Goal: Transaction & Acquisition: Book appointment/travel/reservation

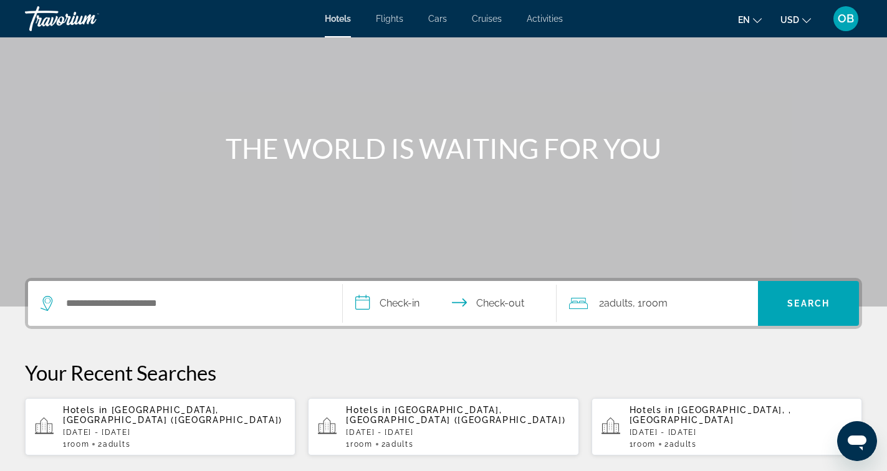
scroll to position [69, 0]
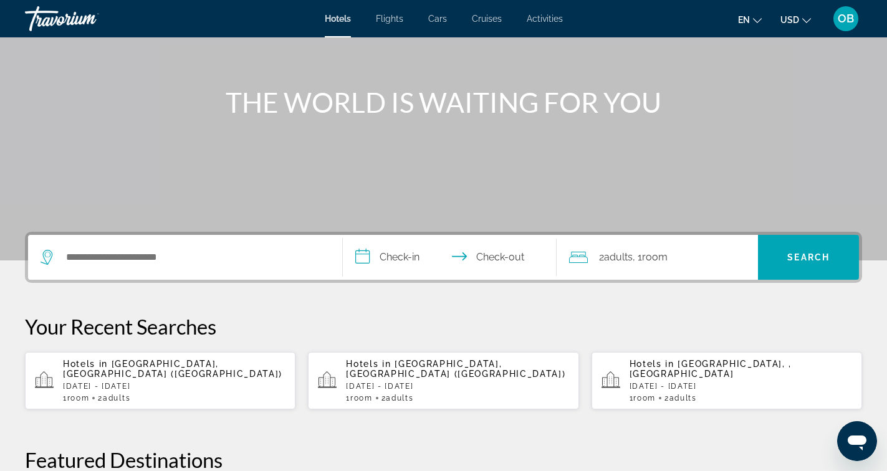
click at [186, 270] on div "Search widget" at bounding box center [185, 257] width 289 height 45
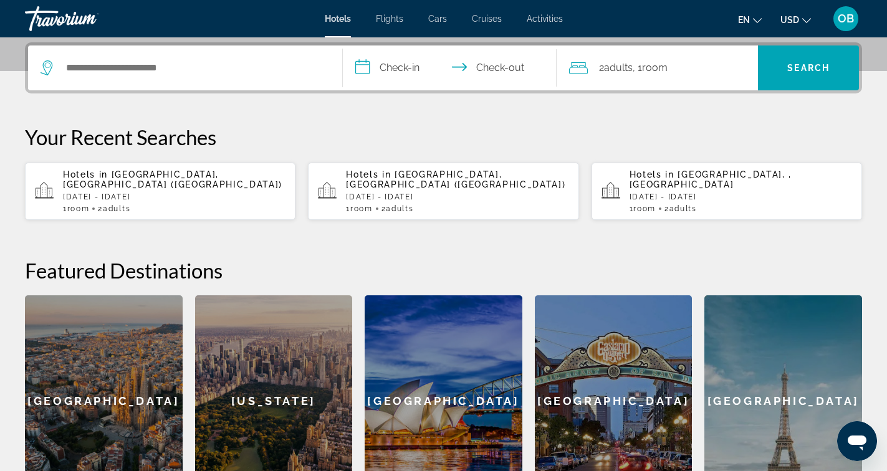
scroll to position [305, 0]
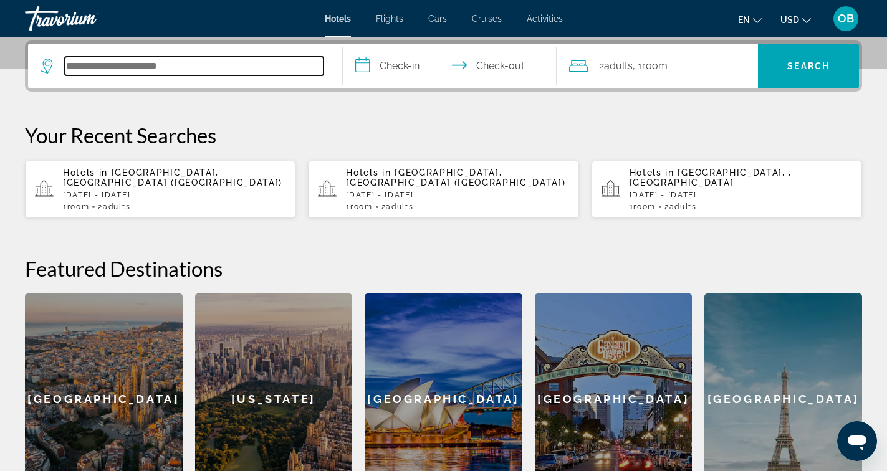
click at [181, 67] on input "Search hotel destination" at bounding box center [194, 66] width 259 height 19
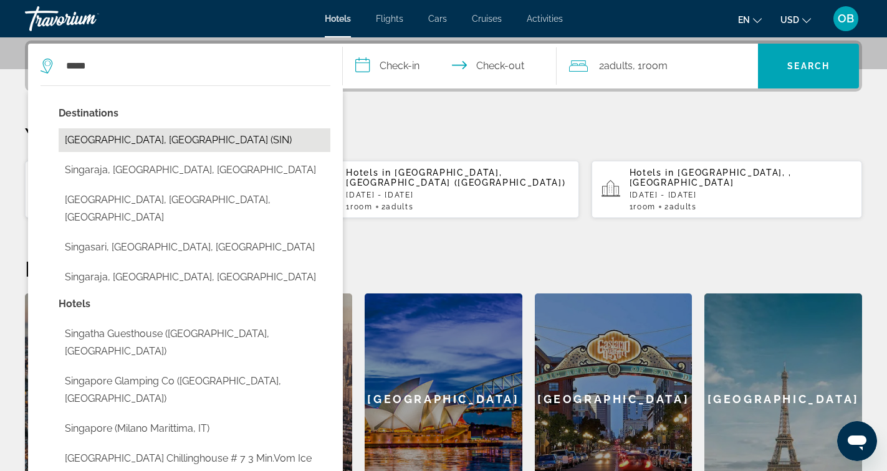
click at [141, 135] on button "[GEOGRAPHIC_DATA], [GEOGRAPHIC_DATA] (SIN)" at bounding box center [195, 140] width 272 height 24
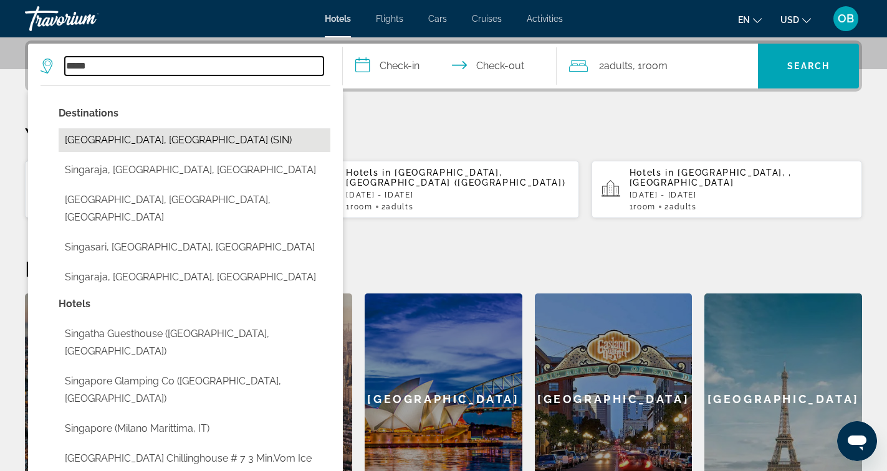
type input "**********"
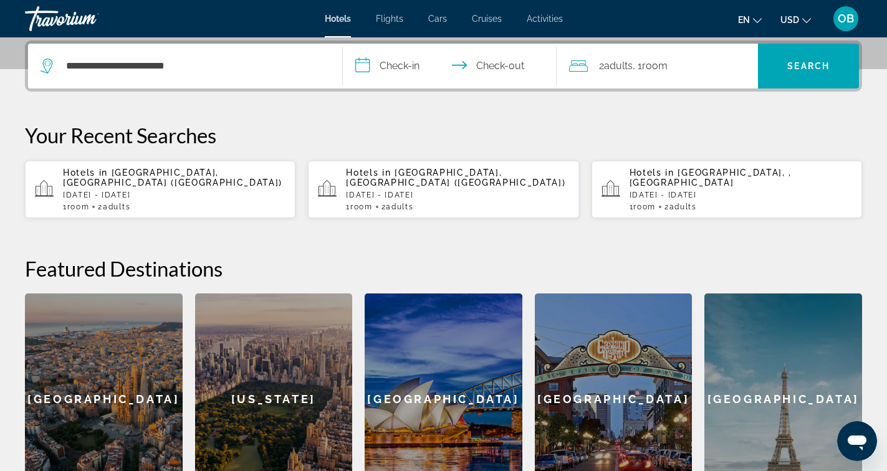
click at [404, 66] on input "**********" at bounding box center [452, 68] width 219 height 49
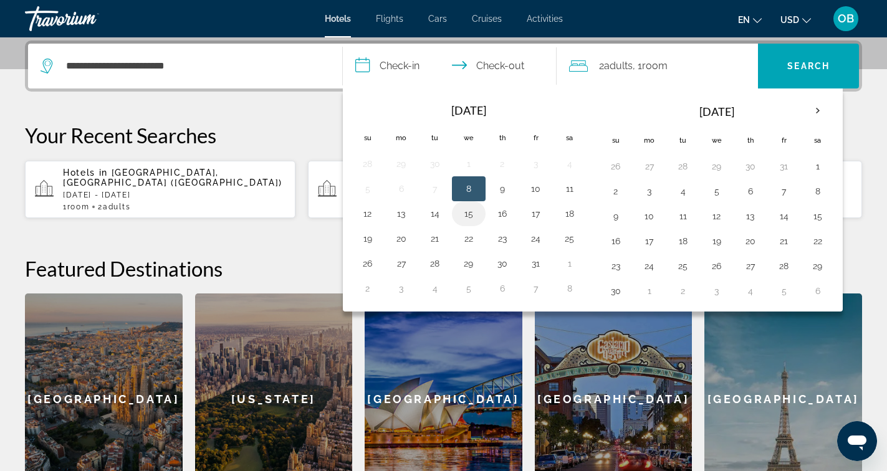
click at [471, 217] on button "15" at bounding box center [469, 213] width 20 height 17
click at [503, 212] on button "16" at bounding box center [502, 213] width 20 height 17
type input "**********"
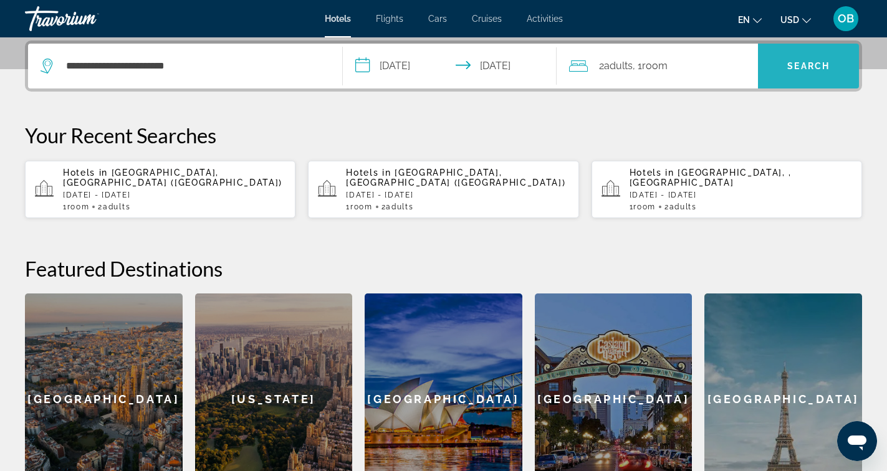
click at [783, 76] on span "Search" at bounding box center [808, 66] width 101 height 30
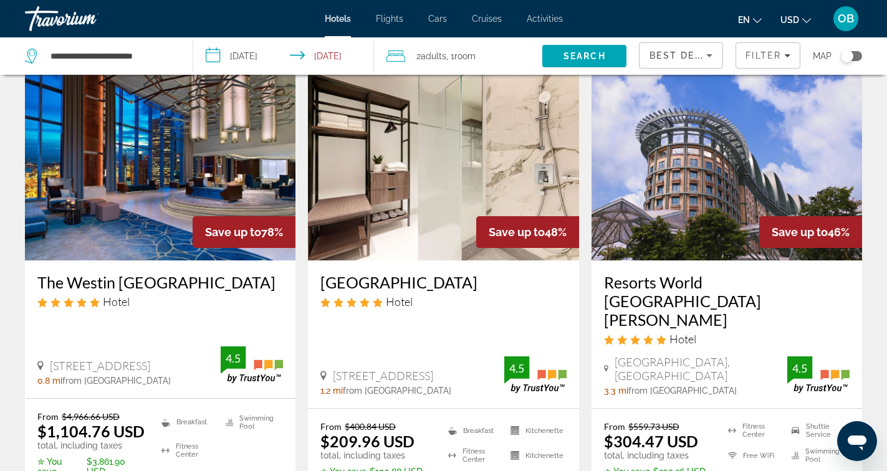
scroll to position [59, 0]
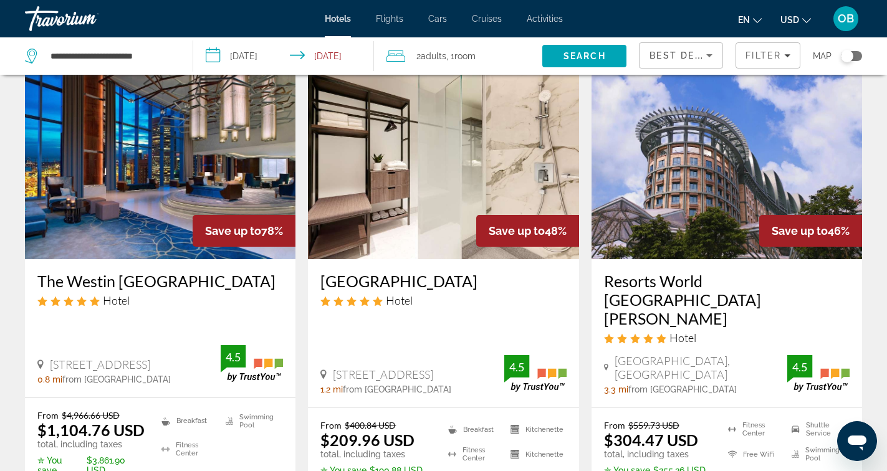
click at [854, 54] on div "Toggle map" at bounding box center [851, 56] width 21 height 10
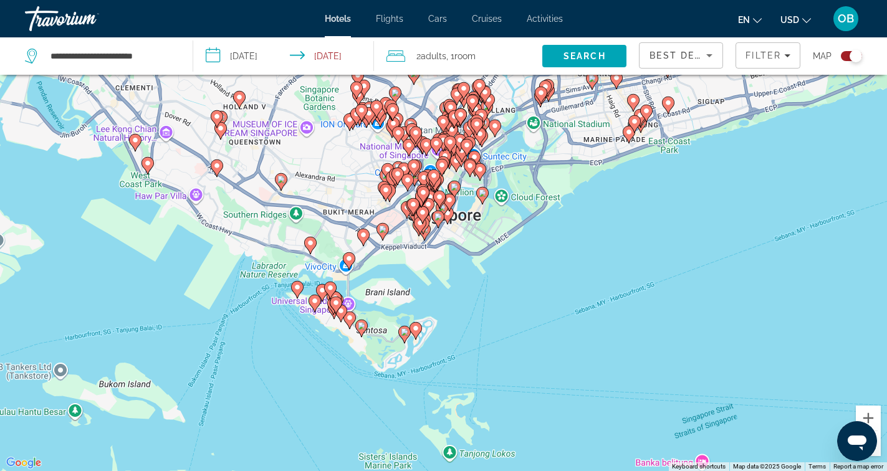
drag, startPoint x: 416, startPoint y: 333, endPoint x: 498, endPoint y: 139, distance: 211.1
click at [498, 139] on div "To activate drag with keyboard, press Alt + Enter. Once in keyboard drag state,…" at bounding box center [443, 235] width 887 height 471
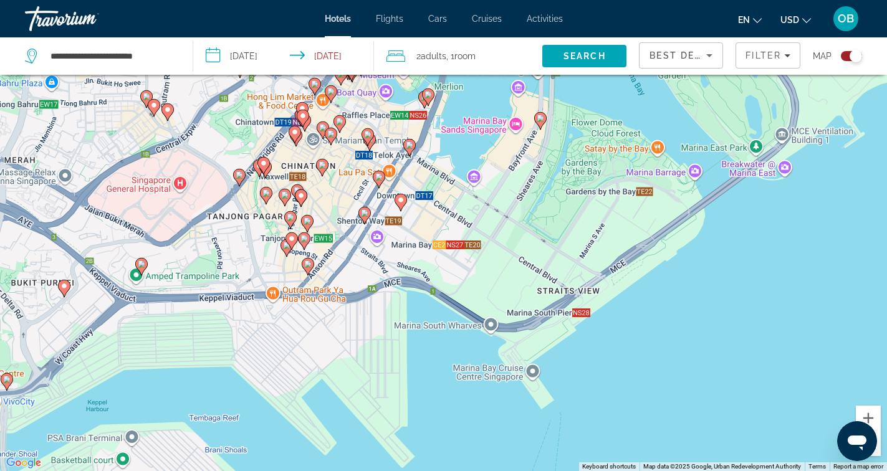
drag, startPoint x: 417, startPoint y: 395, endPoint x: 396, endPoint y: 249, distance: 146.7
click at [396, 249] on div "To activate drag with keyboard, press Alt + Enter. Once in keyboard drag state,…" at bounding box center [443, 235] width 887 height 471
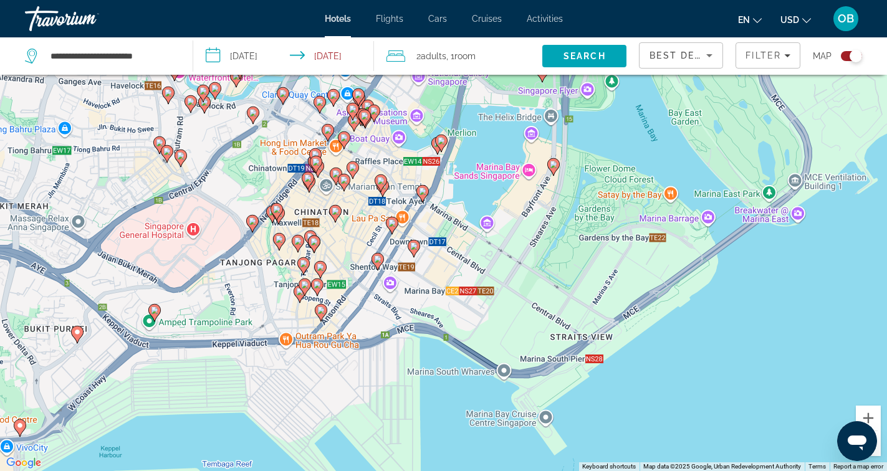
drag, startPoint x: 483, startPoint y: 174, endPoint x: 486, endPoint y: 224, distance: 50.0
click at [486, 225] on div "To activate drag with keyboard, press Alt + Enter. Once in keyboard drag state,…" at bounding box center [443, 235] width 887 height 471
click at [557, 165] on icon "Main content" at bounding box center [552, 166] width 11 height 16
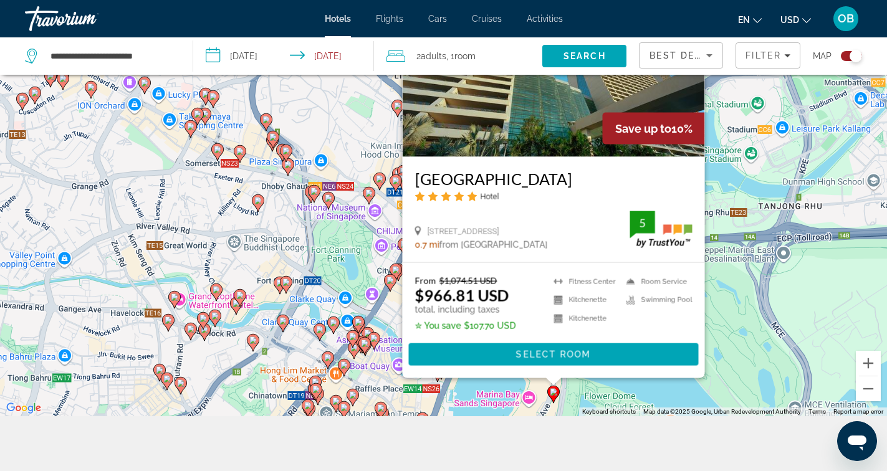
scroll to position [150, 0]
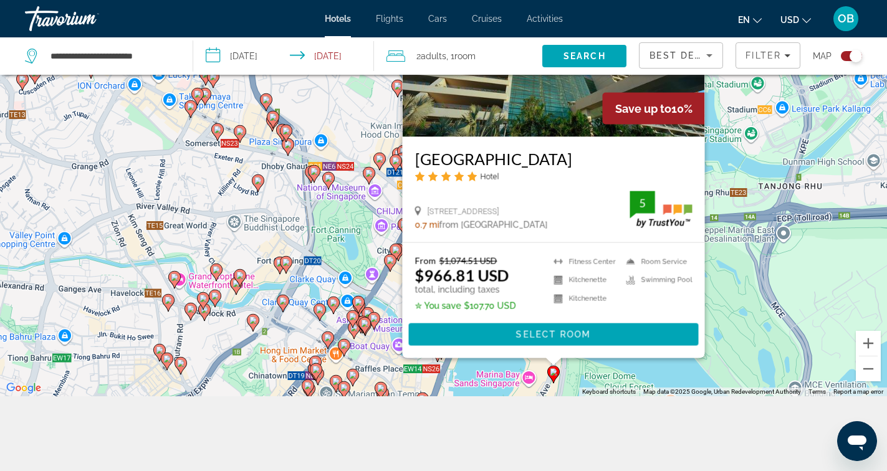
click at [445, 368] on div "To activate drag with keyboard, press Alt + Enter. Once in keyboard drag state,…" at bounding box center [443, 160] width 887 height 471
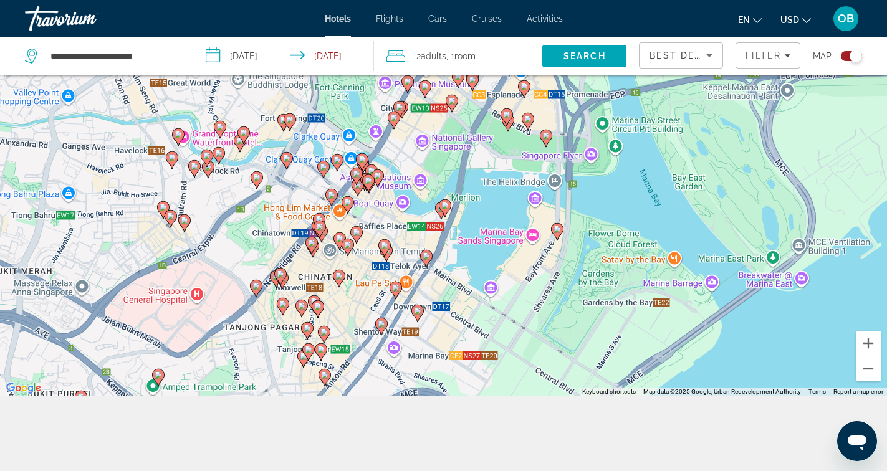
drag, startPoint x: 432, startPoint y: 354, endPoint x: 436, endPoint y: 210, distance: 144.0
click at [436, 210] on gmp-advanced-marker "Main content" at bounding box center [441, 210] width 12 height 19
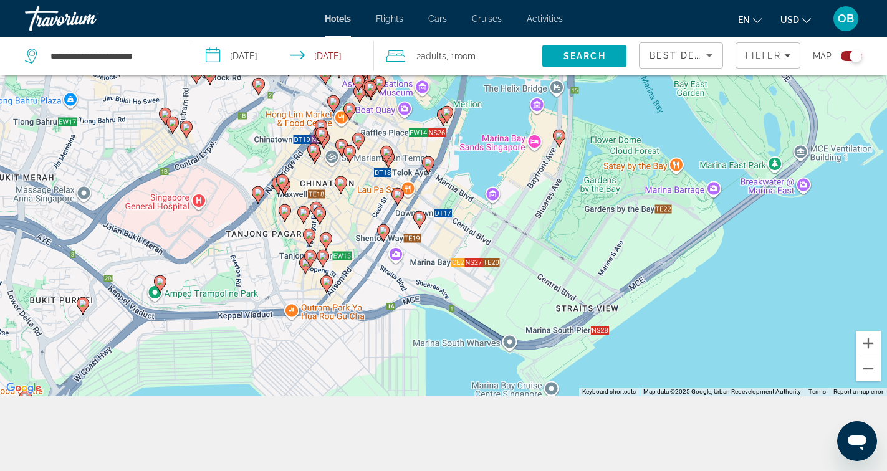
drag, startPoint x: 442, startPoint y: 332, endPoint x: 444, endPoint y: 229, distance: 103.5
click at [444, 229] on div "To activate drag with keyboard, press Alt + Enter. Once in keyboard drag state,…" at bounding box center [443, 160] width 887 height 471
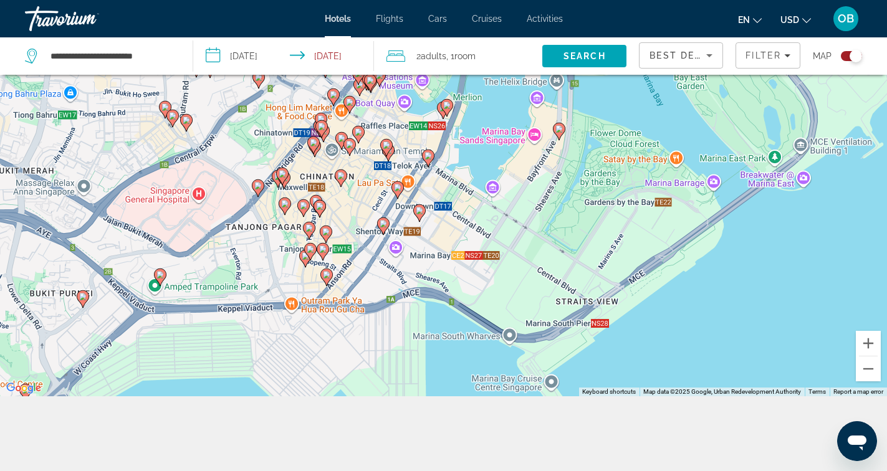
click at [449, 105] on image "Main content" at bounding box center [446, 105] width 7 height 7
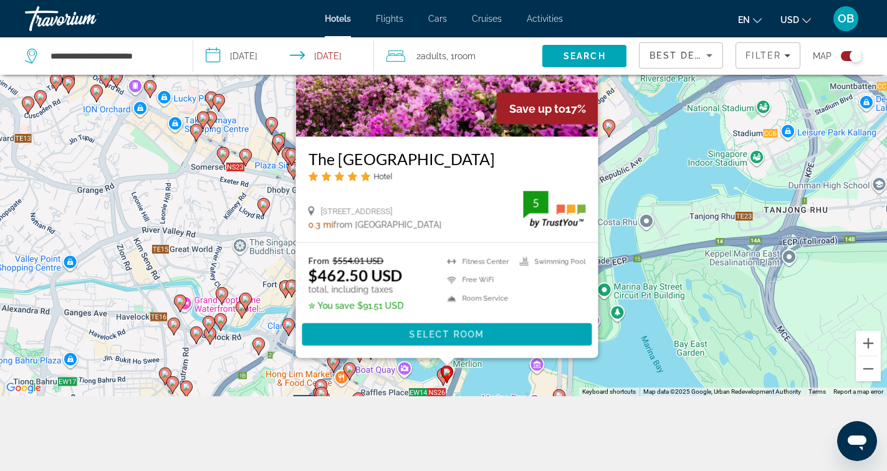
click at [507, 386] on div "To activate drag with keyboard, press Alt + Enter. Once in keyboard drag state,…" at bounding box center [443, 160] width 887 height 471
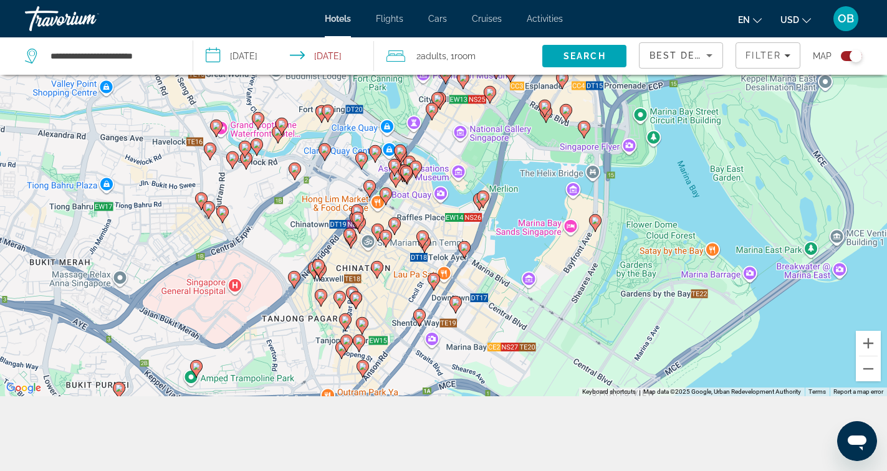
drag, startPoint x: 460, startPoint y: 348, endPoint x: 496, endPoint y: 170, distance: 181.3
click at [496, 170] on div "To activate drag with keyboard, press Alt + Enter. Once in keyboard drag state,…" at bounding box center [443, 160] width 887 height 471
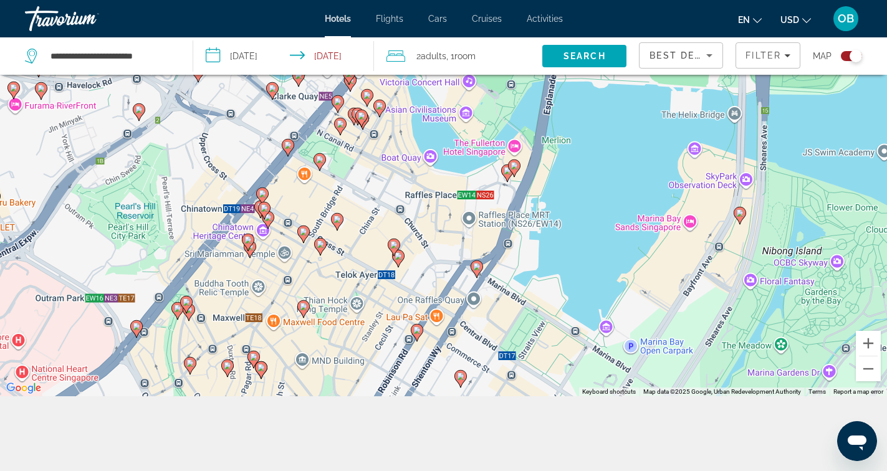
click at [509, 173] on gmp-advanced-marker "Main content" at bounding box center [514, 168] width 12 height 19
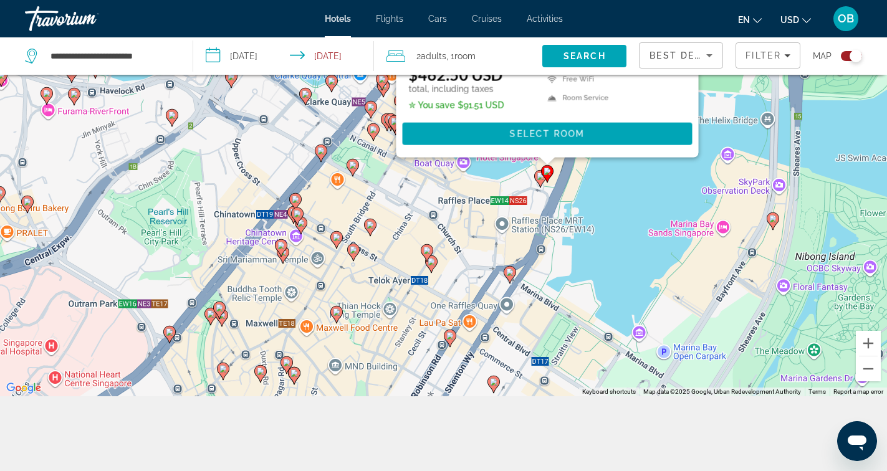
drag, startPoint x: 571, startPoint y: 375, endPoint x: 585, endPoint y: 176, distance: 199.3
click at [585, 176] on div "To activate drag with keyboard, press Alt + Enter. Once in keyboard drag state,…" at bounding box center [443, 160] width 887 height 471
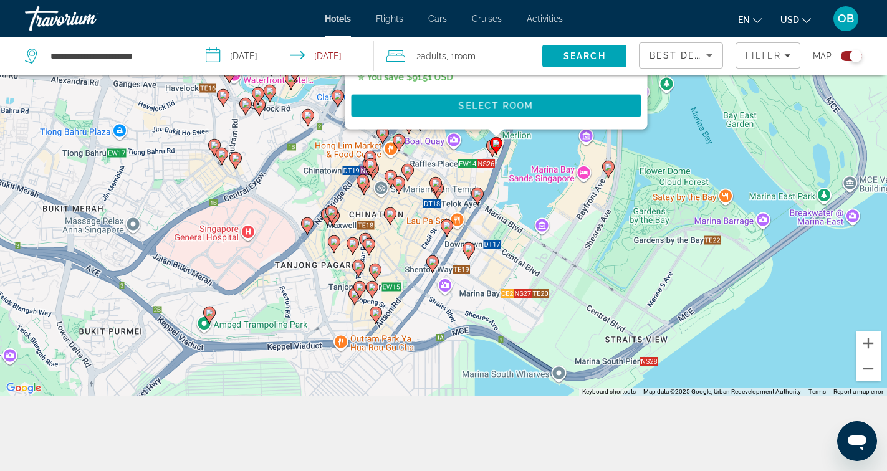
drag, startPoint x: 595, startPoint y: 336, endPoint x: 524, endPoint y: 267, distance: 99.2
click at [524, 267] on div "To activate drag with keyboard, press Alt + Enter. Once in keyboard drag state,…" at bounding box center [443, 160] width 887 height 471
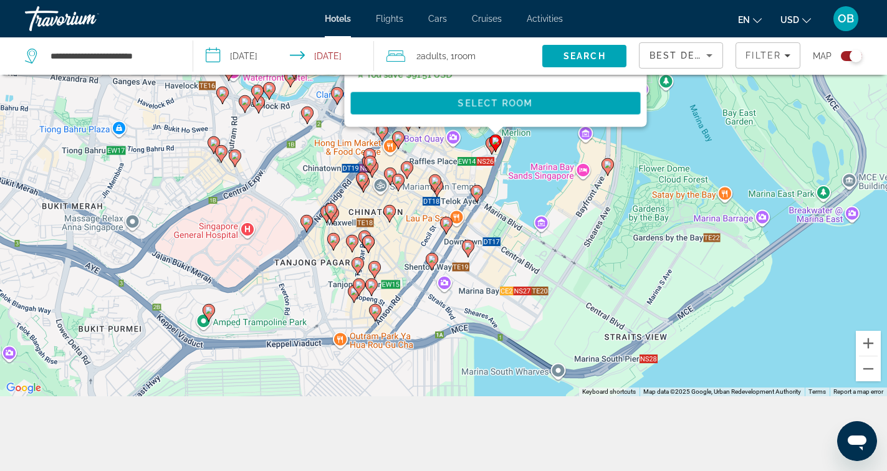
click at [477, 195] on icon "Main content" at bounding box center [476, 194] width 11 height 16
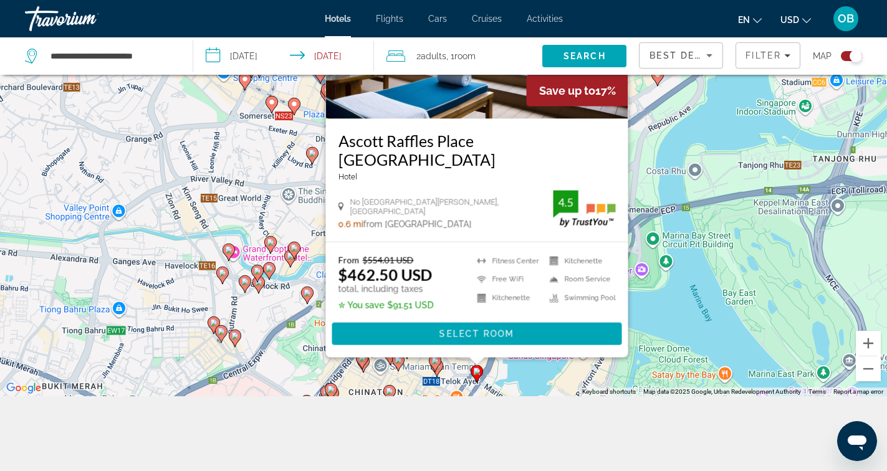
click at [653, 295] on div "To activate drag with keyboard, press Alt + Enter. Once in keyboard drag state,…" at bounding box center [443, 160] width 887 height 471
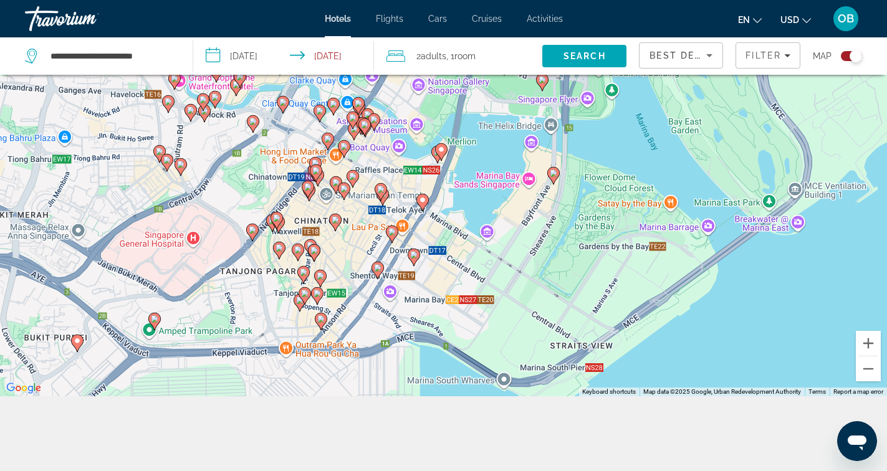
drag, startPoint x: 482, startPoint y: 368, endPoint x: 428, endPoint y: 193, distance: 183.9
click at [428, 193] on div "To navigate, press the arrow keys. To activate drag with keyboard, press Alt + …" at bounding box center [443, 160] width 887 height 471
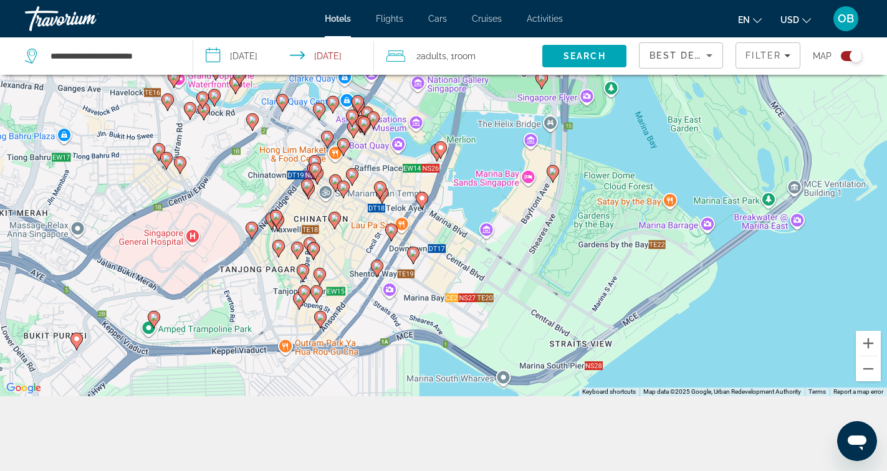
click at [389, 227] on image "Main content" at bounding box center [391, 229] width 7 height 7
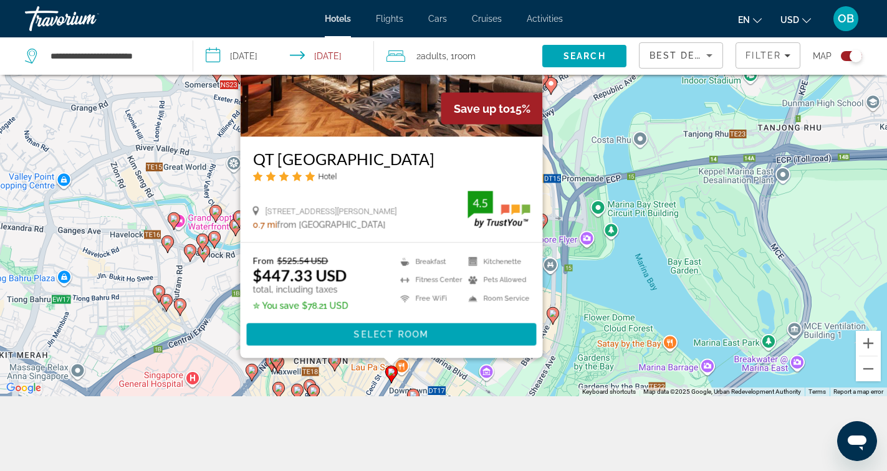
click at [572, 255] on div "To activate drag with keyboard, press Alt + Enter. Once in keyboard drag state,…" at bounding box center [443, 160] width 887 height 471
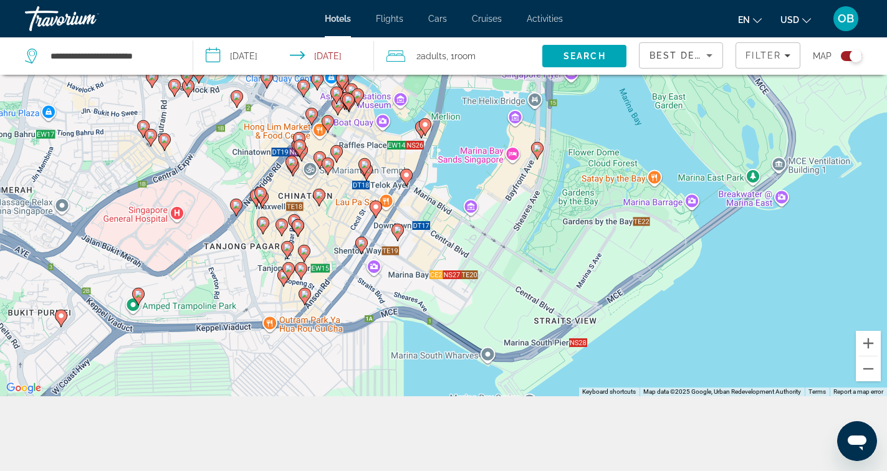
drag, startPoint x: 499, startPoint y: 325, endPoint x: 484, endPoint y: 156, distance: 169.6
click at [484, 156] on div "To activate drag with keyboard, press Alt + Enter. Once in keyboard drag state,…" at bounding box center [443, 160] width 887 height 471
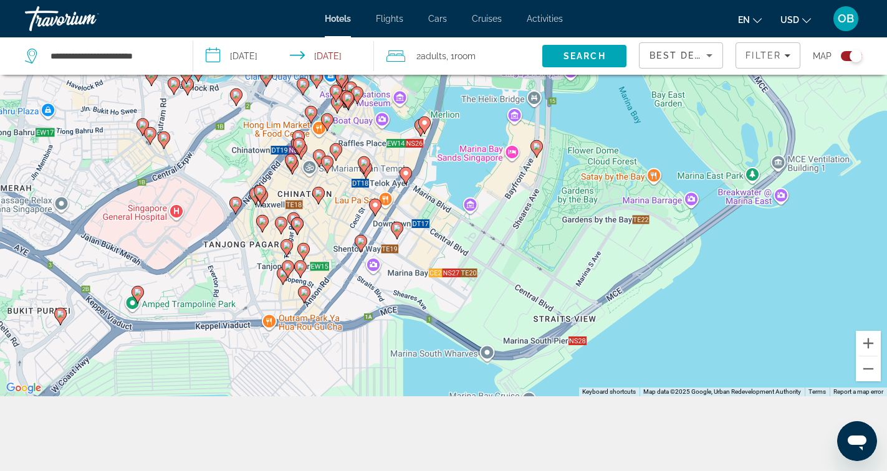
click at [401, 224] on icon "Main content" at bounding box center [396, 231] width 11 height 16
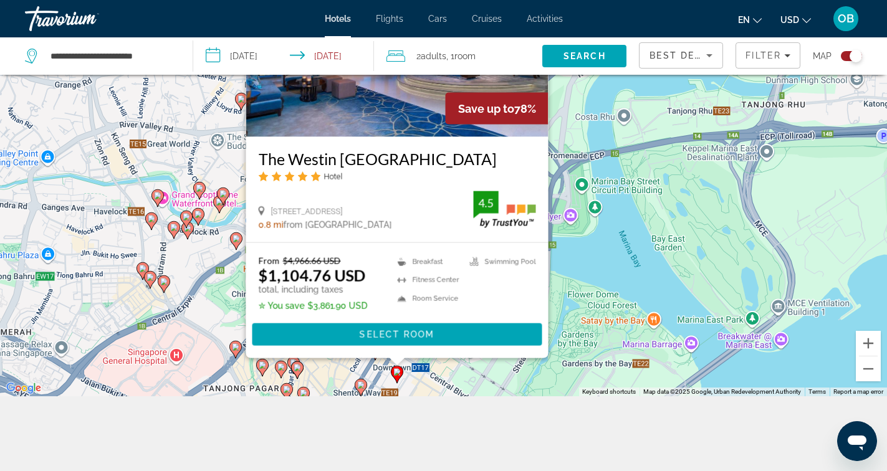
click at [600, 223] on div "To activate drag with keyboard, press Alt + Enter. Once in keyboard drag state,…" at bounding box center [443, 160] width 887 height 471
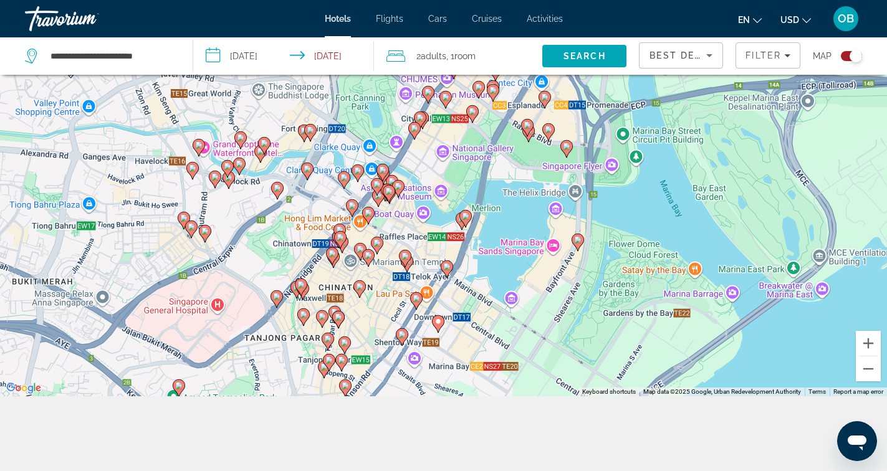
drag, startPoint x: 548, startPoint y: 349, endPoint x: 542, endPoint y: 256, distance: 93.7
click at [542, 255] on div "To activate drag with keyboard, press Alt + Enter. Once in keyboard drag state,…" at bounding box center [443, 160] width 887 height 471
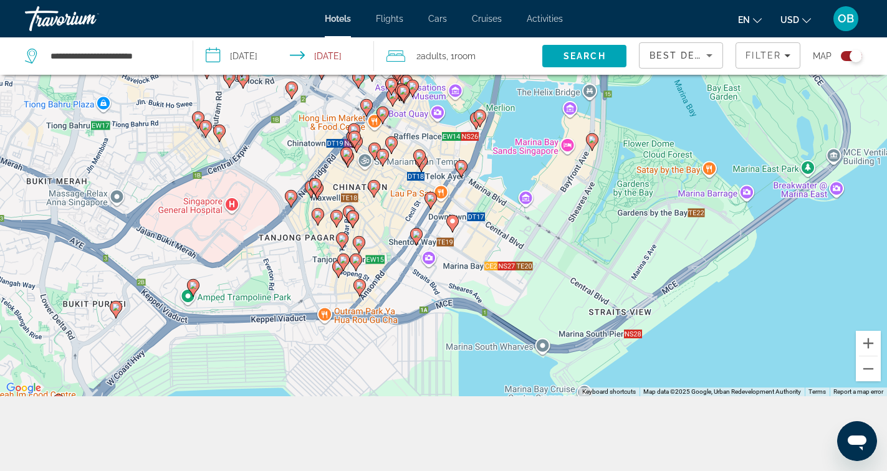
drag, startPoint x: 494, startPoint y: 258, endPoint x: 509, endPoint y: 155, distance: 104.4
click at [509, 155] on div "To activate drag with keyboard, press Alt + Enter. Once in keyboard drag state,…" at bounding box center [443, 160] width 887 height 471
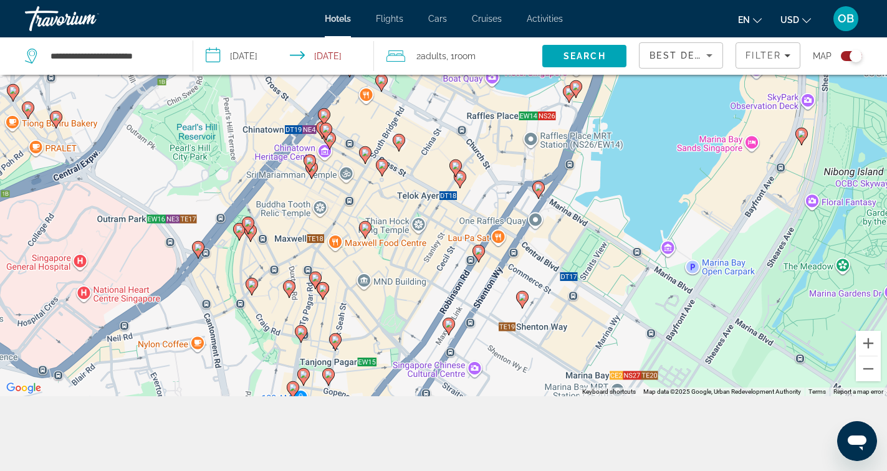
click at [454, 163] on image "Main content" at bounding box center [455, 165] width 7 height 7
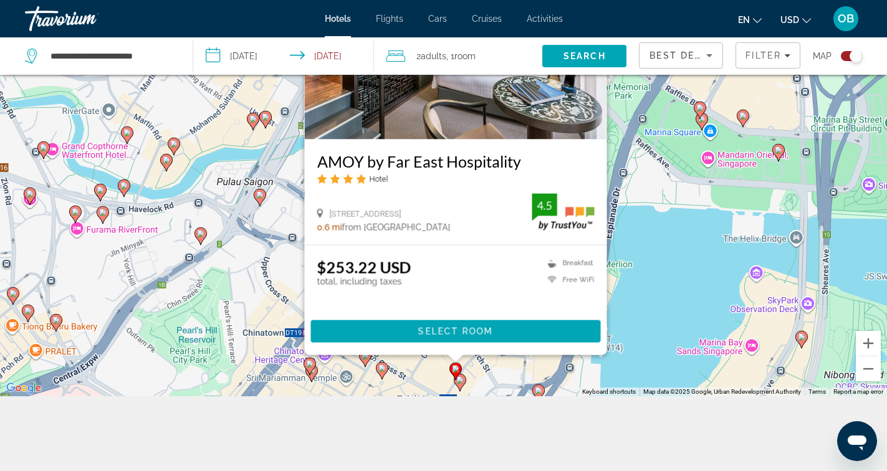
click at [647, 248] on div "To activate drag with keyboard, press Alt + Enter. Once in keyboard drag state,…" at bounding box center [443, 160] width 887 height 471
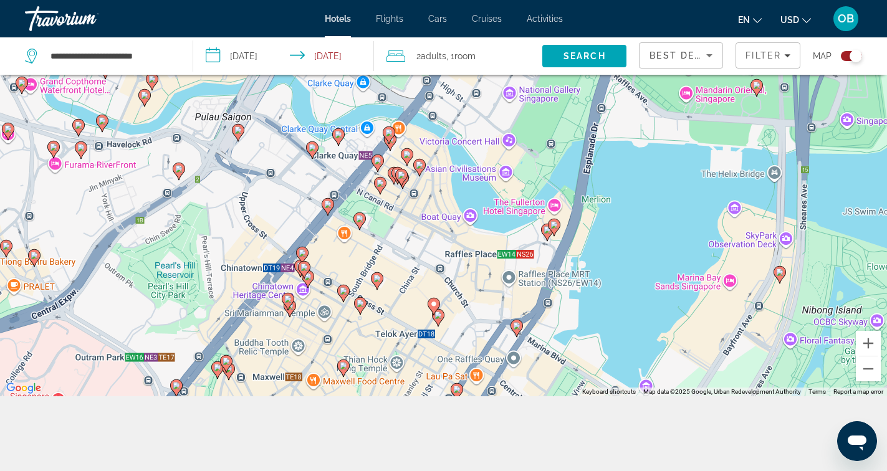
drag, startPoint x: 466, startPoint y: 328, endPoint x: 431, endPoint y: 236, distance: 99.4
click at [431, 236] on div "To activate drag with keyboard, press Alt + Enter. Once in keyboard drag state,…" at bounding box center [443, 160] width 887 height 471
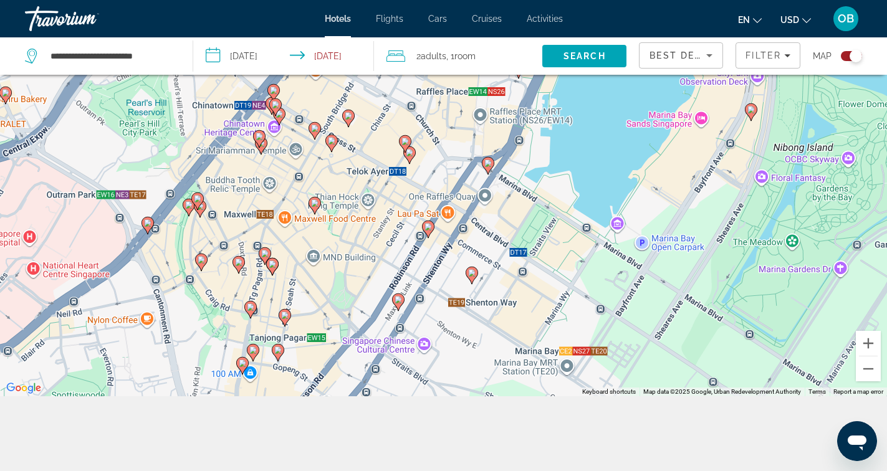
drag, startPoint x: 425, startPoint y: 294, endPoint x: 410, endPoint y: 157, distance: 137.9
click at [410, 157] on icon "Main content" at bounding box center [408, 155] width 11 height 16
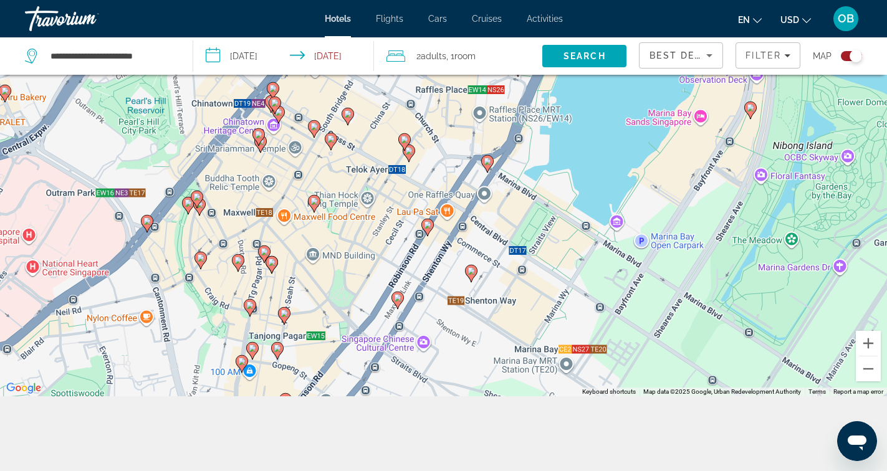
click at [409, 150] on gmp-advanced-marker "Main content" at bounding box center [404, 142] width 12 height 19
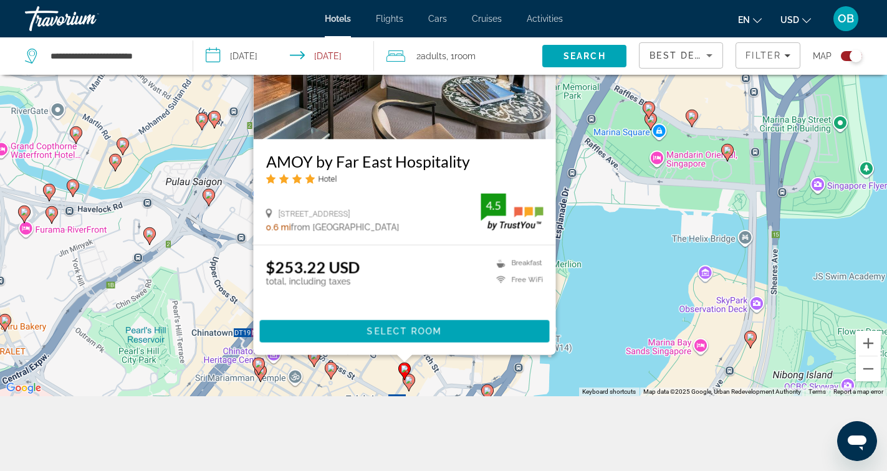
click at [572, 257] on div "To activate drag with keyboard, press Alt + Enter. Once in keyboard drag state,…" at bounding box center [443, 160] width 887 height 471
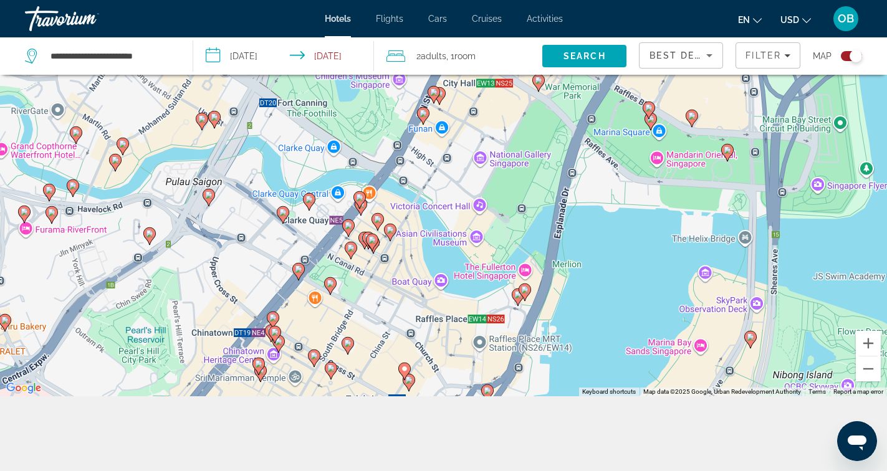
click at [403, 370] on image "Main content" at bounding box center [404, 368] width 7 height 7
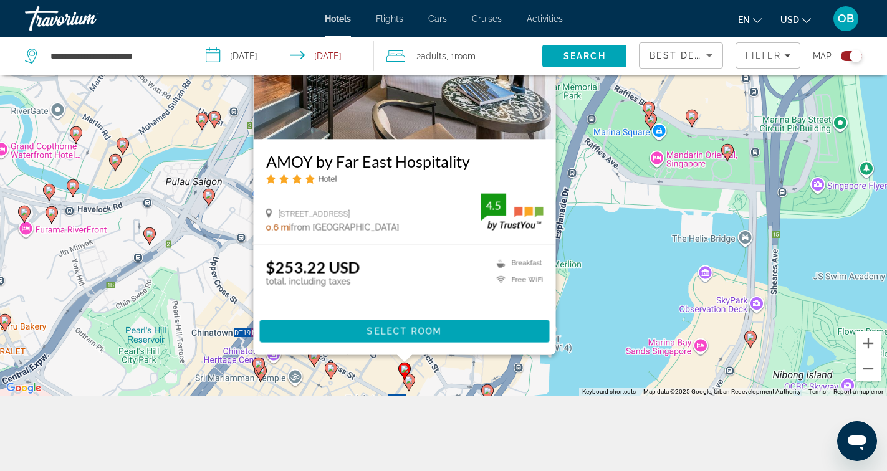
click at [610, 294] on div "To activate drag with keyboard, press Alt + Enter. Once in keyboard drag state,…" at bounding box center [443, 160] width 887 height 471
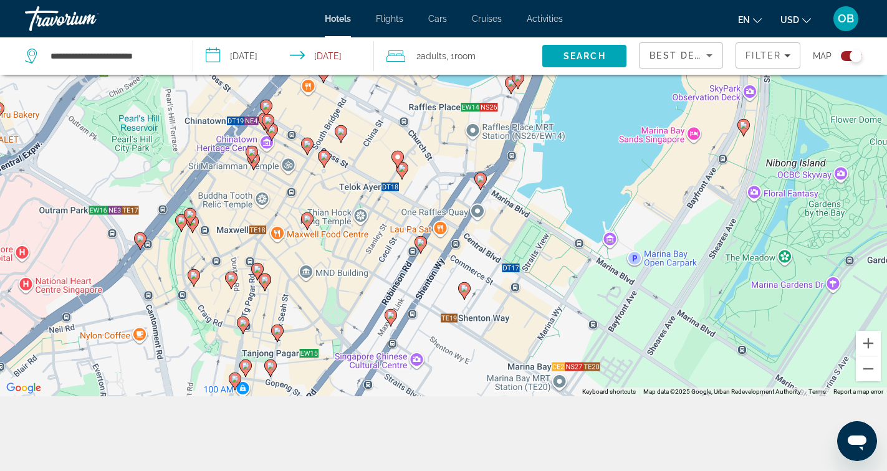
drag, startPoint x: 461, startPoint y: 322, endPoint x: 455, endPoint y: 108, distance: 213.2
click at [454, 108] on div "To activate drag with keyboard, press Alt + Enter. Once in keyboard drag state,…" at bounding box center [443, 160] width 887 height 471
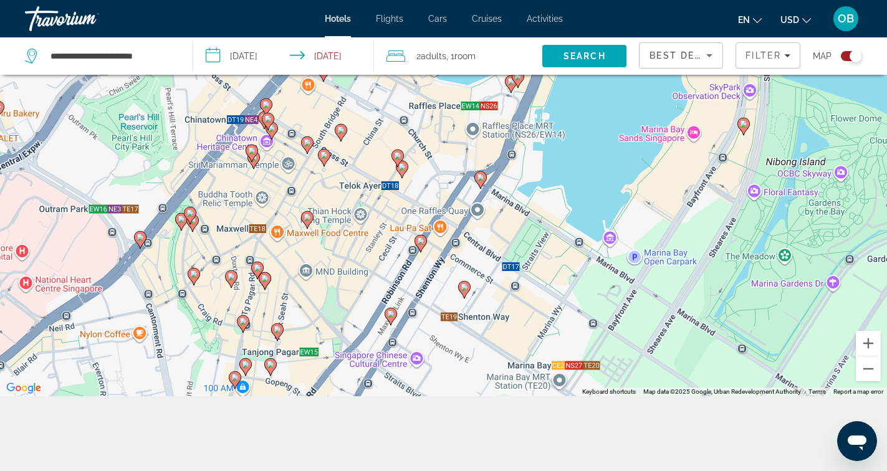
click at [404, 170] on image "Main content" at bounding box center [401, 166] width 7 height 7
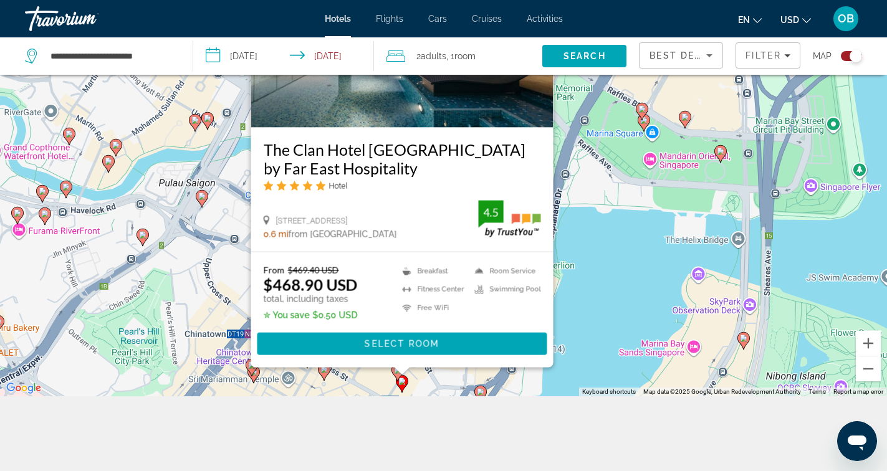
click at [583, 294] on div "To activate drag with keyboard, press Alt + Enter. Once in keyboard drag state,…" at bounding box center [443, 160] width 887 height 471
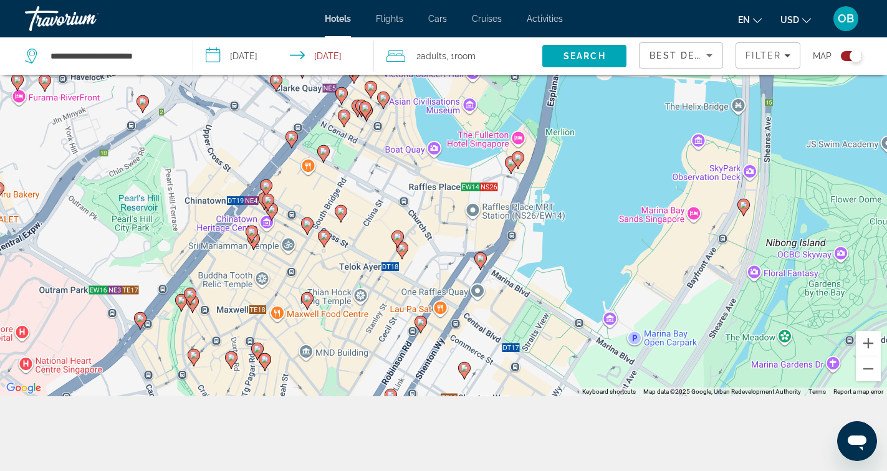
drag, startPoint x: 419, startPoint y: 338, endPoint x: 418, endPoint y: 200, distance: 138.4
click at [418, 200] on div "To activate drag with keyboard, press Alt + Enter. Once in keyboard drag state,…" at bounding box center [443, 160] width 887 height 471
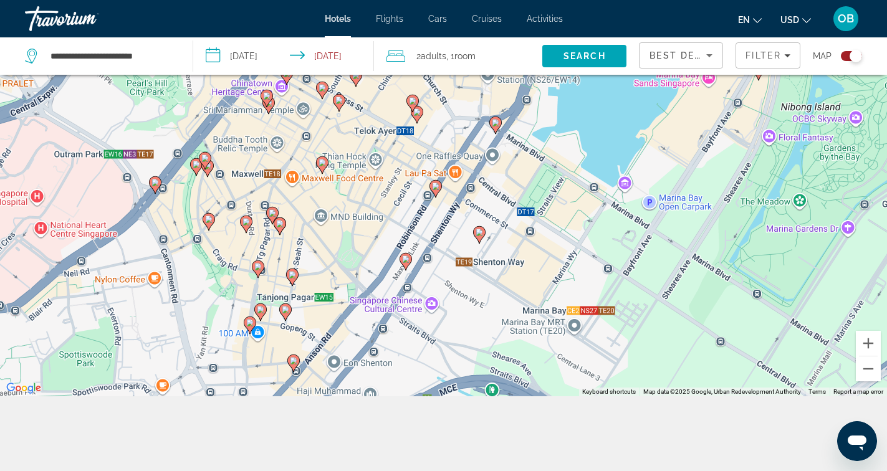
drag, startPoint x: 418, startPoint y: 293, endPoint x: 434, endPoint y: 160, distance: 133.7
click at [434, 160] on div "To activate drag with keyboard, press Alt + Enter. Once in keyboard drag state,…" at bounding box center [443, 160] width 887 height 471
click at [322, 158] on icon "Main content" at bounding box center [321, 165] width 11 height 16
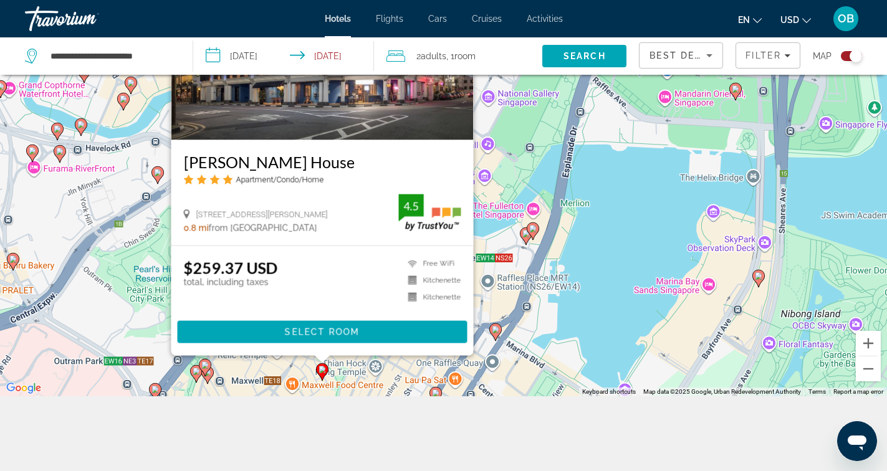
click at [512, 309] on div "To activate drag with keyboard, press Alt + Enter. Once in keyboard drag state,…" at bounding box center [443, 160] width 887 height 471
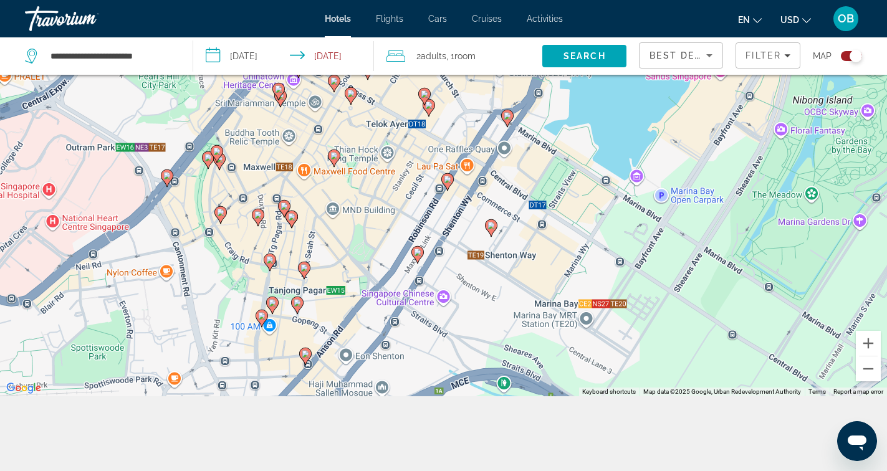
drag, startPoint x: 450, startPoint y: 320, endPoint x: 462, endPoint y: 105, distance: 215.4
click at [462, 105] on div "To activate drag with keyboard, press Alt + Enter. Once in keyboard drag state,…" at bounding box center [443, 160] width 887 height 471
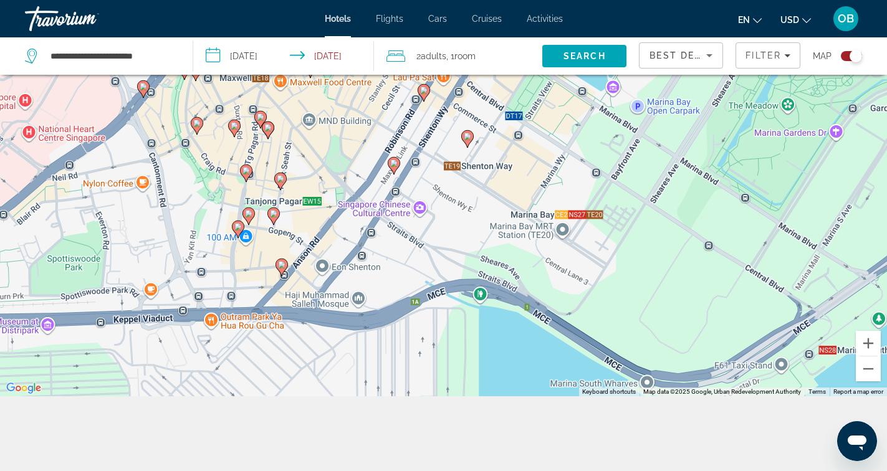
drag, startPoint x: 443, startPoint y: 261, endPoint x: 421, endPoint y: 174, distance: 90.1
click at [420, 172] on div "To activate drag with keyboard, press Alt + Enter. Once in keyboard drag state,…" at bounding box center [443, 160] width 887 height 471
click at [472, 139] on icon "Main content" at bounding box center [466, 140] width 11 height 16
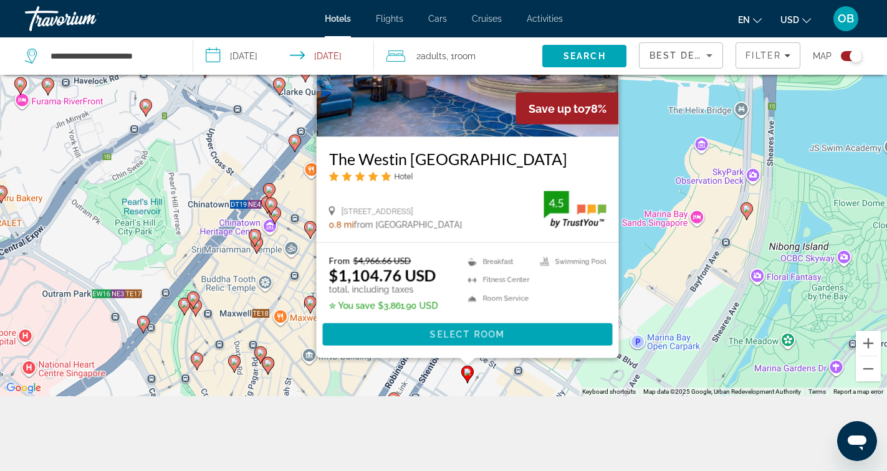
click at [632, 266] on div "To activate drag with keyboard, press Alt + Enter. Once in keyboard drag state,…" at bounding box center [443, 160] width 887 height 471
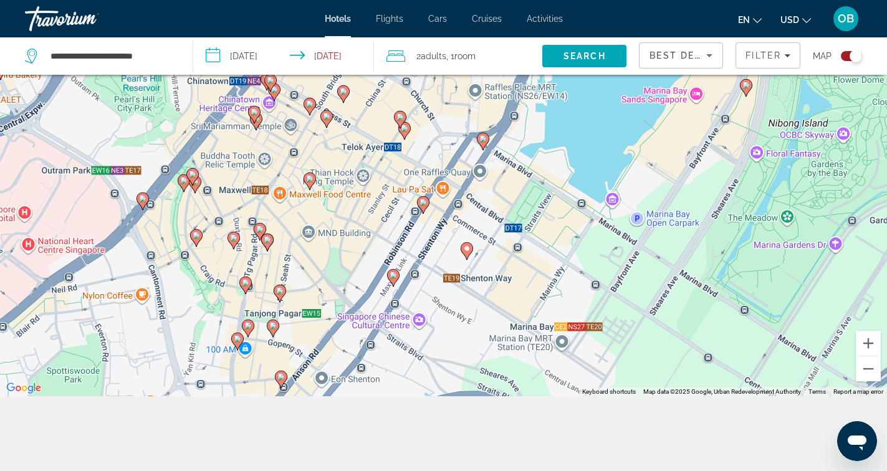
drag, startPoint x: 501, startPoint y: 366, endPoint x: 500, endPoint y: 241, distance: 125.3
click at [500, 241] on div "To activate drag with keyboard, press Alt + Enter. Once in keyboard drag state,…" at bounding box center [443, 160] width 887 height 471
click at [419, 204] on icon "Main content" at bounding box center [422, 205] width 11 height 16
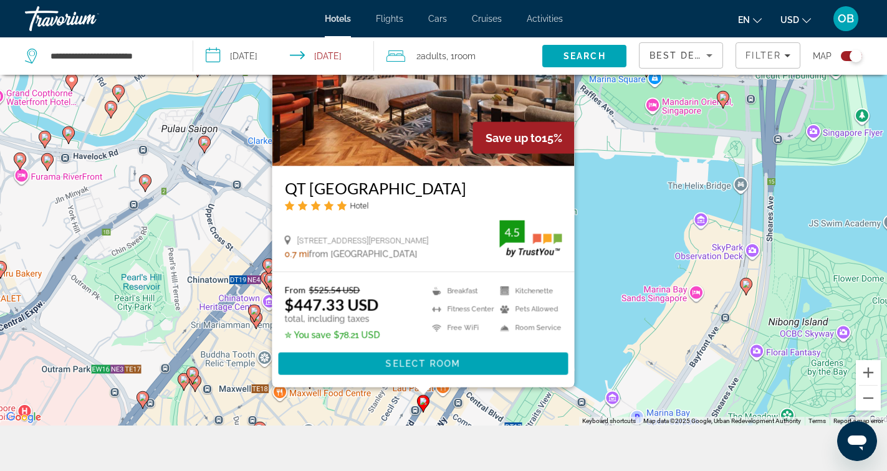
scroll to position [130, 0]
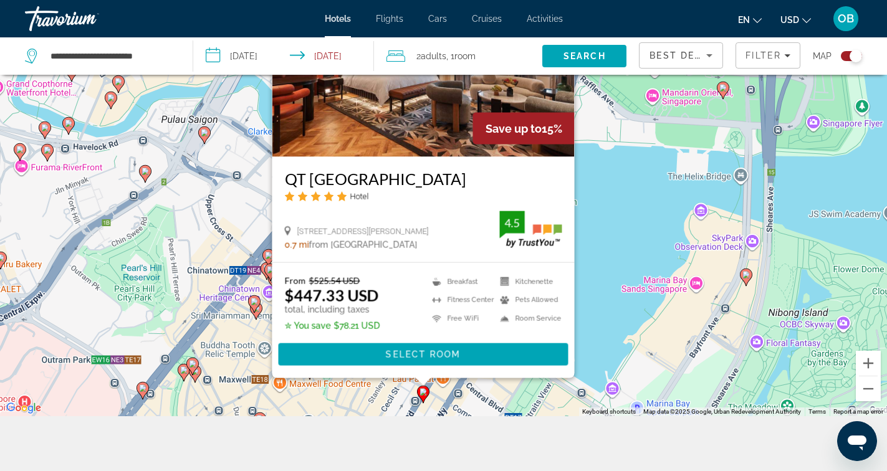
click at [620, 359] on div "To activate drag with keyboard, press Alt + Enter. Once in keyboard drag state,…" at bounding box center [443, 180] width 887 height 471
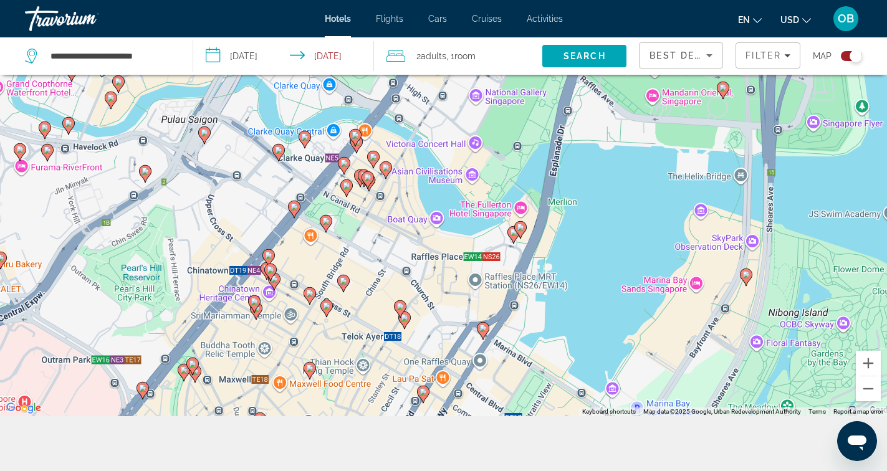
click at [484, 332] on icon "Main content" at bounding box center [482, 331] width 11 height 16
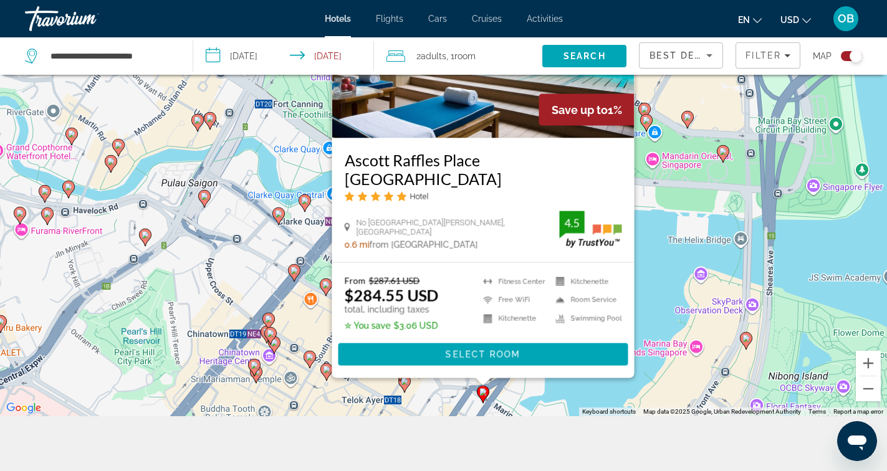
click at [677, 282] on div "To activate drag with keyboard, press Alt + Enter. Once in keyboard drag state,…" at bounding box center [443, 180] width 887 height 471
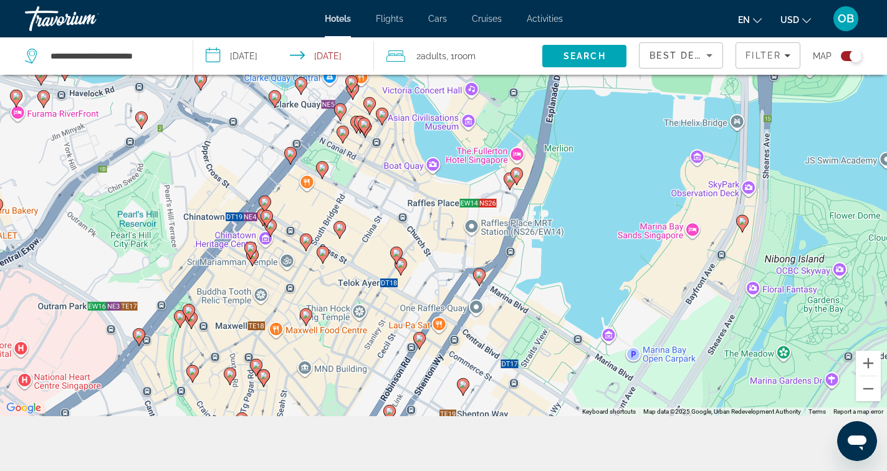
drag, startPoint x: 425, startPoint y: 327, endPoint x: 421, endPoint y: 208, distance: 119.7
click at [421, 208] on div "To activate drag with keyboard, press Alt + Enter. Once in keyboard drag state,…" at bounding box center [443, 180] width 887 height 471
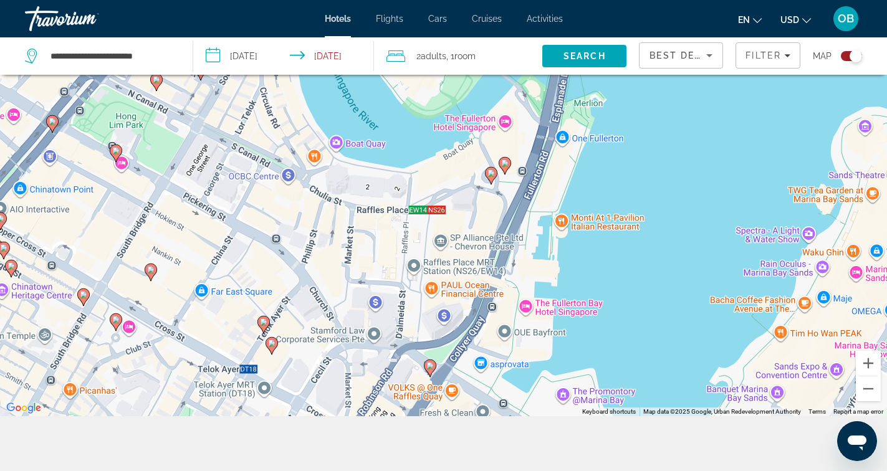
click at [507, 168] on icon "Main content" at bounding box center [504, 166] width 11 height 16
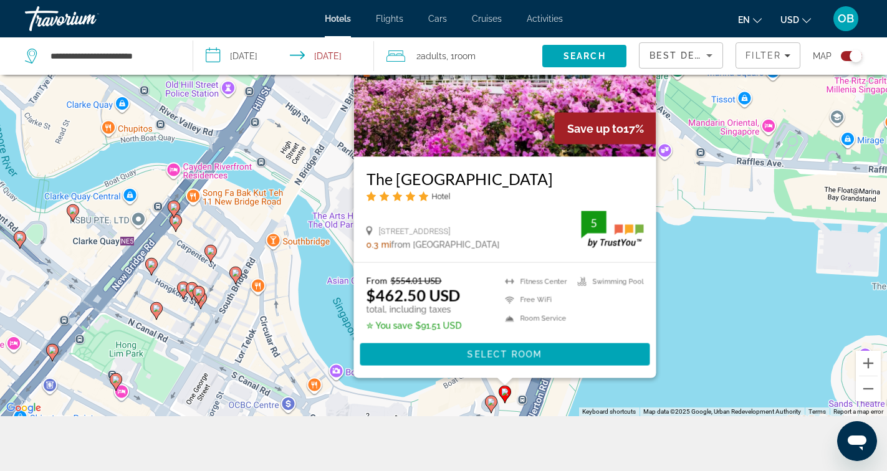
click at [694, 323] on div "To activate drag with keyboard, press Alt + Enter. Once in keyboard drag state,…" at bounding box center [443, 180] width 887 height 471
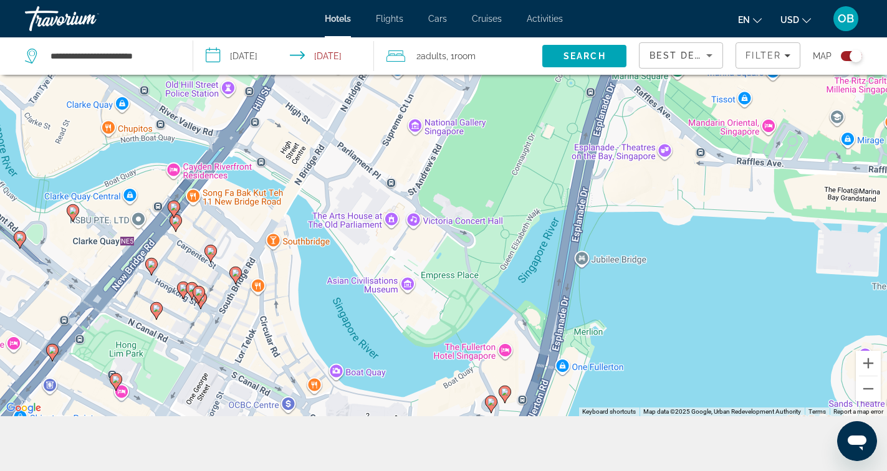
click at [487, 404] on image "Main content" at bounding box center [490, 401] width 7 height 7
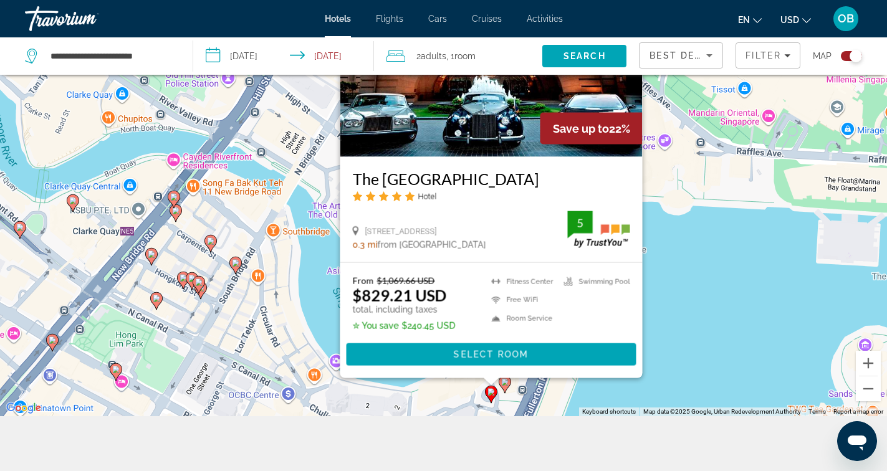
click at [690, 287] on div "To activate drag with keyboard, press Alt + Enter. Once in keyboard drag state,…" at bounding box center [443, 180] width 887 height 471
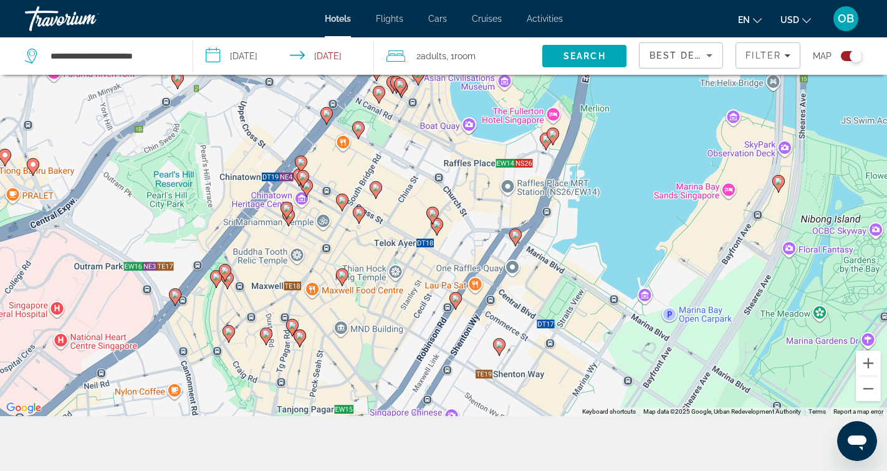
drag, startPoint x: 558, startPoint y: 296, endPoint x: 580, endPoint y: 97, distance: 199.9
click at [580, 97] on div "To activate drag with keyboard, press Alt + Enter. Once in keyboard drag state,…" at bounding box center [443, 180] width 887 height 471
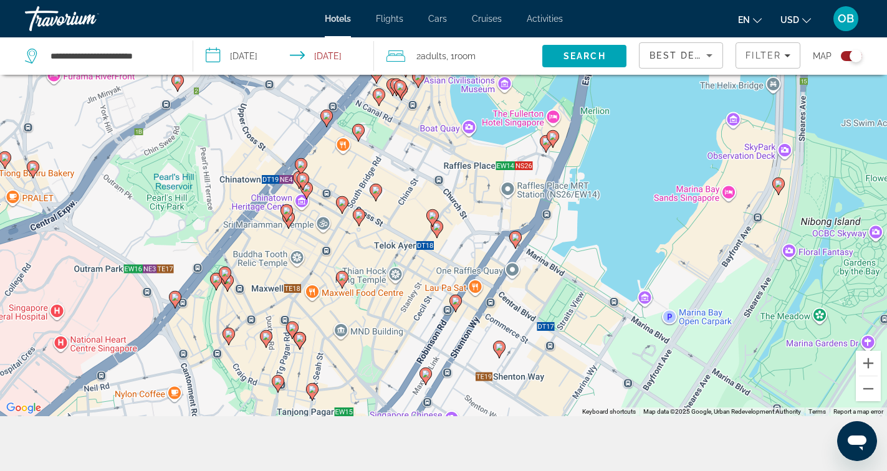
click at [514, 242] on icon "Main content" at bounding box center [514, 240] width 11 height 16
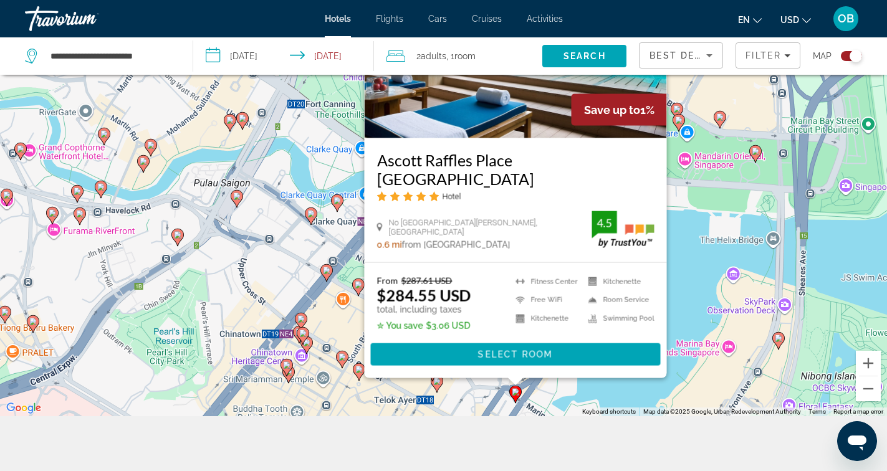
click at [722, 261] on div "To activate drag with keyboard, press Alt + Enter. Once in keyboard drag state,…" at bounding box center [443, 180] width 887 height 471
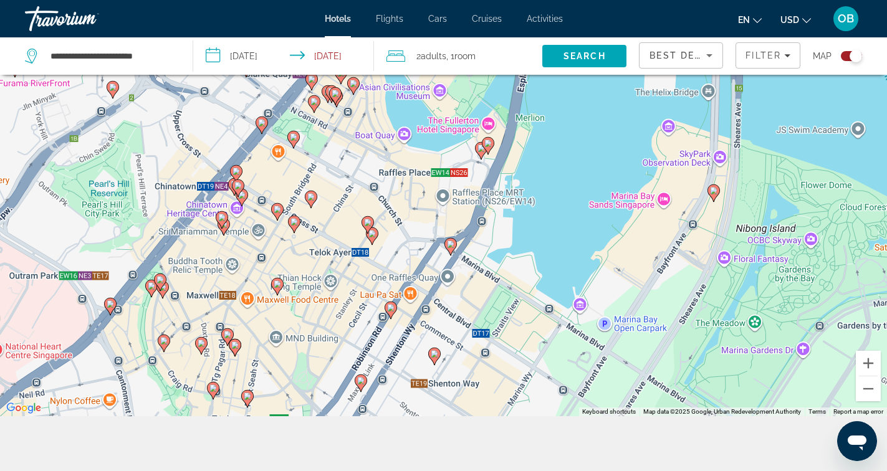
drag, startPoint x: 621, startPoint y: 375, endPoint x: 556, endPoint y: 226, distance: 162.7
click at [556, 225] on div "To activate drag with keyboard, press Alt + Enter. Once in keyboard drag state,…" at bounding box center [443, 180] width 887 height 471
click at [449, 247] on image "Main content" at bounding box center [450, 244] width 7 height 7
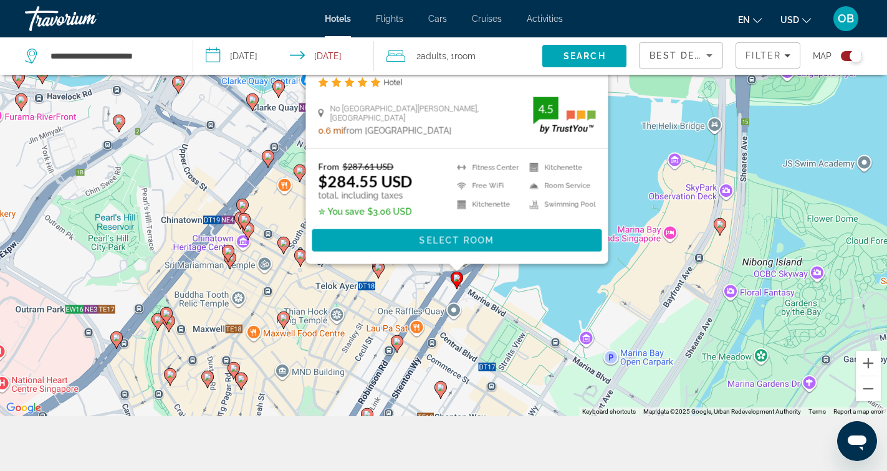
drag, startPoint x: 644, startPoint y: 233, endPoint x: 650, endPoint y: 118, distance: 115.4
click at [650, 118] on div "To activate drag with keyboard, press Alt + Enter. Once in keyboard drag state,…" at bounding box center [443, 180] width 887 height 471
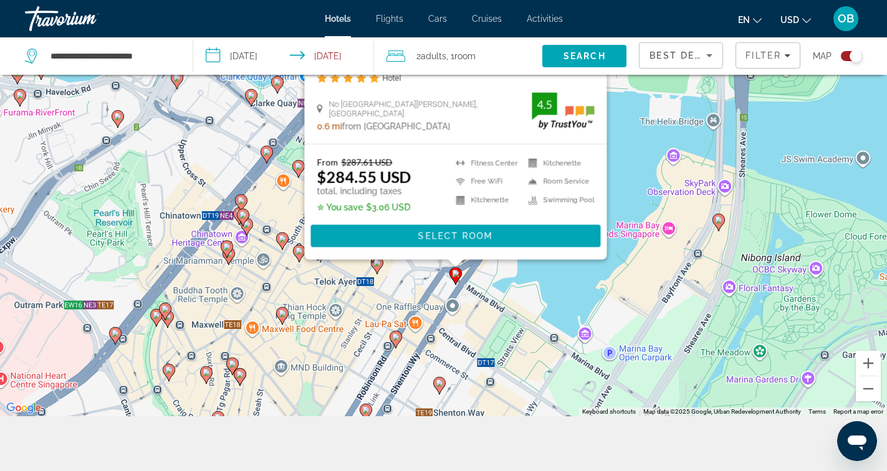
click at [527, 300] on div "To activate drag with keyboard, press Alt + Enter. Once in keyboard drag state,…" at bounding box center [443, 180] width 887 height 471
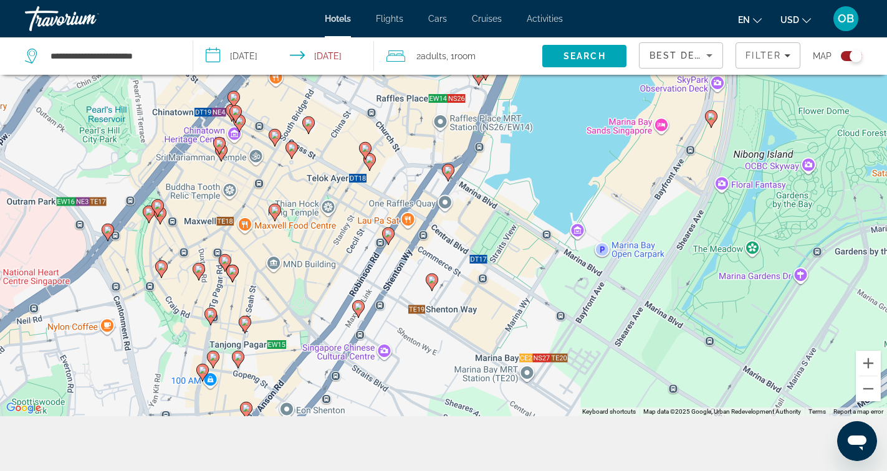
drag, startPoint x: 502, startPoint y: 312, endPoint x: 495, endPoint y: 208, distance: 103.7
click at [495, 209] on div "To activate drag with keyboard, press Alt + Enter. Once in keyboard drag state,…" at bounding box center [443, 180] width 887 height 471
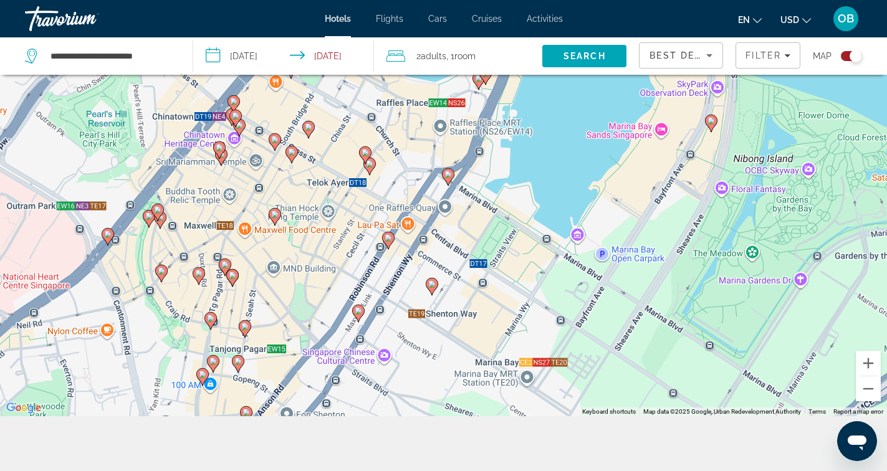
click at [437, 283] on icon "Main content" at bounding box center [431, 287] width 11 height 16
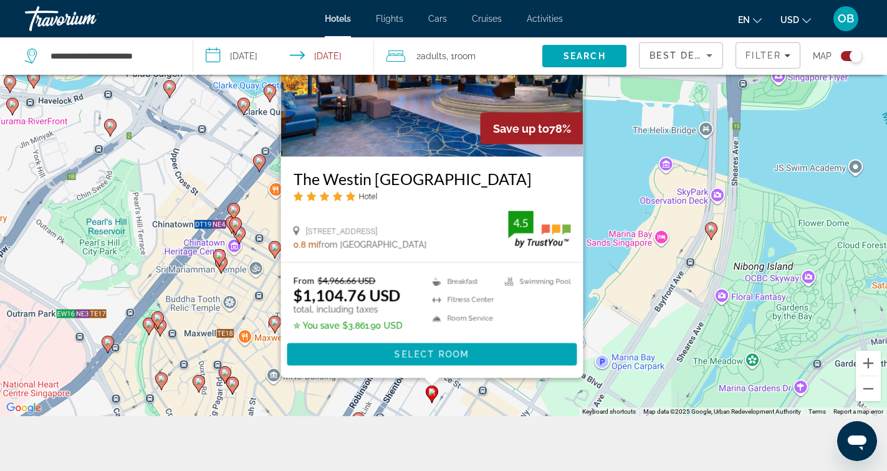
click at [610, 222] on div "To activate drag with keyboard, press Alt + Enter. Once in keyboard drag state,…" at bounding box center [443, 180] width 887 height 471
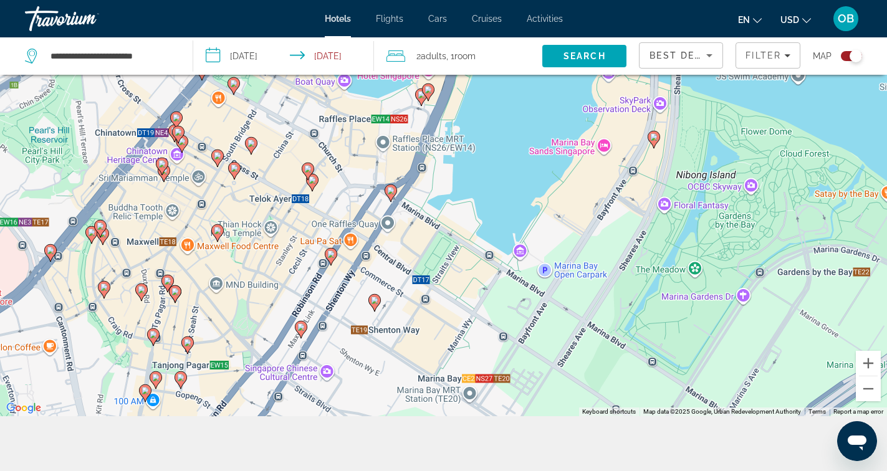
drag, startPoint x: 486, startPoint y: 348, endPoint x: 428, endPoint y: 256, distance: 108.9
click at [428, 256] on div "To activate drag with keyboard, press Alt + Enter. Once in keyboard drag state,…" at bounding box center [443, 180] width 887 height 471
click at [333, 257] on image "Main content" at bounding box center [330, 254] width 7 height 7
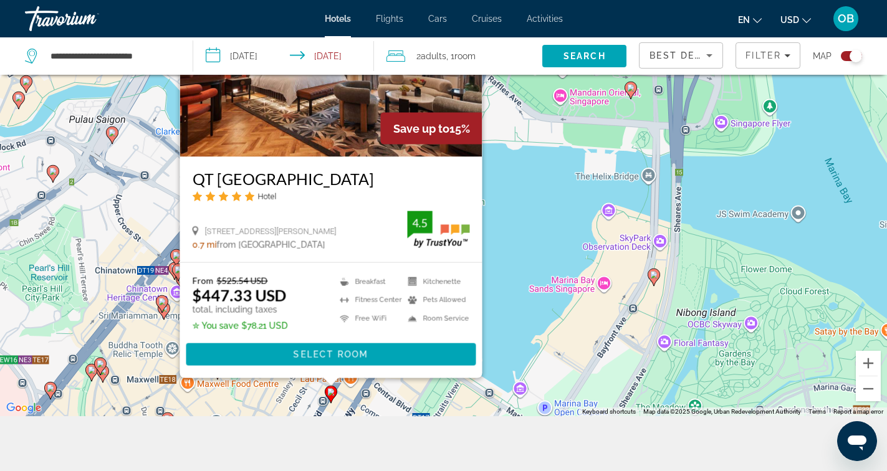
click at [557, 223] on div "To activate drag with keyboard, press Alt + Enter. Once in keyboard drag state,…" at bounding box center [443, 180] width 887 height 471
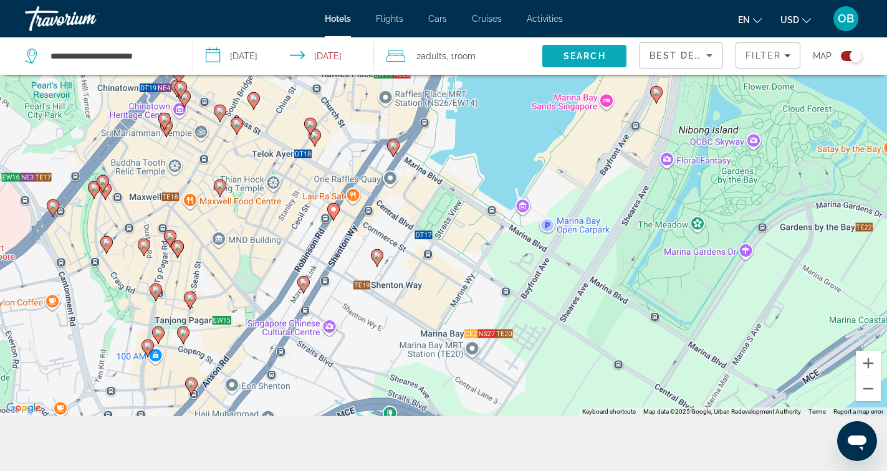
drag, startPoint x: 557, startPoint y: 223, endPoint x: 560, endPoint y: 42, distance: 181.4
click at [560, 42] on div "**********" at bounding box center [443, 218] width 887 height 546
click at [337, 209] on icon "Main content" at bounding box center [332, 212] width 11 height 16
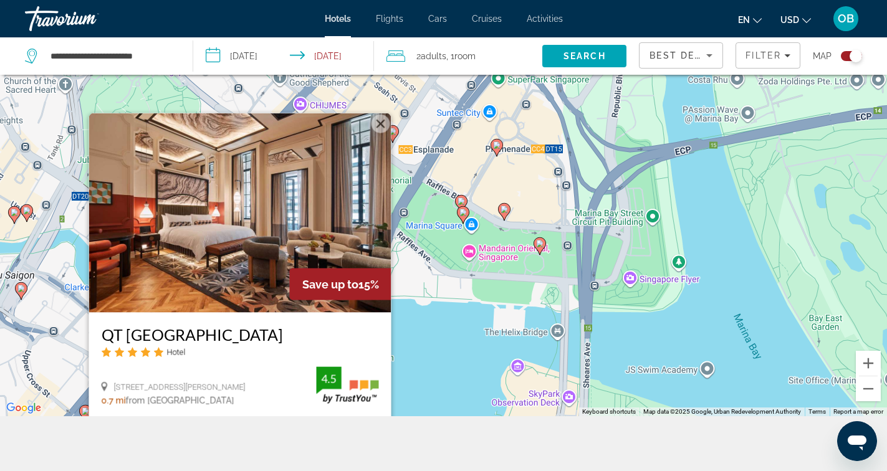
drag, startPoint x: 505, startPoint y: 223, endPoint x: 411, endPoint y: 381, distance: 183.3
click at [411, 381] on div "To activate drag with keyboard, press Alt + Enter. Once in keyboard drag state,…" at bounding box center [443, 180] width 887 height 471
click at [458, 335] on div "To activate drag with keyboard, press Alt + Enter. Once in keyboard drag state,…" at bounding box center [443, 180] width 887 height 471
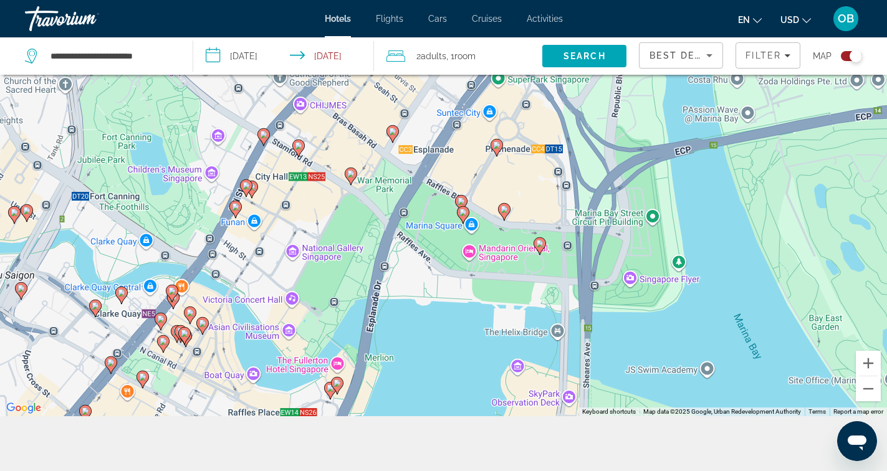
click at [552, 283] on div "To activate drag with keyboard, press Alt + Enter. Once in keyboard drag state,…" at bounding box center [443, 180] width 887 height 471
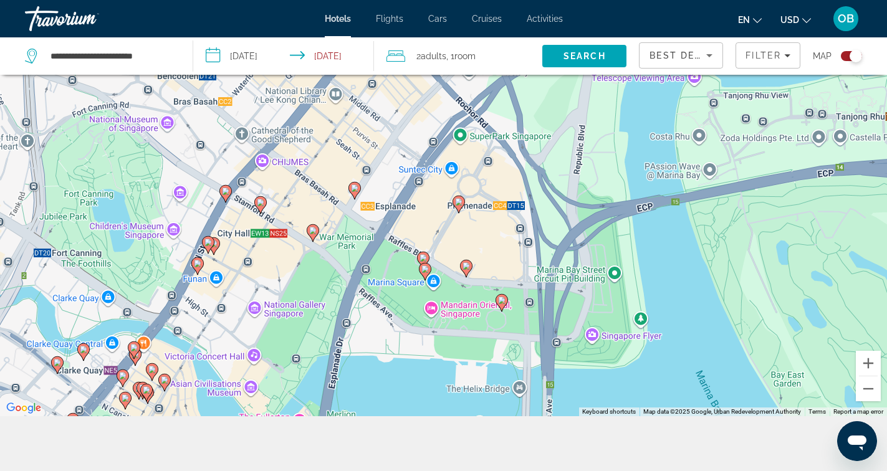
drag, startPoint x: 552, startPoint y: 283, endPoint x: 512, endPoint y: 339, distance: 68.8
click at [512, 339] on div "To activate drag with keyboard, press Alt + Enter. Once in keyboard drag state,…" at bounding box center [443, 180] width 887 height 471
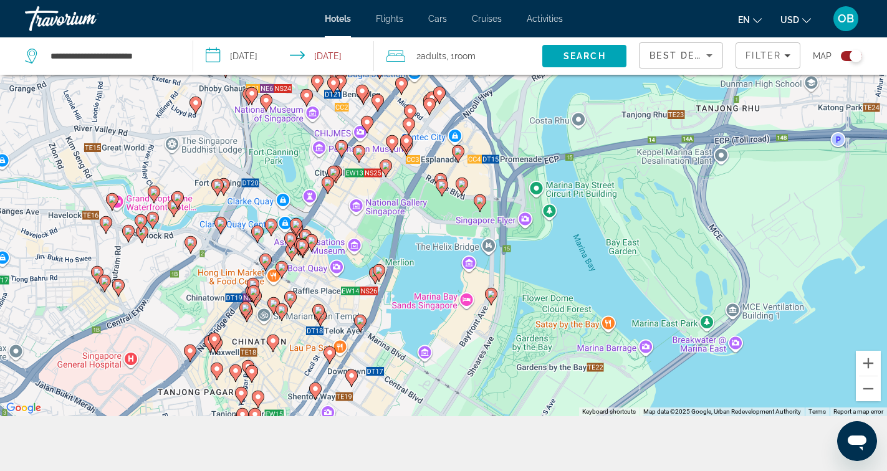
drag, startPoint x: 471, startPoint y: 352, endPoint x: 471, endPoint y: 240, distance: 112.2
click at [471, 240] on div "To activate drag with keyboard, press Alt + Enter. Once in keyboard drag state,…" at bounding box center [443, 180] width 887 height 471
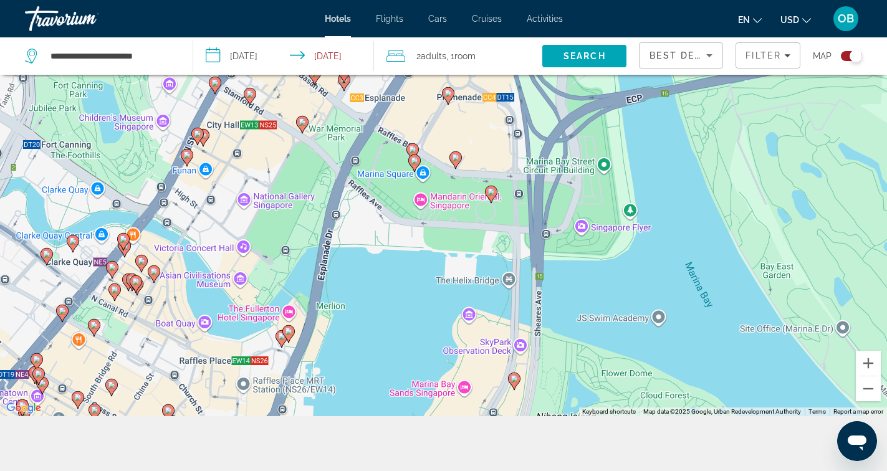
click at [499, 189] on div "To activate drag with keyboard, press Alt + Enter. Once in keyboard drag state,…" at bounding box center [443, 180] width 887 height 471
click at [490, 199] on icon "Main content" at bounding box center [490, 194] width 11 height 16
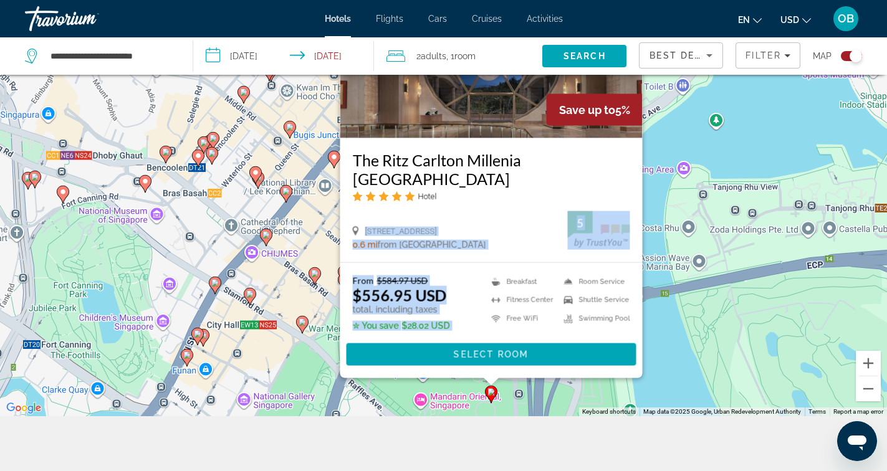
drag, startPoint x: 508, startPoint y: 216, endPoint x: 505, endPoint y: 277, distance: 61.1
click at [505, 278] on div "Save up to 5% The Ritz Carlton Millenia [GEOGRAPHIC_DATA] Hotel [STREET_ADDRESS…" at bounding box center [491, 158] width 302 height 439
click at [419, 388] on div "To activate drag with keyboard, press Alt + Enter. Once in keyboard drag state,…" at bounding box center [443, 180] width 887 height 471
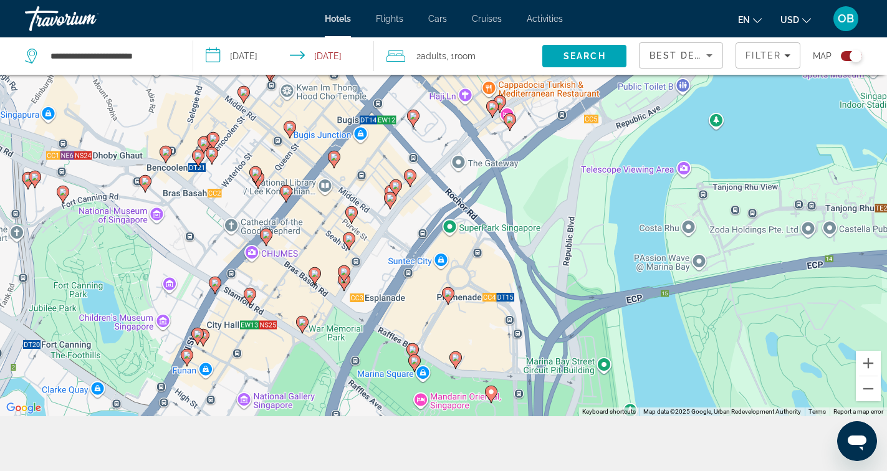
click at [454, 355] on image "Main content" at bounding box center [455, 357] width 7 height 7
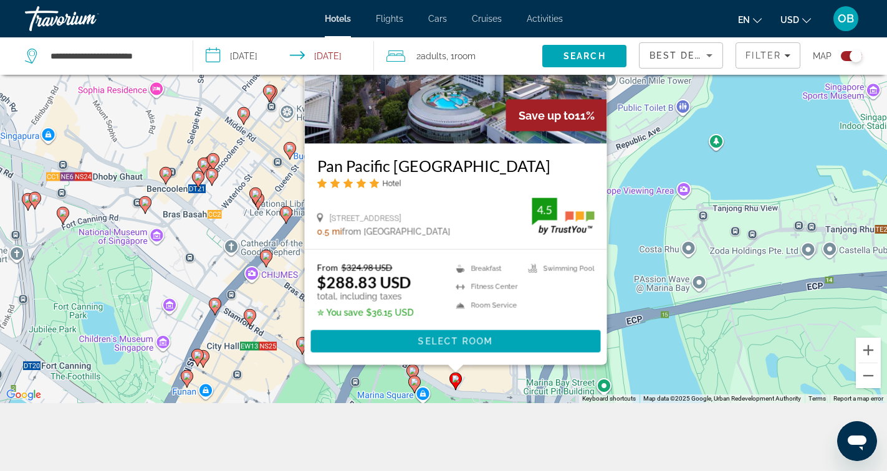
scroll to position [150, 0]
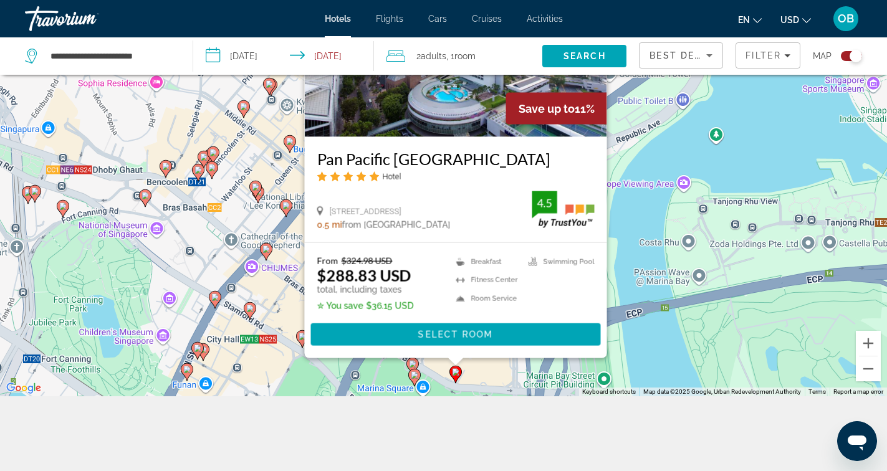
click at [286, 367] on div "To activate drag with keyboard, press Alt + Enter. Once in keyboard drag state,…" at bounding box center [443, 160] width 887 height 471
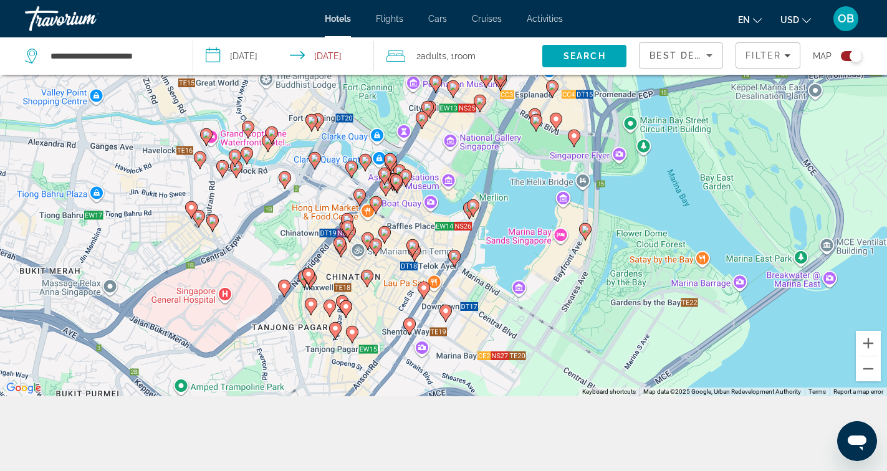
drag, startPoint x: 553, startPoint y: 284, endPoint x: 602, endPoint y: 103, distance: 186.6
click at [602, 103] on div "To activate drag with keyboard, press Alt + Enter. Once in keyboard drag state,…" at bounding box center [443, 160] width 887 height 471
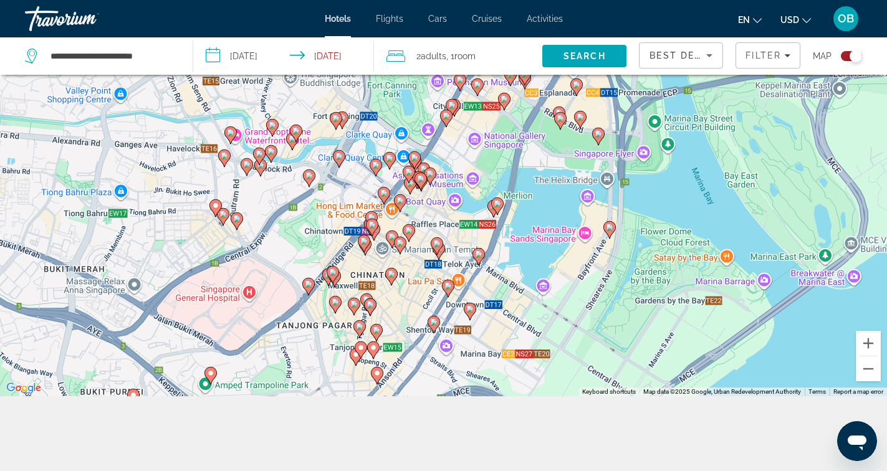
drag, startPoint x: 512, startPoint y: 261, endPoint x: 534, endPoint y: 261, distance: 21.2
click at [534, 262] on div "To activate drag with keyboard, press Alt + Enter. Once in keyboard drag state,…" at bounding box center [443, 160] width 887 height 471
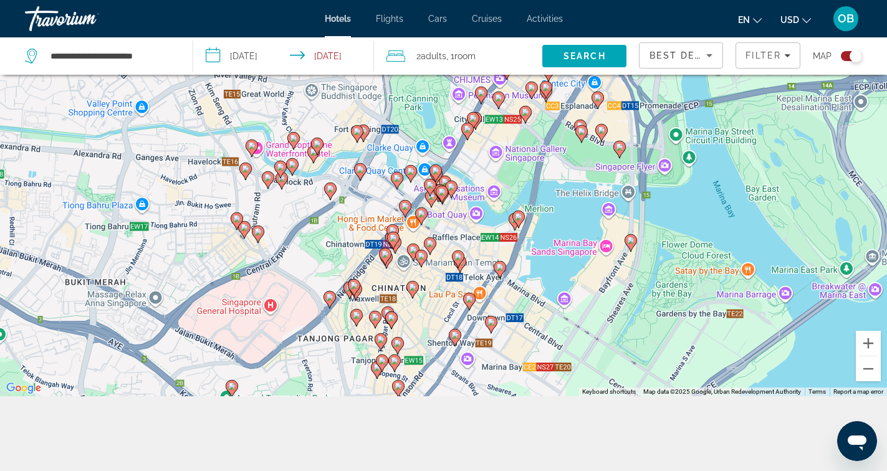
drag, startPoint x: 511, startPoint y: 265, endPoint x: 533, endPoint y: 277, distance: 24.8
click at [533, 277] on div "To activate drag with keyboard, press Alt + Enter. Once in keyboard drag state,…" at bounding box center [443, 160] width 887 height 471
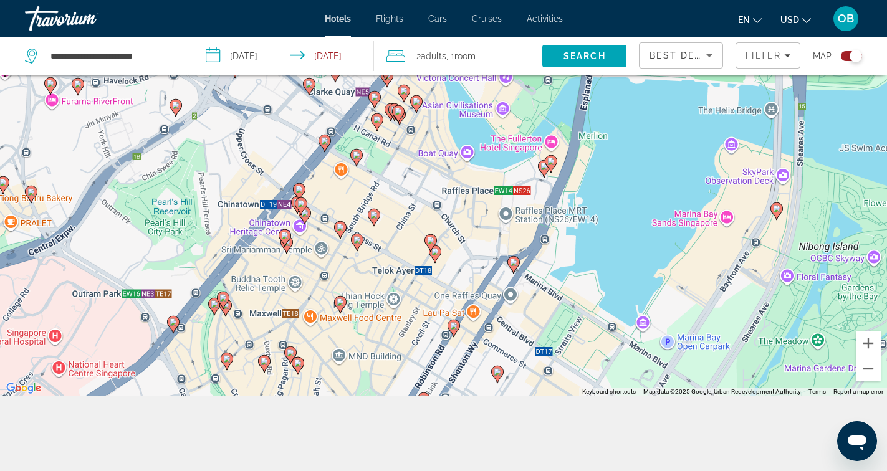
drag, startPoint x: 506, startPoint y: 221, endPoint x: 477, endPoint y: 172, distance: 56.4
click at [477, 172] on div "To activate drag with keyboard, press Alt + Enter. Once in keyboard drag state,…" at bounding box center [443, 160] width 887 height 471
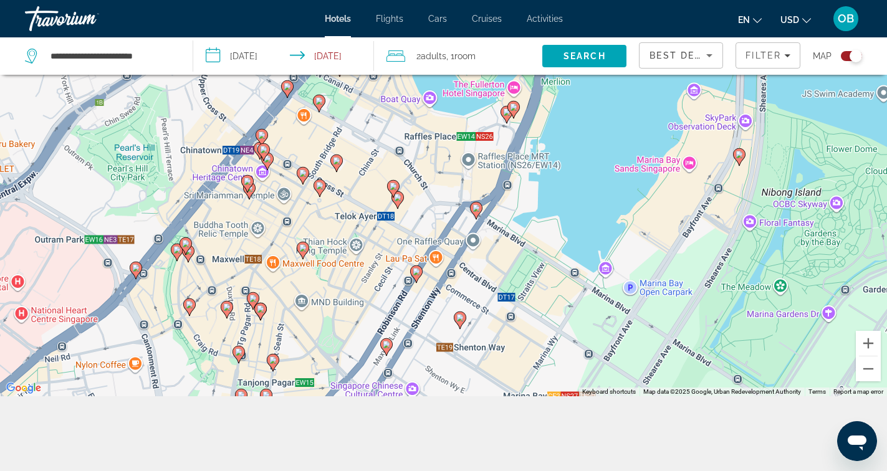
drag, startPoint x: 577, startPoint y: 248, endPoint x: 538, endPoint y: 192, distance: 68.1
click at [538, 192] on div "To activate drag with keyboard, press Alt + Enter. Once in keyboard drag state,…" at bounding box center [443, 160] width 887 height 471
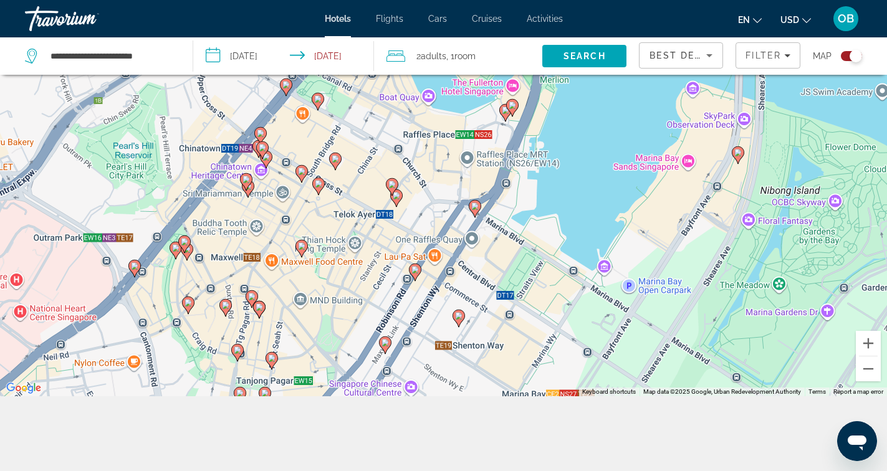
click at [478, 206] on image "Main content" at bounding box center [474, 206] width 7 height 7
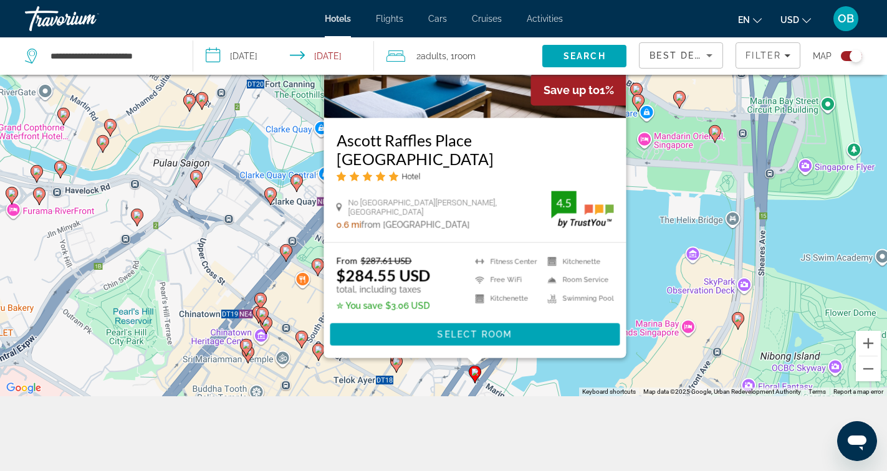
click at [672, 238] on div "To activate drag with keyboard, press Alt + Enter. Once in keyboard drag state,…" at bounding box center [443, 160] width 887 height 471
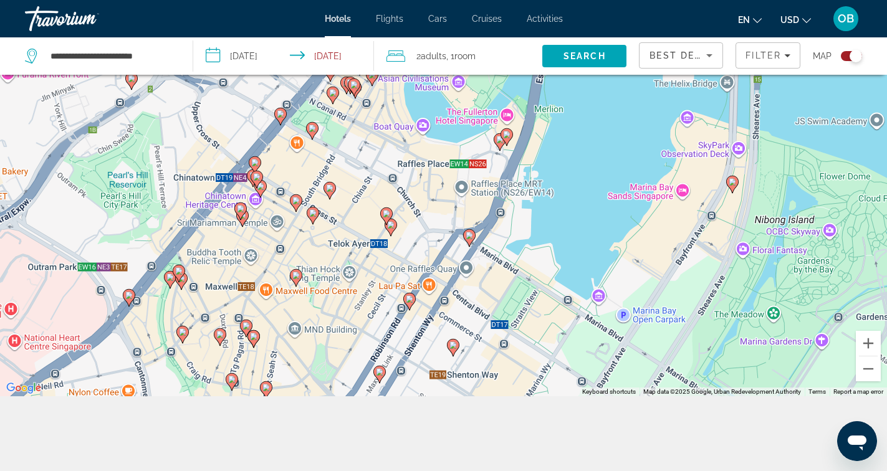
drag, startPoint x: 470, startPoint y: 292, endPoint x: 465, endPoint y: 157, distance: 135.3
click at [464, 156] on div "To activate drag with keyboard, press Alt + Enter. Once in keyboard drag state,…" at bounding box center [443, 160] width 887 height 471
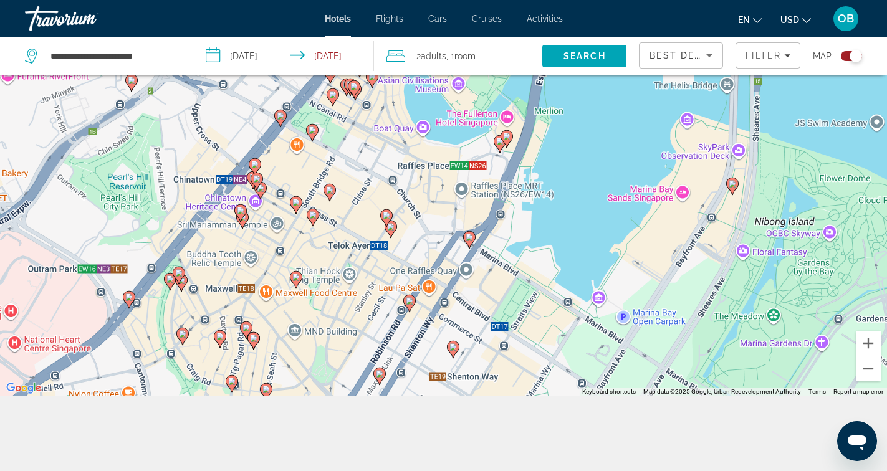
click at [413, 302] on icon "Main content" at bounding box center [408, 303] width 11 height 16
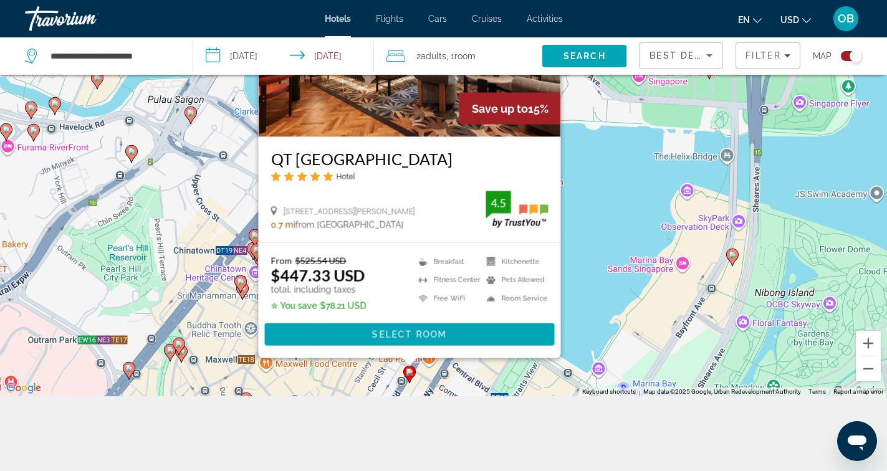
click at [595, 277] on div "To activate drag with keyboard, press Alt + Enter. Once in keyboard drag state,…" at bounding box center [443, 160] width 887 height 471
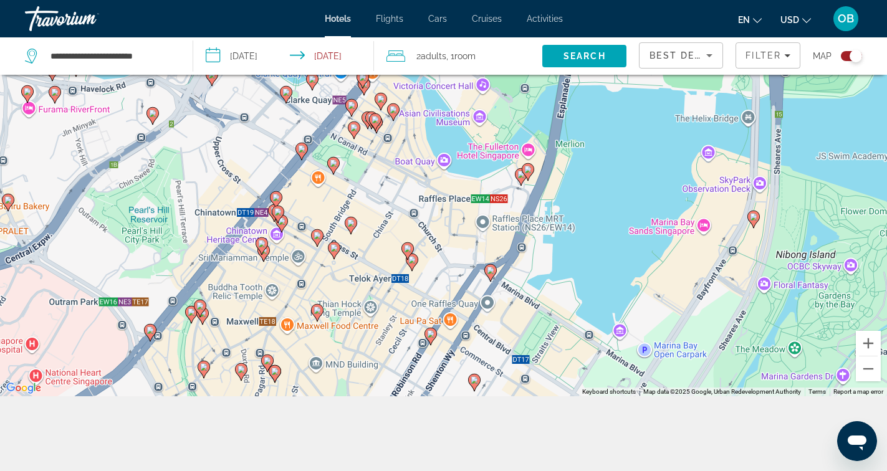
drag, startPoint x: 488, startPoint y: 325, endPoint x: 509, endPoint y: 281, distance: 48.2
click at [509, 282] on div "To activate drag with keyboard, press Alt + Enter. Once in keyboard drag state,…" at bounding box center [443, 160] width 887 height 471
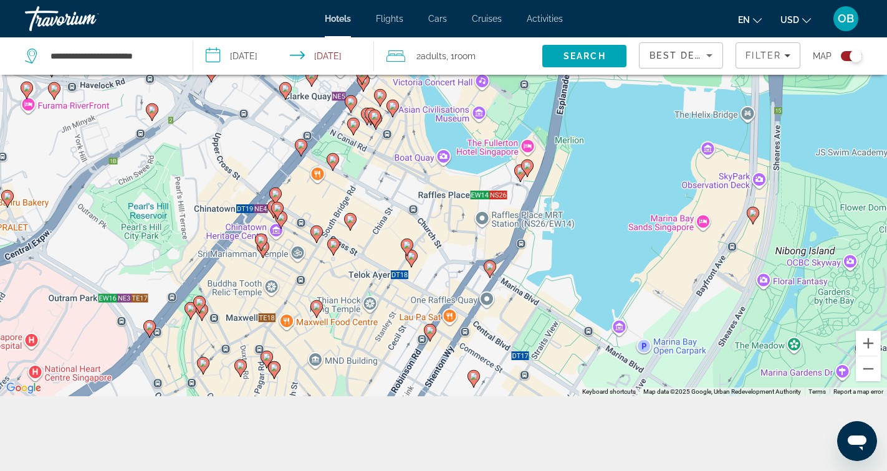
click at [492, 269] on image "Main content" at bounding box center [489, 266] width 7 height 7
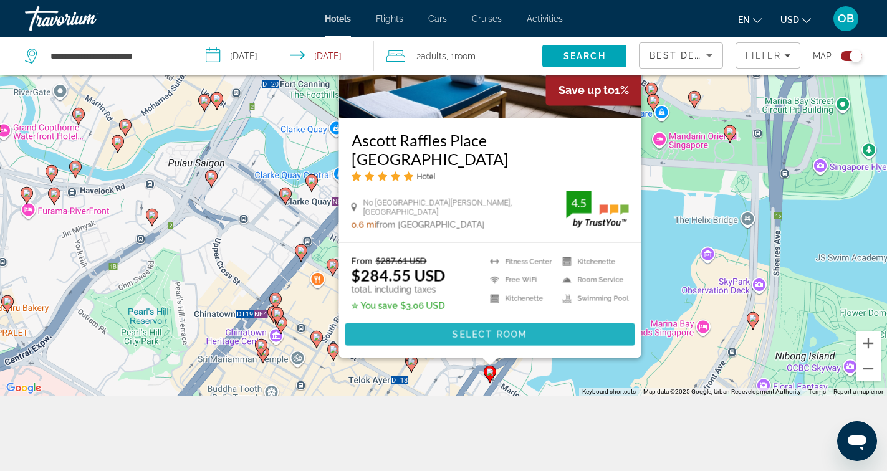
click at [451, 330] on span "Main content" at bounding box center [490, 335] width 290 height 30
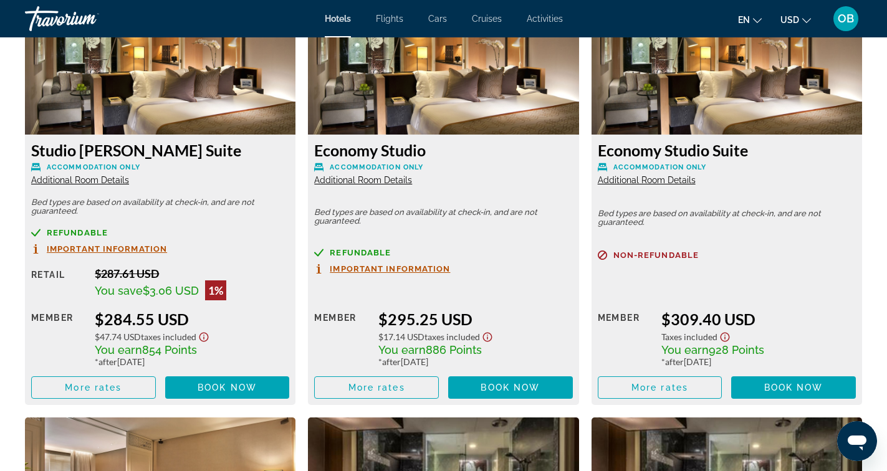
scroll to position [1786, 0]
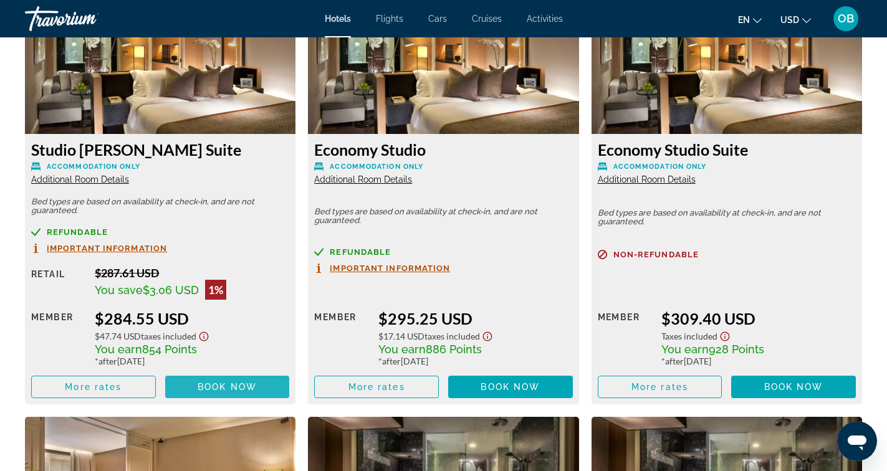
click at [233, 389] on span "Book now" at bounding box center [227, 387] width 59 height 10
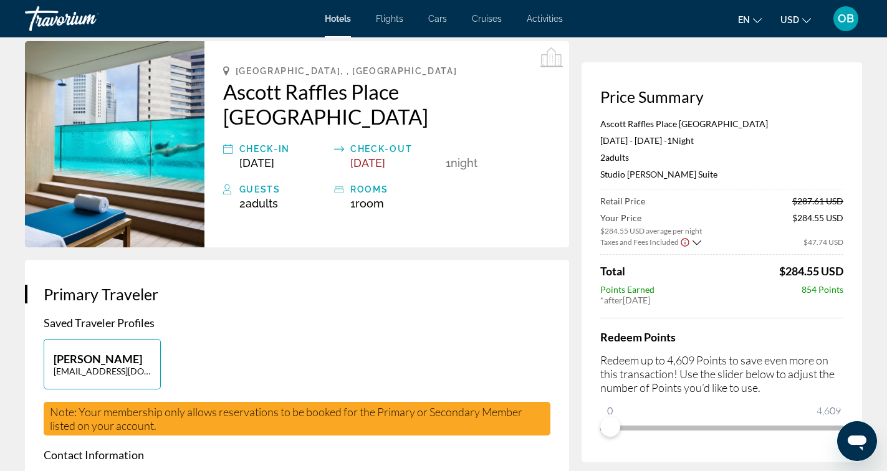
scroll to position [57, 0]
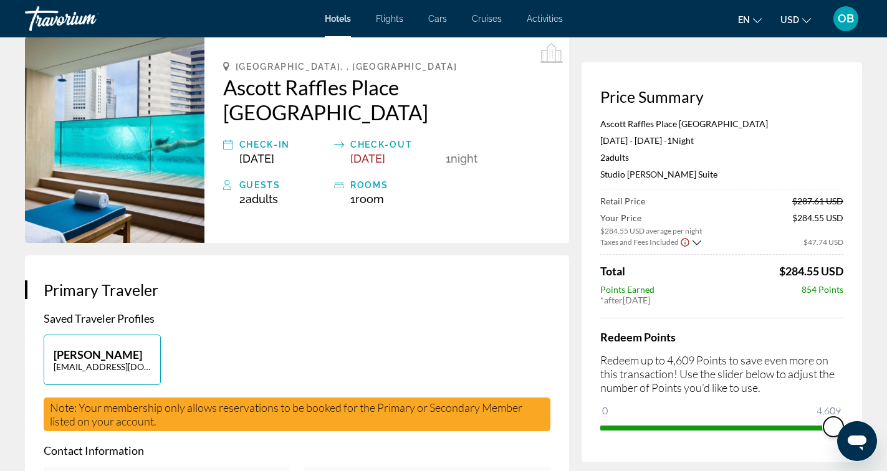
drag, startPoint x: 609, startPoint y: 423, endPoint x: 892, endPoint y: 427, distance: 283.0
click at [886, 414] on html "Skip to main content Hotels Flights Cars Cruises Activities Hotels Flights Cars…" at bounding box center [443, 178] width 887 height 471
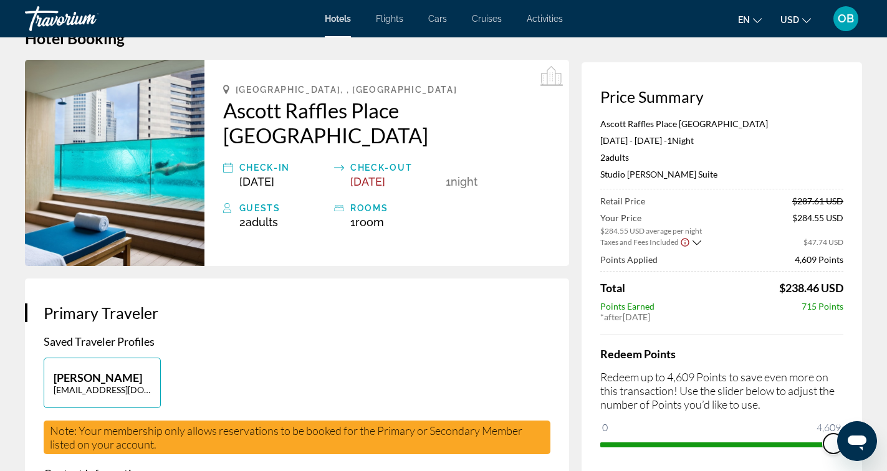
scroll to position [0, 0]
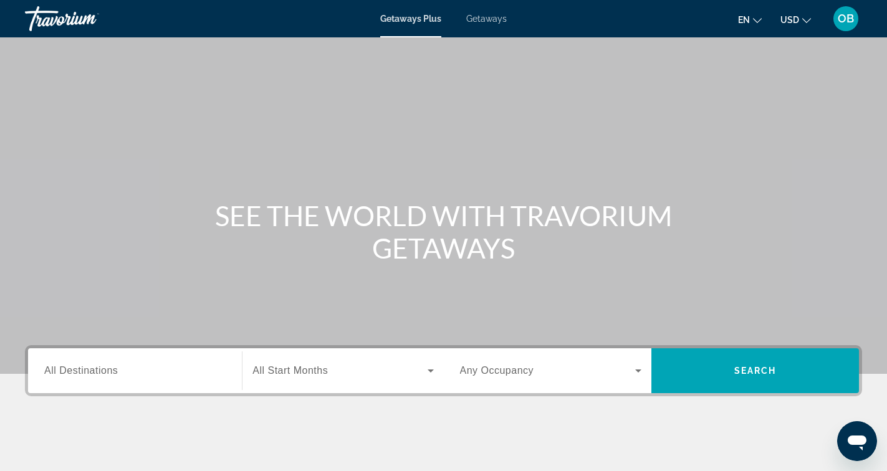
click at [491, 25] on div "Getaways Plus Getaways en English Español Français Italiano Português русский U…" at bounding box center [443, 18] width 887 height 32
click at [490, 19] on span "Getaways" at bounding box center [486, 19] width 41 height 10
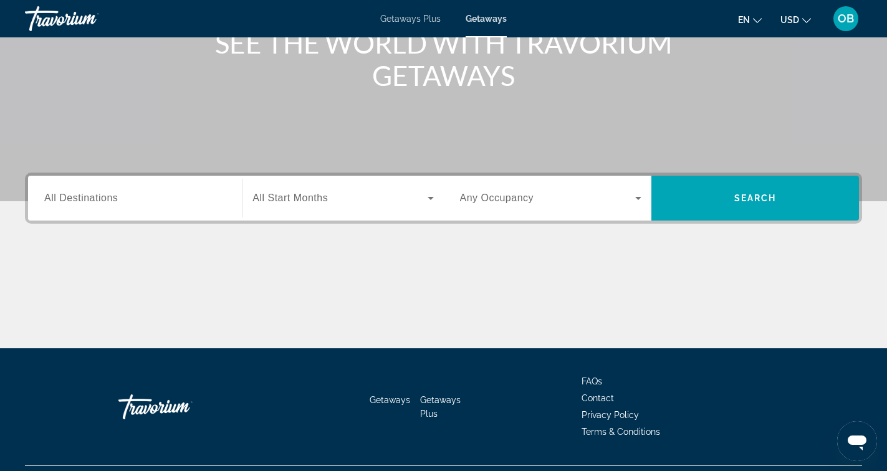
click at [157, 203] on input "Destination All Destinations" at bounding box center [134, 198] width 181 height 15
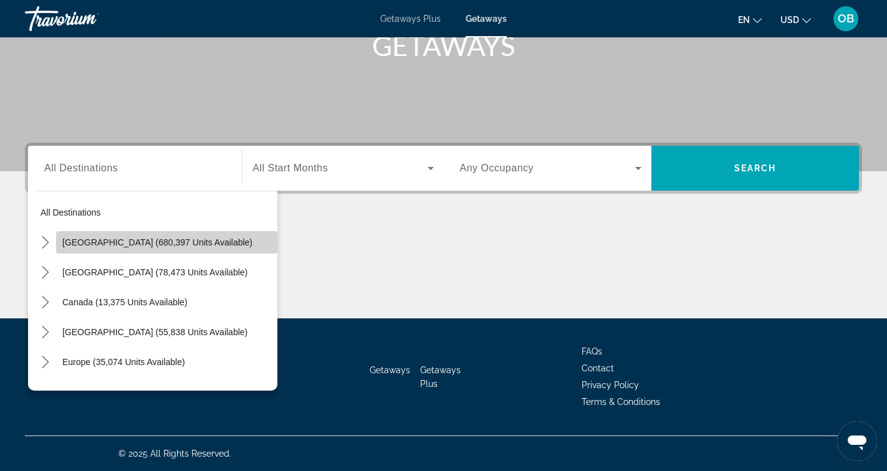
click at [143, 244] on span "United States (680,397 units available)" at bounding box center [157, 242] width 190 height 10
type input "**********"
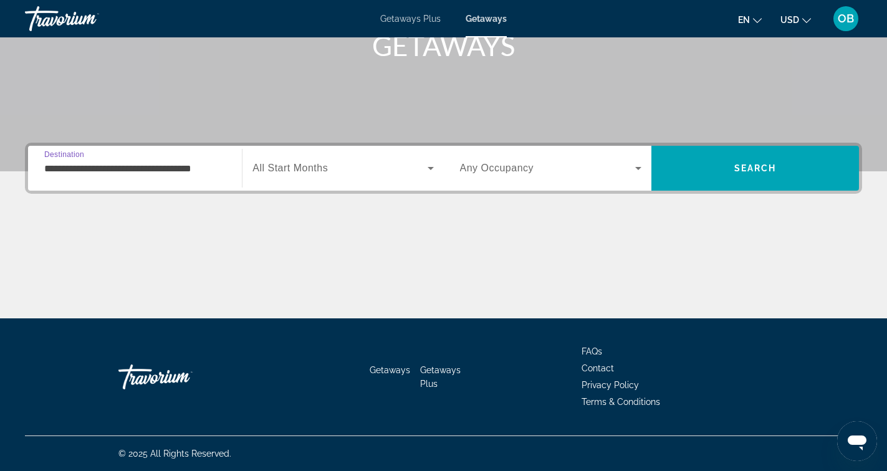
click at [293, 163] on span "All Start Months" at bounding box center [289, 168] width 75 height 11
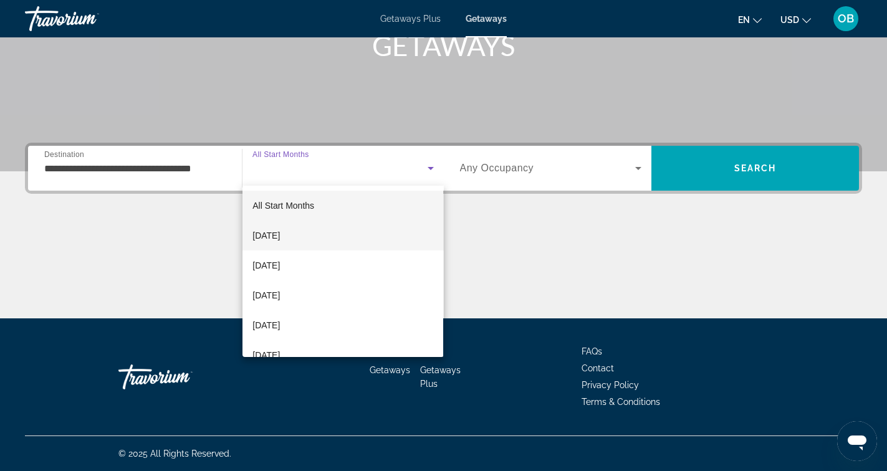
click at [307, 244] on mat-option "October 2025" at bounding box center [342, 236] width 201 height 30
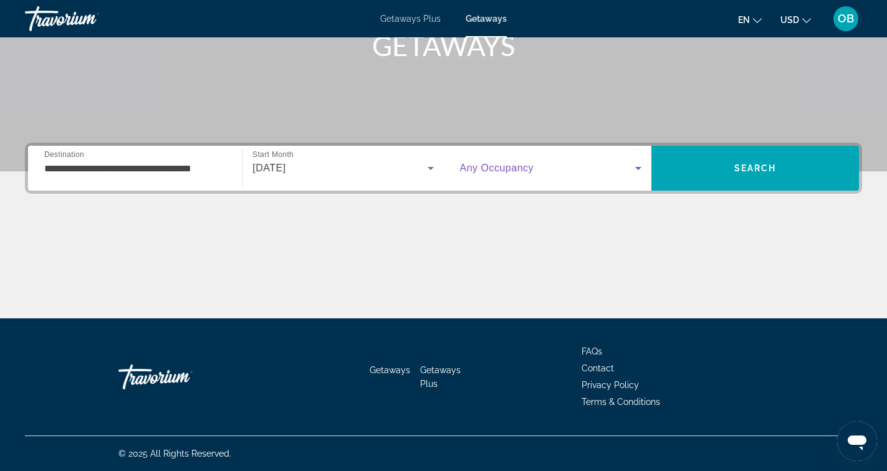
click at [534, 173] on span "Search widget" at bounding box center [547, 168] width 175 height 15
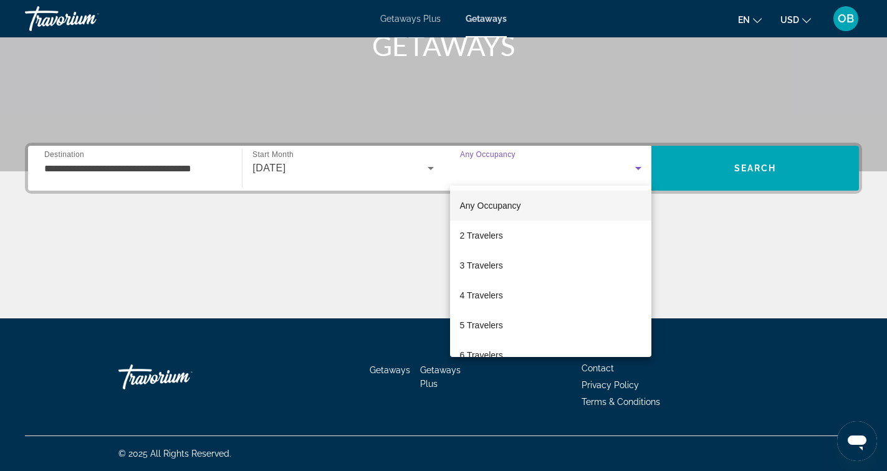
click at [534, 173] on div at bounding box center [443, 235] width 887 height 471
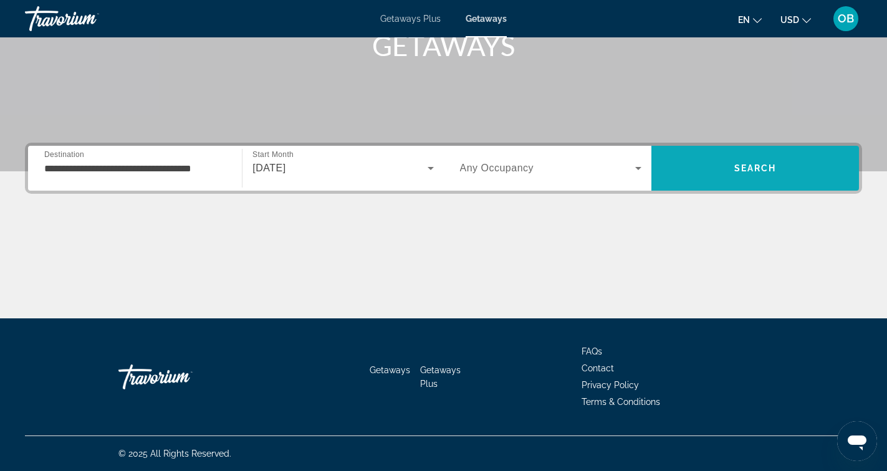
click at [764, 175] on span "Search" at bounding box center [755, 168] width 208 height 30
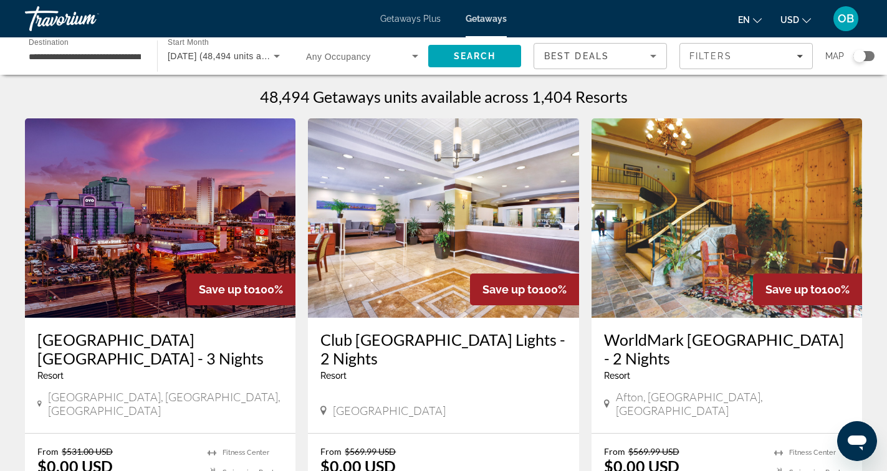
click at [870, 55] on div "Search widget" at bounding box center [863, 56] width 21 height 10
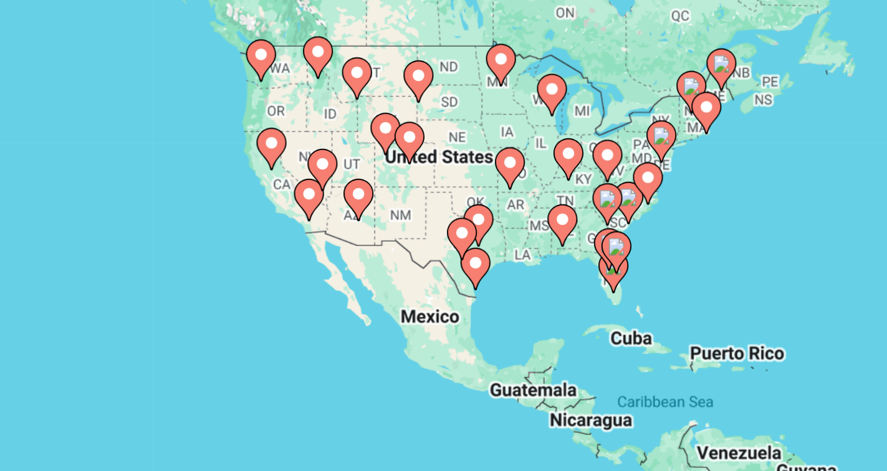
drag, startPoint x: 158, startPoint y: 260, endPoint x: 242, endPoint y: 246, distance: 84.7
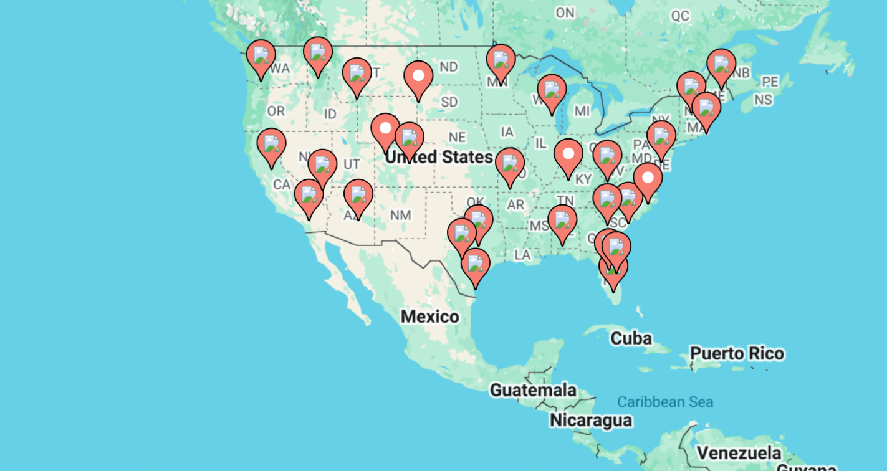
click at [242, 246] on div "To activate drag with keyboard, press Alt + Enter. Once in keyboard drag state,…" at bounding box center [443, 274] width 837 height 374
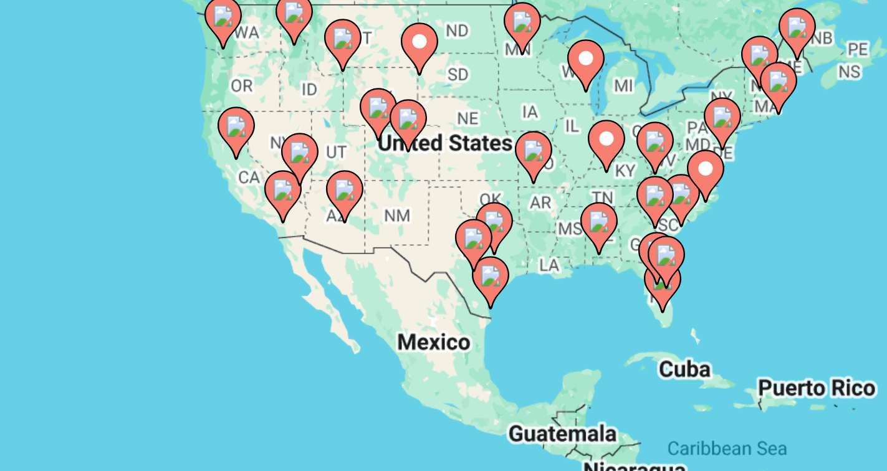
click at [238, 234] on image "Main content" at bounding box center [237, 233] width 7 height 7
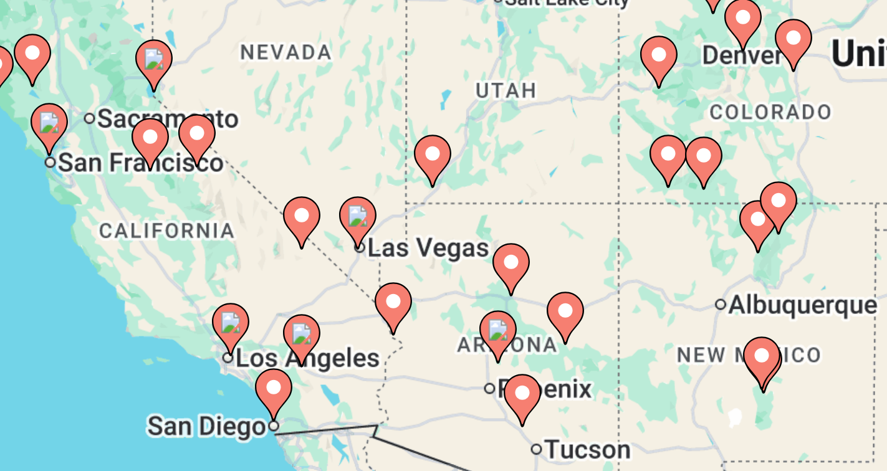
drag, startPoint x: 352, startPoint y: 259, endPoint x: 198, endPoint y: 260, distance: 154.6
click at [198, 261] on div "To activate drag with keyboard, press Alt + Enter. Once in keyboard drag state,…" at bounding box center [443, 274] width 837 height 374
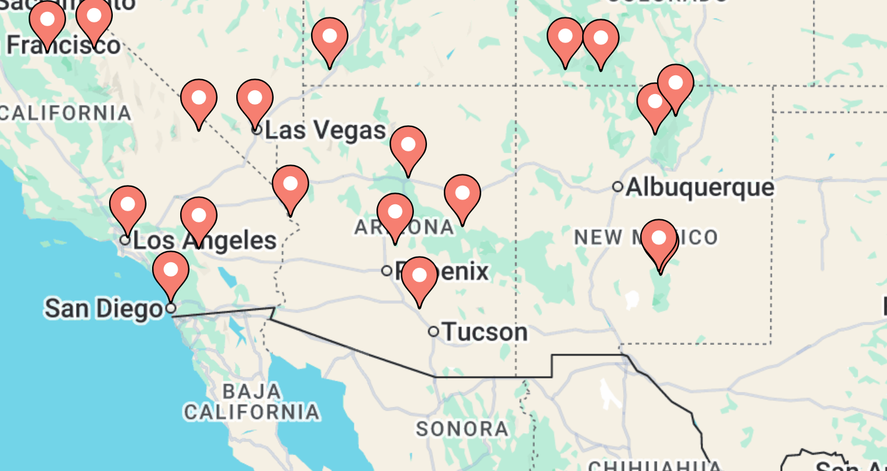
drag, startPoint x: 289, startPoint y: 282, endPoint x: 246, endPoint y: 234, distance: 64.9
click at [251, 237] on image "Main content" at bounding box center [254, 240] width 7 height 7
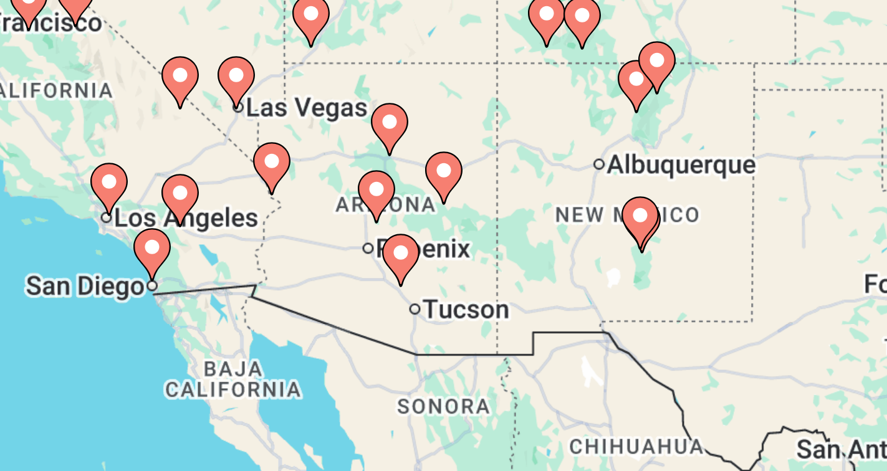
click at [249, 232] on image "Main content" at bounding box center [248, 233] width 7 height 7
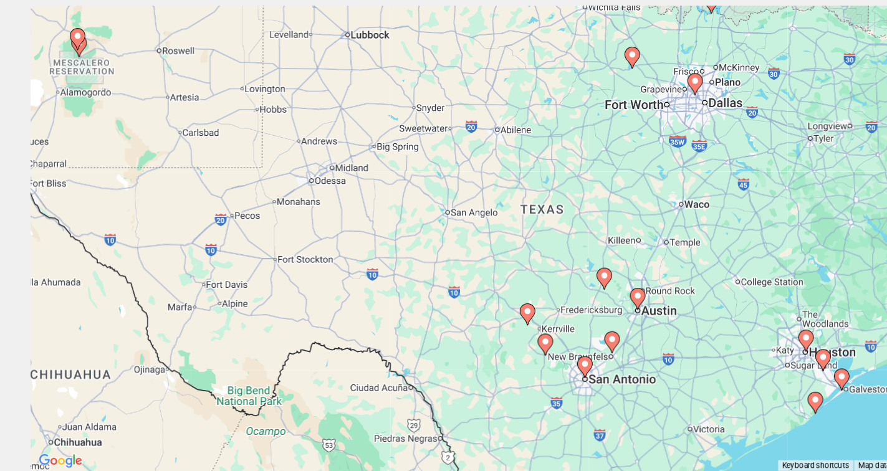
drag, startPoint x: 249, startPoint y: 232, endPoint x: 343, endPoint y: 156, distance: 120.5
click at [343, 156] on div "To activate drag with keyboard, press Alt + Enter. Once in keyboard drag state,…" at bounding box center [443, 274] width 837 height 374
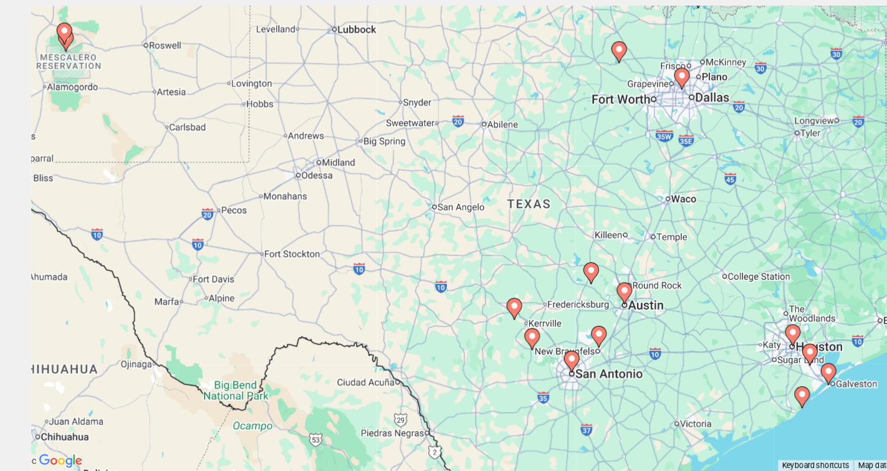
click at [355, 234] on div "To activate drag with keyboard, press Alt + Enter. Once in keyboard drag state,…" at bounding box center [443, 274] width 837 height 374
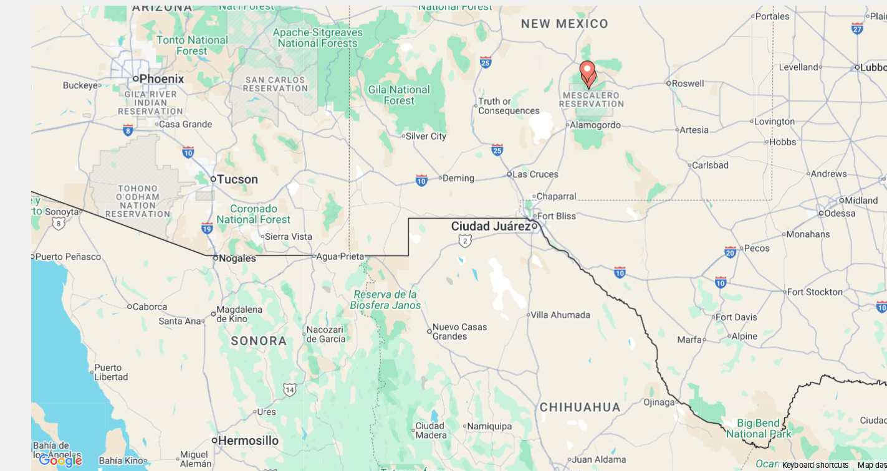
drag, startPoint x: 231, startPoint y: 229, endPoint x: 654, endPoint y: 260, distance: 423.7
click at [654, 260] on div "To activate drag with keyboard, press Alt + Enter. Once in keyboard drag state,…" at bounding box center [443, 274] width 837 height 374
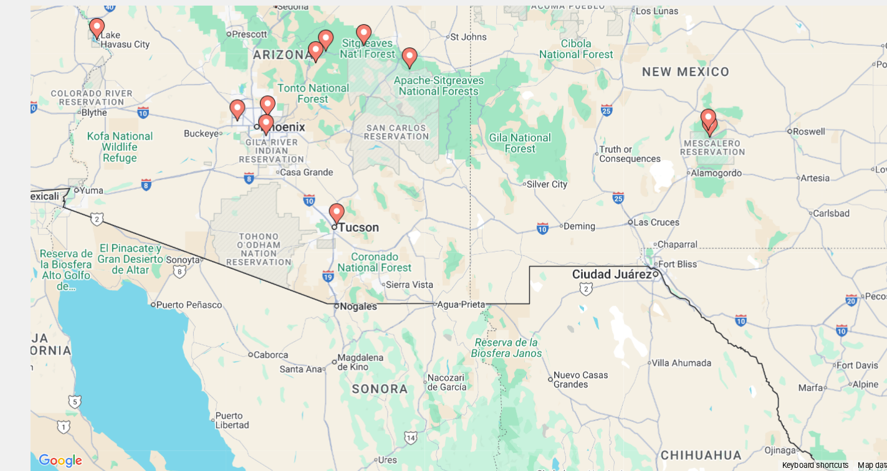
drag, startPoint x: 268, startPoint y: 184, endPoint x: 499, endPoint y: 284, distance: 252.1
click at [499, 284] on div "To activate drag with keyboard, press Alt + Enter. Once in keyboard drag state,…" at bounding box center [443, 274] width 837 height 374
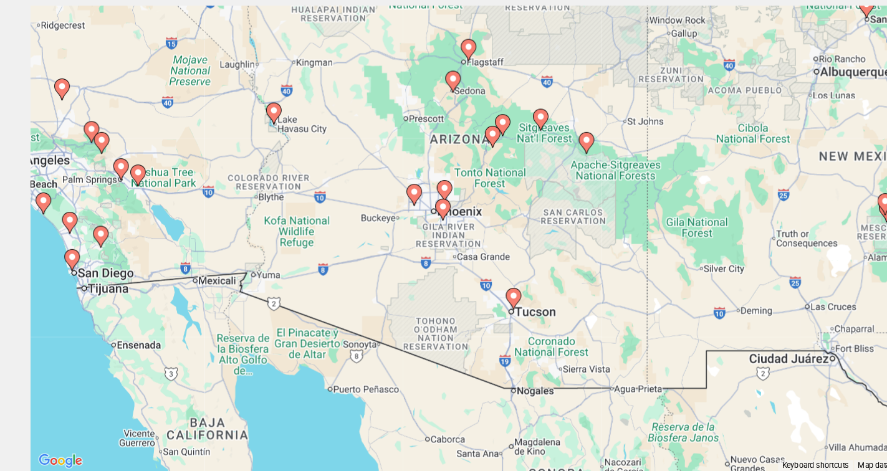
click at [363, 150] on icon "Main content" at bounding box center [363, 148] width 11 height 16
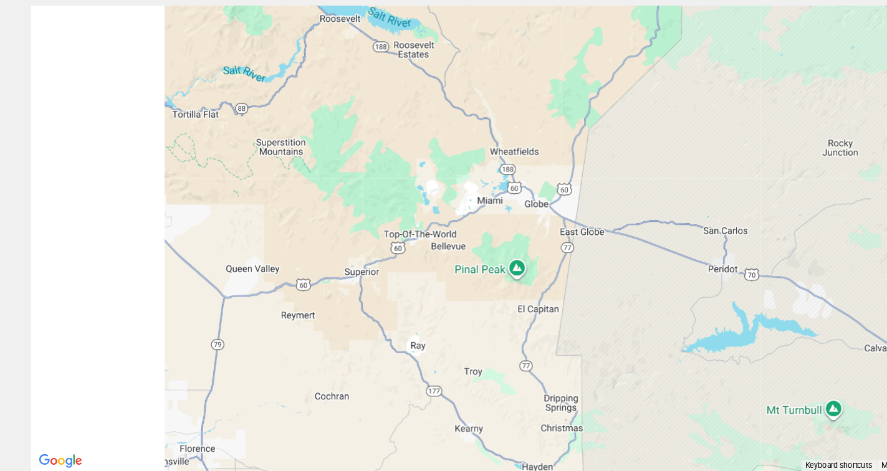
drag, startPoint x: 360, startPoint y: 218, endPoint x: 553, endPoint y: 355, distance: 236.9
click at [549, 353] on div "To navigate, press the arrow keys." at bounding box center [443, 274] width 837 height 374
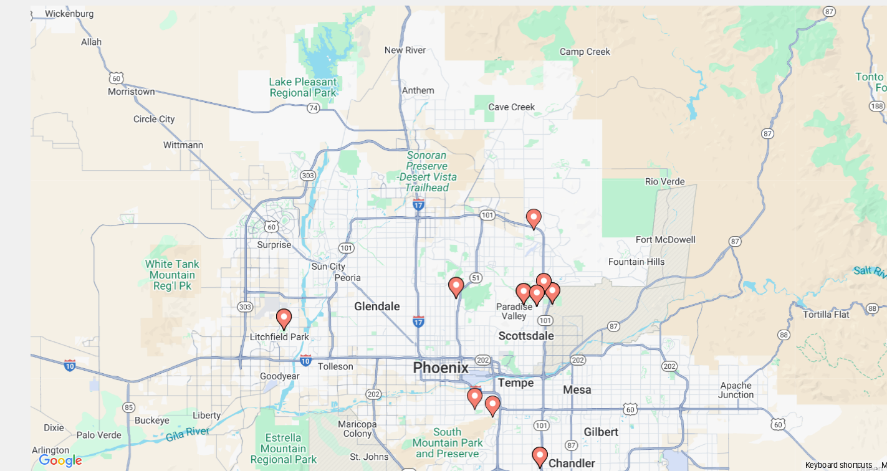
drag, startPoint x: 383, startPoint y: 279, endPoint x: 529, endPoint y: 193, distance: 169.6
click at [529, 193] on div "To navigate, press the arrow keys. To activate drag with keyboard, press Alt + …" at bounding box center [443, 274] width 837 height 374
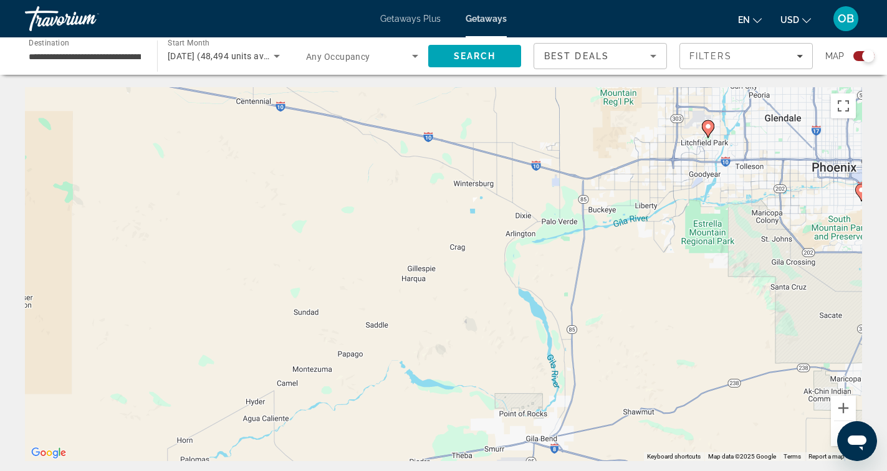
drag, startPoint x: 232, startPoint y: 308, endPoint x: 799, endPoint y: 100, distance: 603.6
click at [799, 100] on div "To navigate, press the arrow keys. To activate drag with keyboard, press Alt + …" at bounding box center [443, 274] width 837 height 374
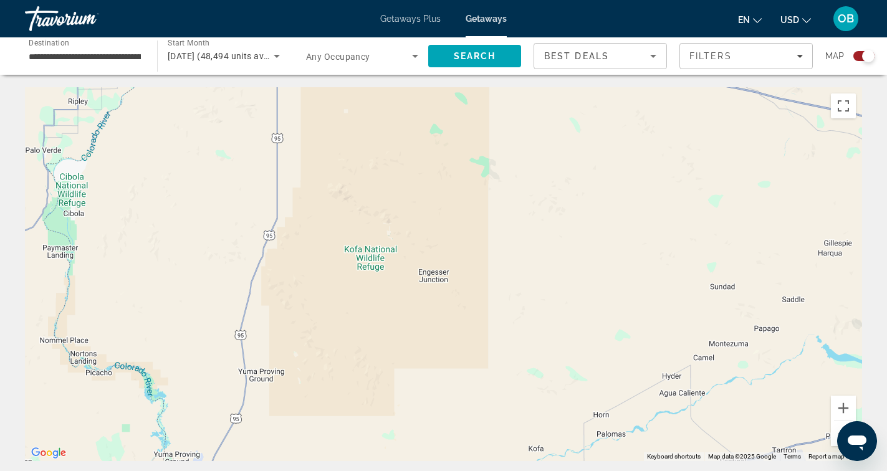
drag, startPoint x: 443, startPoint y: 281, endPoint x: 863, endPoint y: 252, distance: 421.1
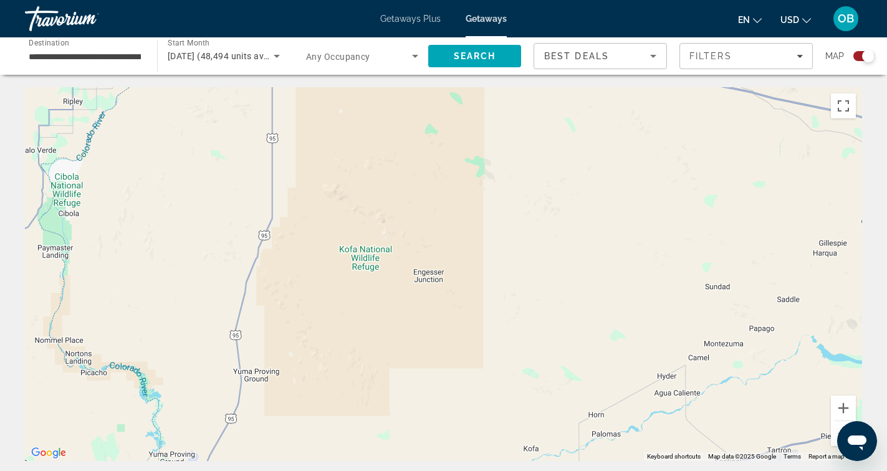
click at [838, 429] on button "Zoom out" at bounding box center [843, 433] width 25 height 25
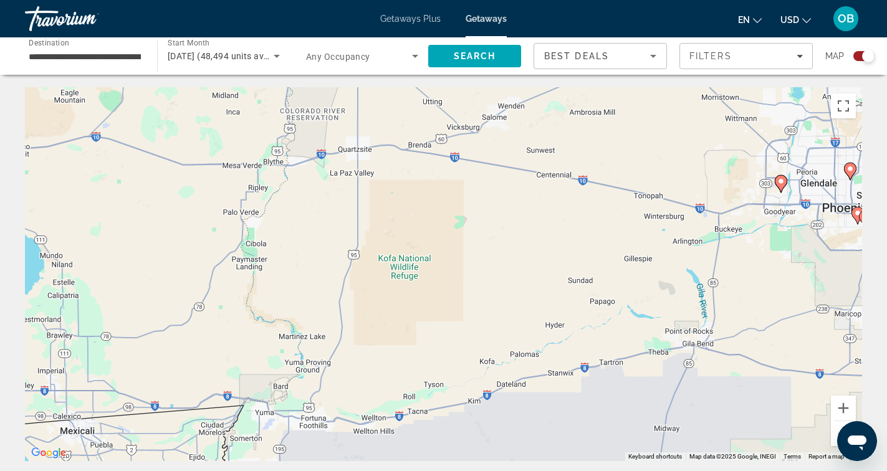
click at [838, 429] on button "Zoom out" at bounding box center [843, 433] width 25 height 25
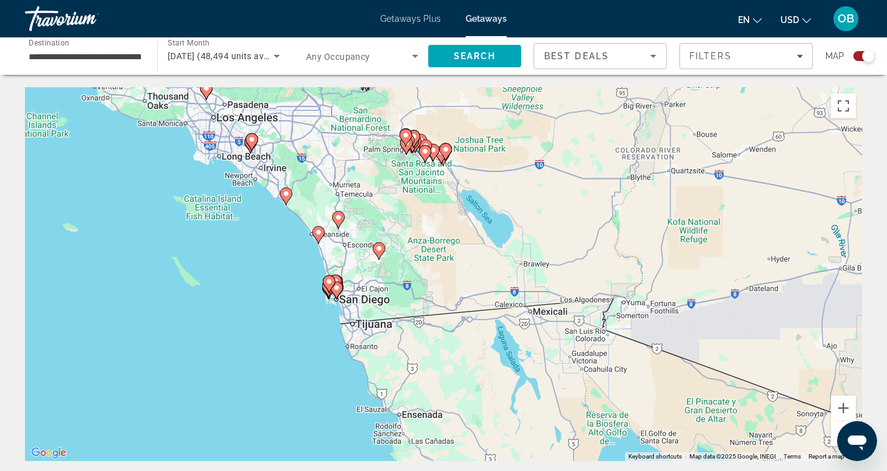
drag, startPoint x: 254, startPoint y: 275, endPoint x: 496, endPoint y: 223, distance: 247.3
click at [496, 223] on div "To navigate, press the arrow keys. To activate drag with keyboard, press Alt + …" at bounding box center [443, 274] width 837 height 374
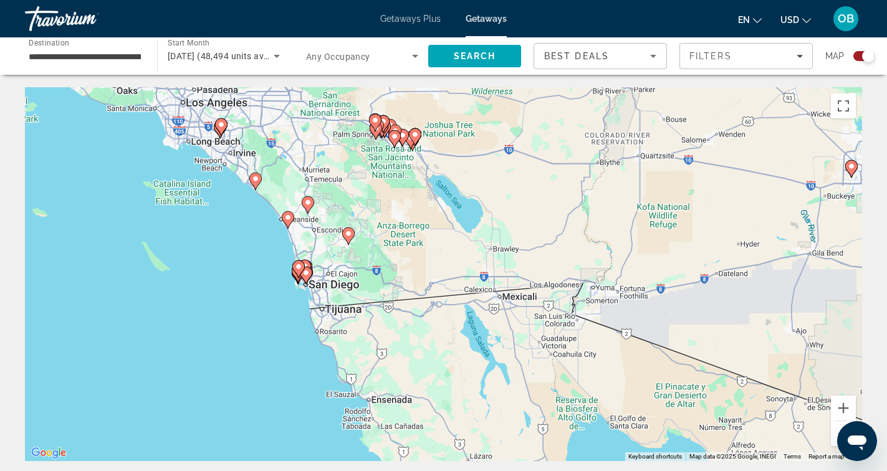
click at [399, 161] on div "To navigate, press the arrow keys. To activate drag with keyboard, press Alt + …" at bounding box center [443, 274] width 837 height 374
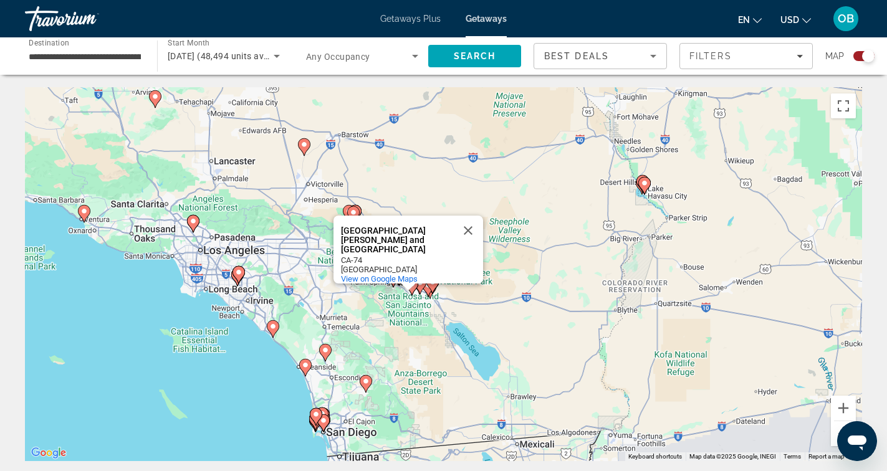
drag, startPoint x: 459, startPoint y: 214, endPoint x: 477, endPoint y: 296, distance: 83.5
click at [477, 296] on div "To navigate, press the arrow keys. To activate drag with keyboard, press Alt + …" at bounding box center [443, 274] width 837 height 374
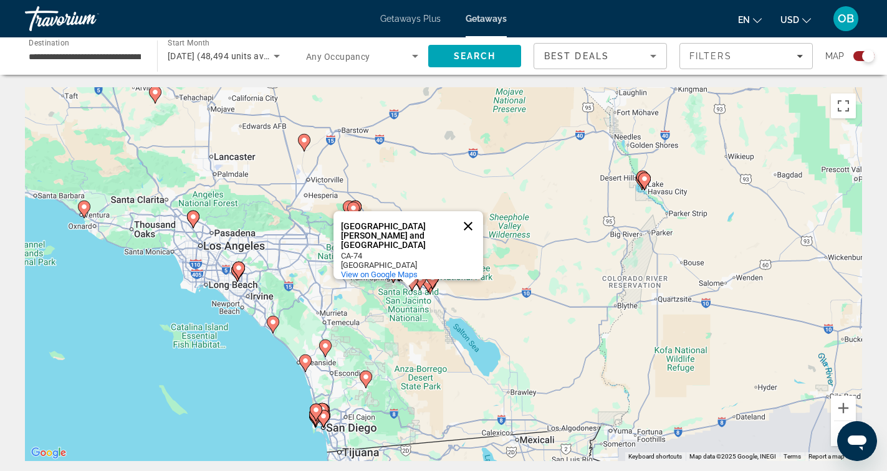
click at [467, 217] on button "Close" at bounding box center [468, 226] width 30 height 30
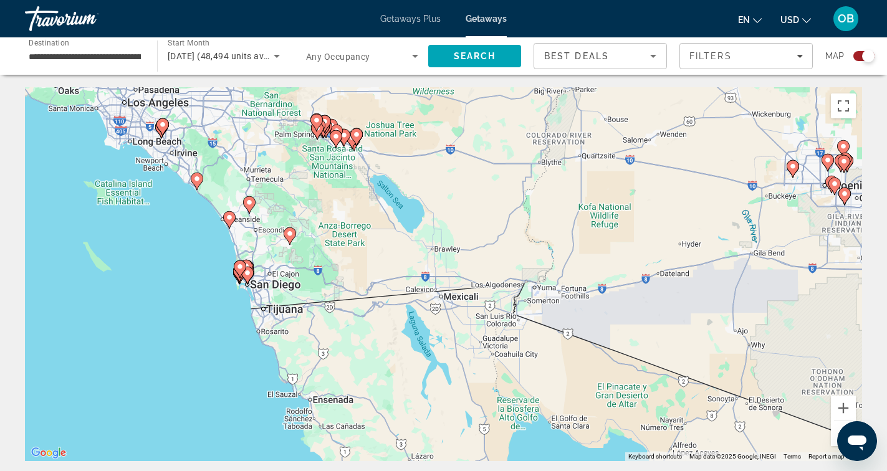
drag, startPoint x: 438, startPoint y: 304, endPoint x: 359, endPoint y: 158, distance: 166.5
click at [359, 158] on div "To navigate, press the arrow keys. To activate drag with keyboard, press Alt + …" at bounding box center [443, 274] width 837 height 374
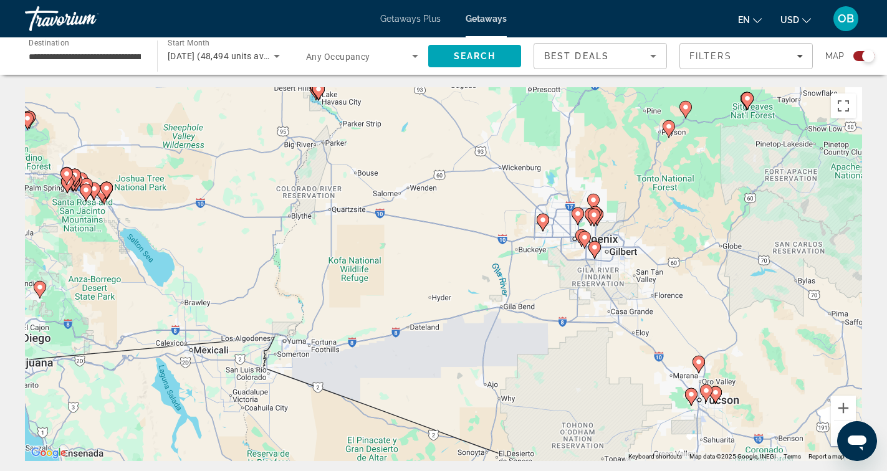
drag, startPoint x: 709, startPoint y: 206, endPoint x: 469, endPoint y: 270, distance: 249.0
click at [469, 270] on div "To navigate, press the arrow keys. To activate drag with keyboard, press Alt + …" at bounding box center [443, 274] width 837 height 374
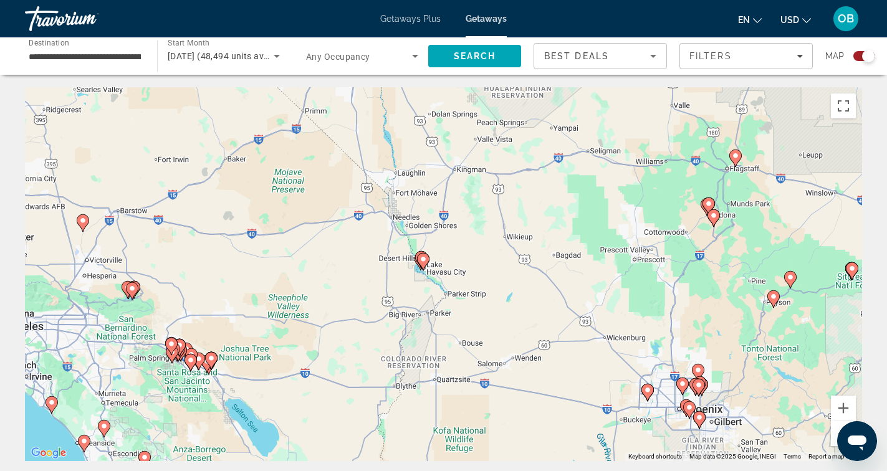
drag, startPoint x: 720, startPoint y: 184, endPoint x: 806, endPoint y: 338, distance: 176.3
click at [806, 338] on div "To navigate, press the arrow keys. To activate drag with keyboard, press Alt + …" at bounding box center [443, 274] width 837 height 374
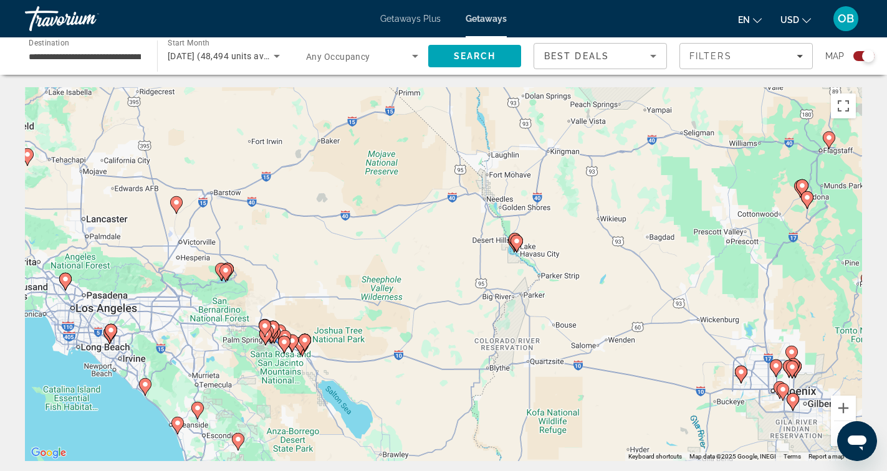
drag, startPoint x: 620, startPoint y: 246, endPoint x: 713, endPoint y: 229, distance: 95.0
click at [713, 229] on div "To navigate, press the arrow keys. To activate drag with keyboard, press Alt + …" at bounding box center [443, 274] width 837 height 374
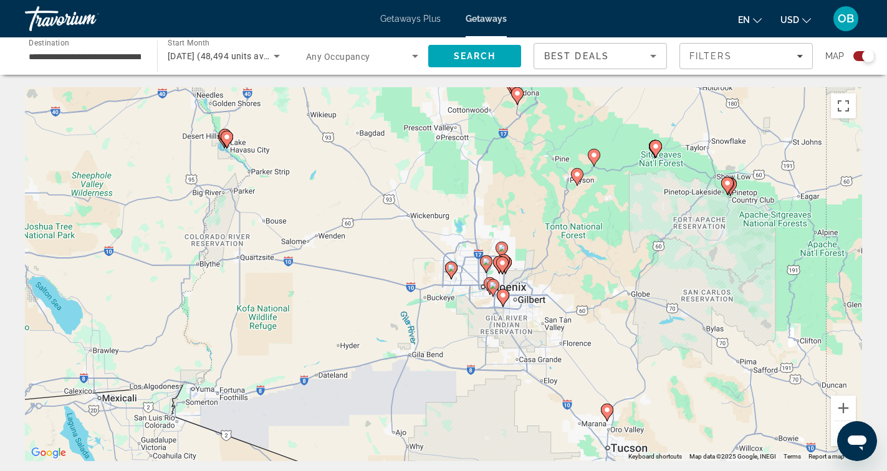
drag, startPoint x: 612, startPoint y: 279, endPoint x: 328, endPoint y: 161, distance: 306.8
click at [328, 161] on div "To navigate, press the arrow keys. To activate drag with keyboard, press Alt + …" at bounding box center [443, 274] width 837 height 374
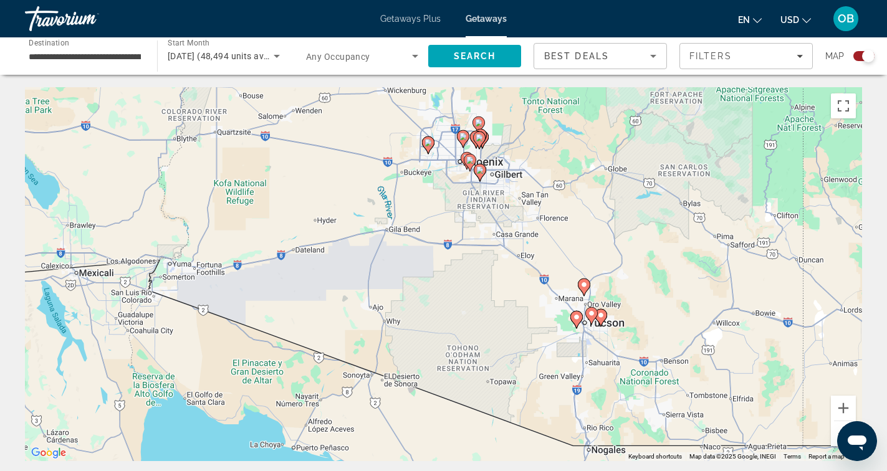
drag, startPoint x: 537, startPoint y: 389, endPoint x: 504, endPoint y: 274, distance: 119.8
click at [504, 274] on div "To navigate, press the arrow keys. To activate drag with keyboard, press Alt + …" at bounding box center [443, 274] width 837 height 374
click at [590, 313] on image "Main content" at bounding box center [591, 312] width 7 height 7
click at [590, 313] on div "To navigate, press the arrow keys. To activate drag with keyboard, press Alt + …" at bounding box center [443, 274] width 837 height 374
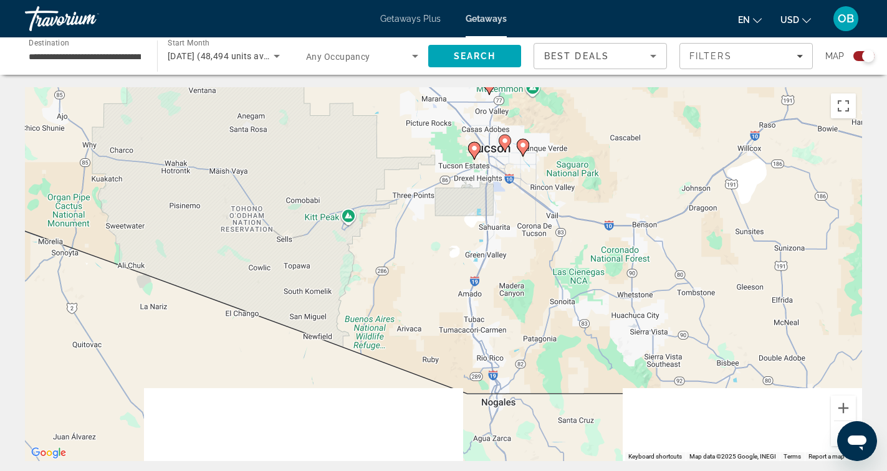
drag, startPoint x: 594, startPoint y: 337, endPoint x: 579, endPoint y: 166, distance: 171.4
click at [579, 167] on div "To activate drag with keyboard, press Alt + Enter. Once in keyboard drag state,…" at bounding box center [443, 274] width 837 height 374
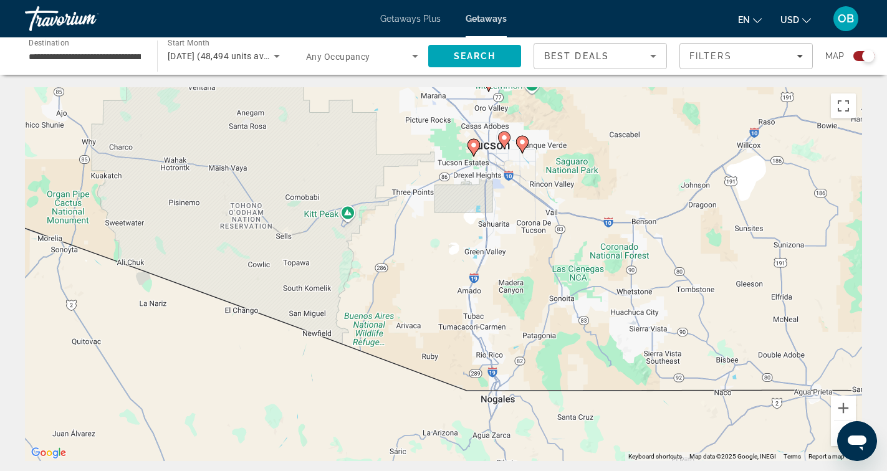
click at [834, 439] on button "Zoom out" at bounding box center [843, 433] width 25 height 25
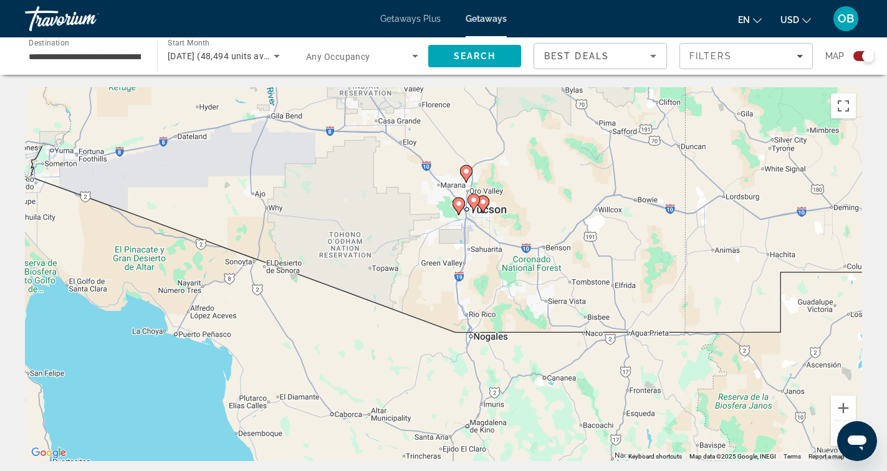
click at [838, 434] on button "Zoom out" at bounding box center [843, 433] width 25 height 25
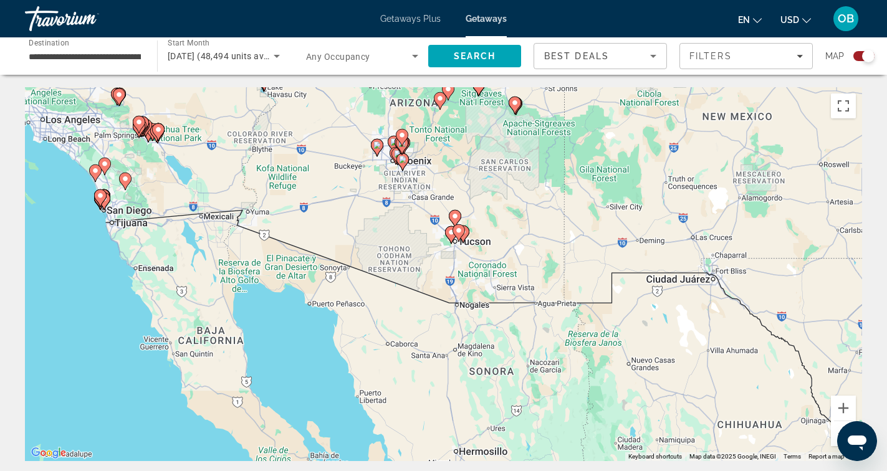
click at [838, 434] on button "Zoom out" at bounding box center [843, 433] width 25 height 25
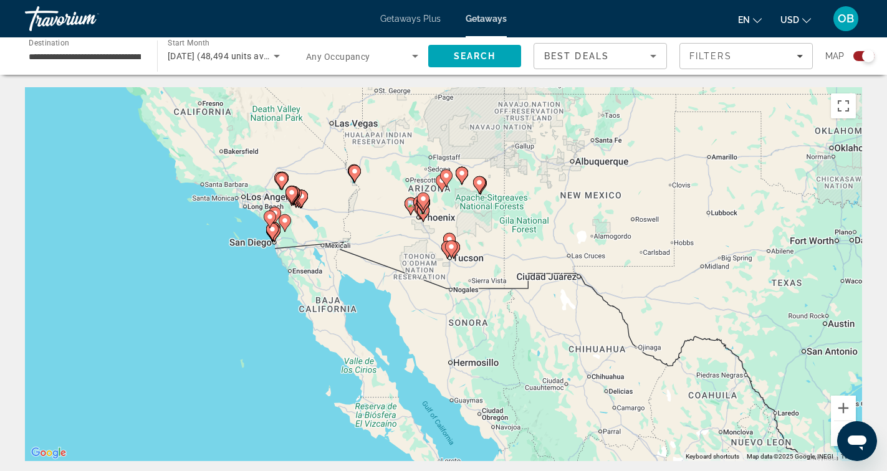
click at [838, 434] on button "Zoom out" at bounding box center [843, 433] width 25 height 25
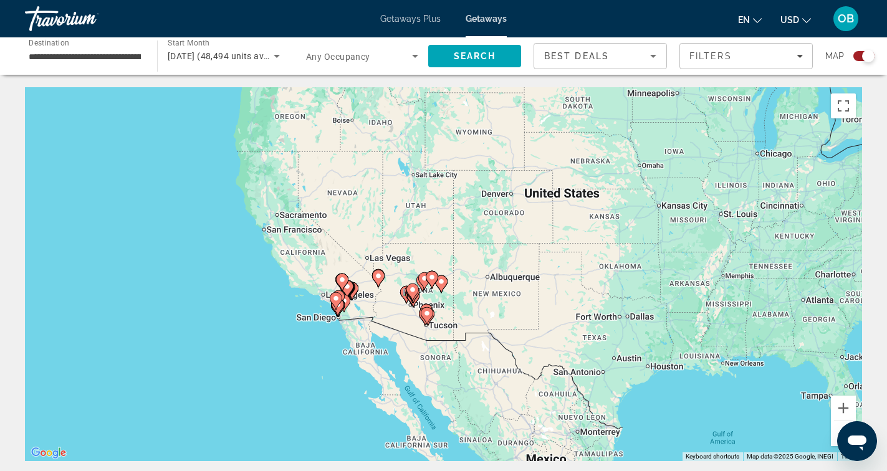
drag, startPoint x: 469, startPoint y: 189, endPoint x: 443, endPoint y: 246, distance: 63.3
click at [443, 247] on div "To activate drag with keyboard, press Alt + Enter. Once in keyboard drag state,…" at bounding box center [443, 274] width 837 height 374
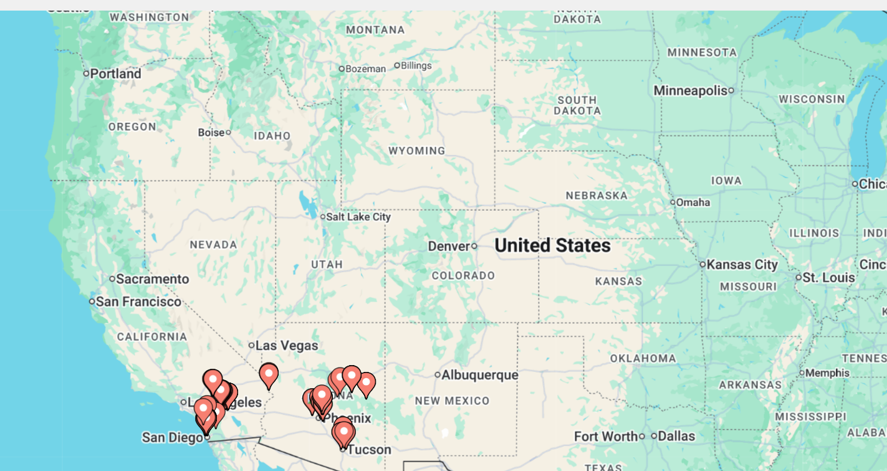
drag, startPoint x: 487, startPoint y: 279, endPoint x: 426, endPoint y: 327, distance: 77.3
click at [426, 327] on div "To activate drag with keyboard, press Alt + Enter. Once in keyboard drag state,…" at bounding box center [443, 274] width 837 height 374
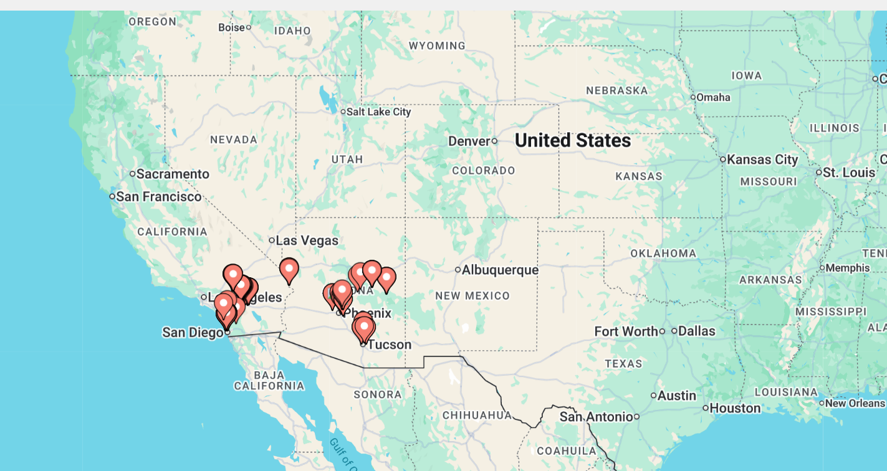
drag, startPoint x: 404, startPoint y: 299, endPoint x: 418, endPoint y: 227, distance: 72.2
click at [418, 227] on div "To activate drag with keyboard, press Alt + Enter. Once in keyboard drag state,…" at bounding box center [443, 274] width 837 height 374
click at [378, 253] on image "Main content" at bounding box center [378, 254] width 7 height 7
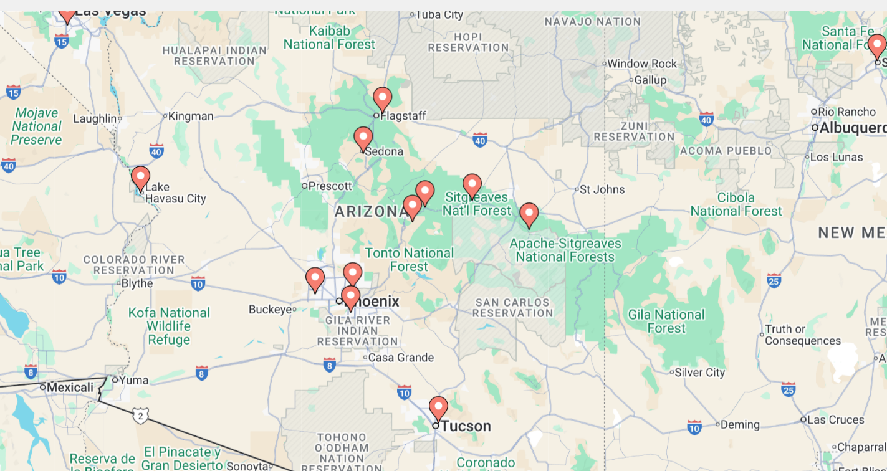
drag, startPoint x: 439, startPoint y: 299, endPoint x: 438, endPoint y: 231, distance: 68.6
click at [438, 231] on div "To activate drag with keyboard, press Alt + Enter. Once in keyboard drag state,…" at bounding box center [443, 274] width 837 height 374
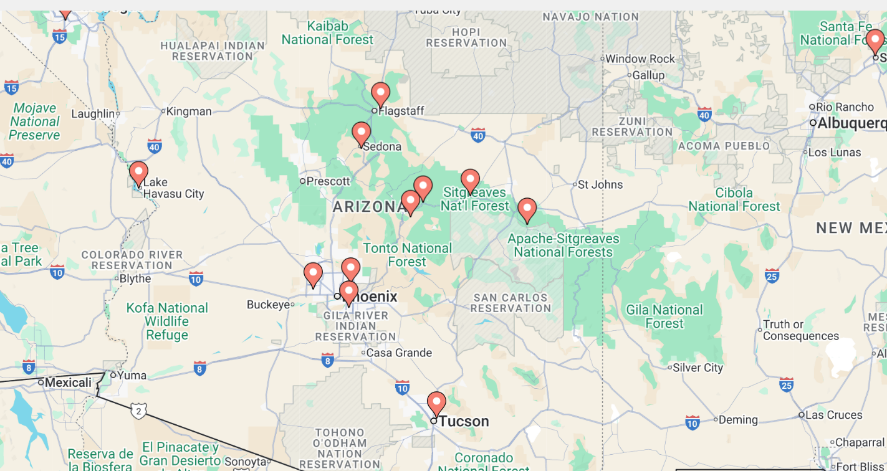
click at [371, 165] on image "Main content" at bounding box center [371, 164] width 7 height 7
type input "**********"
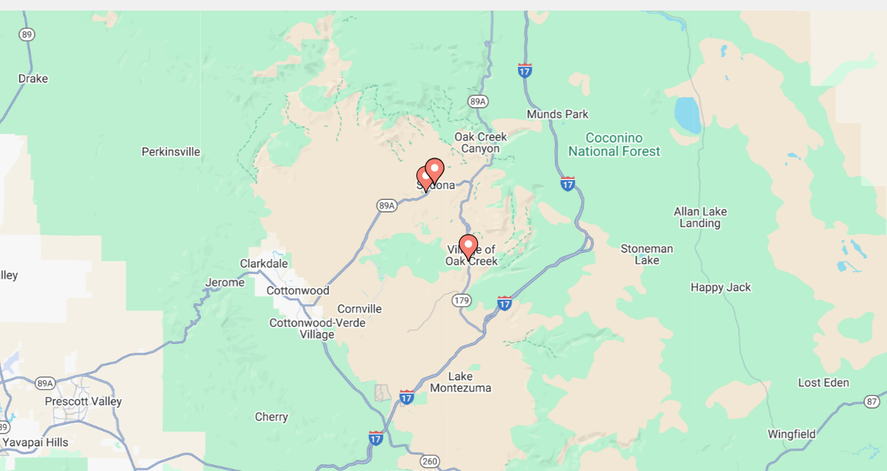
drag, startPoint x: 481, startPoint y: 264, endPoint x: 448, endPoint y: 181, distance: 89.8
click at [448, 181] on div "To navigate, press the arrow keys. To activate drag with keyboard, press Alt + …" at bounding box center [443, 274] width 837 height 374
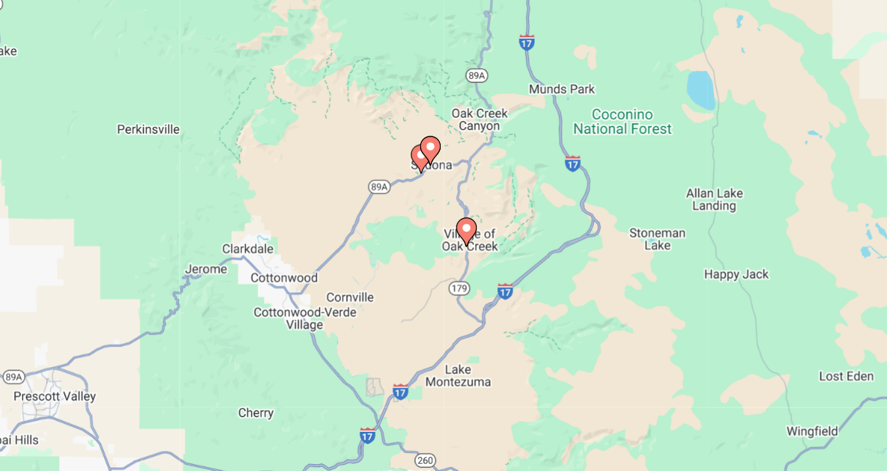
click at [417, 176] on image "Main content" at bounding box center [416, 175] width 7 height 7
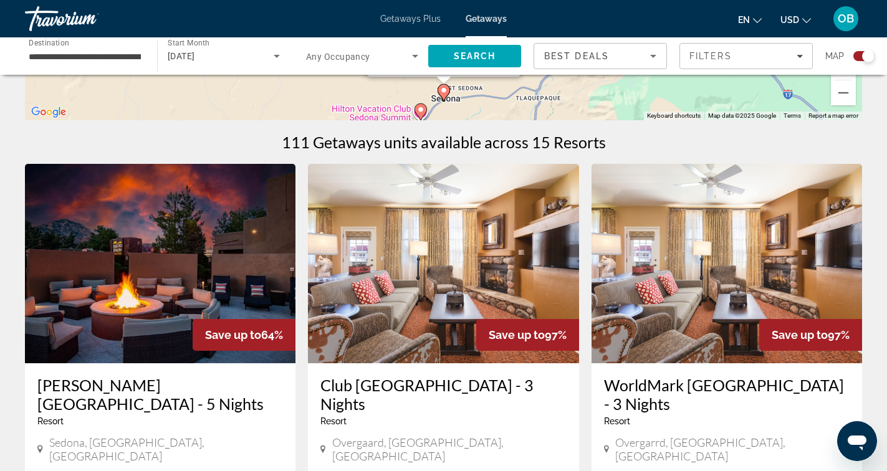
scroll to position [323, 0]
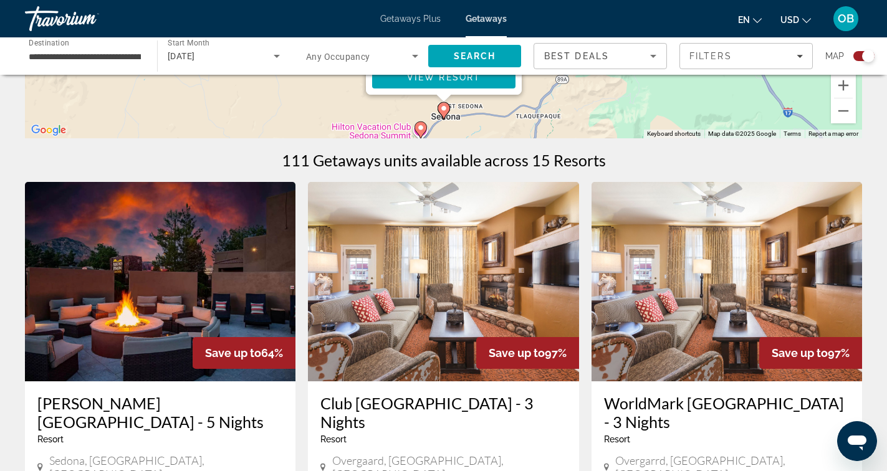
click at [137, 347] on img "Main content" at bounding box center [160, 281] width 270 height 199
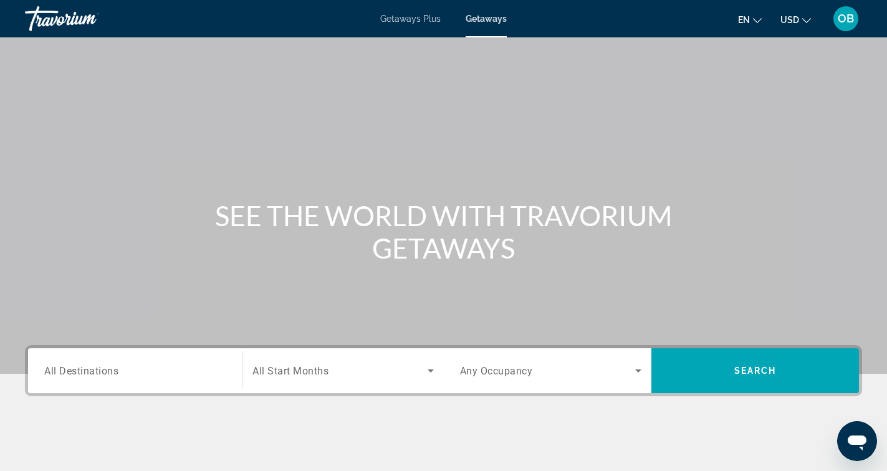
scroll to position [143, 0]
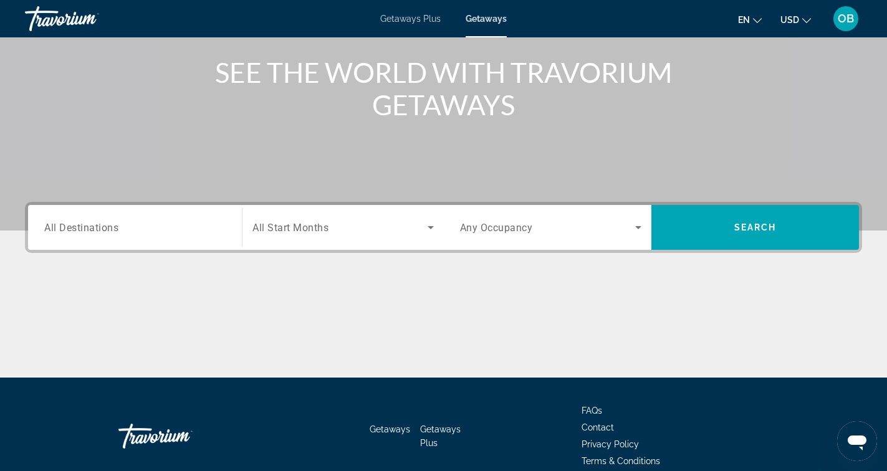
click at [164, 232] on input "Destination All Destinations" at bounding box center [134, 228] width 181 height 15
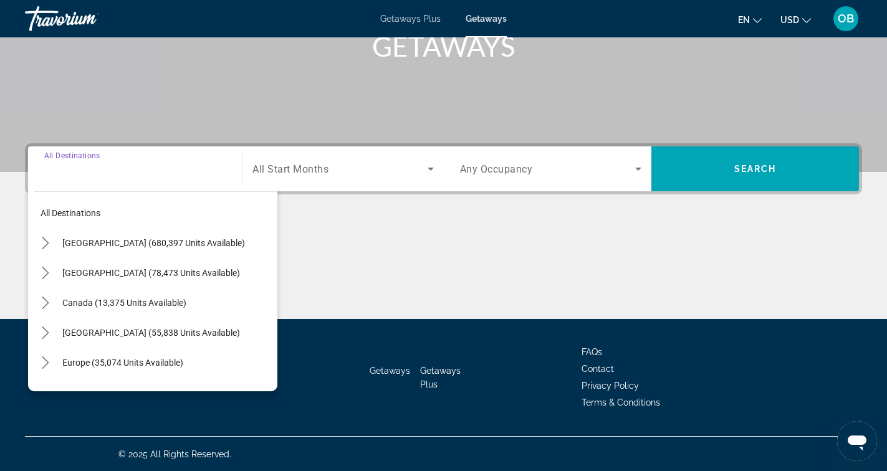
scroll to position [203, 0]
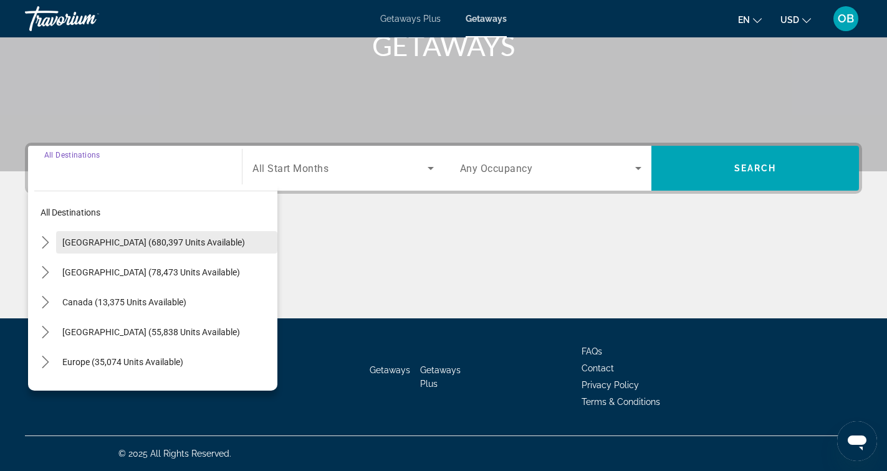
click at [59, 244] on span "Select destination: United States (680,397 units available)" at bounding box center [166, 242] width 221 height 30
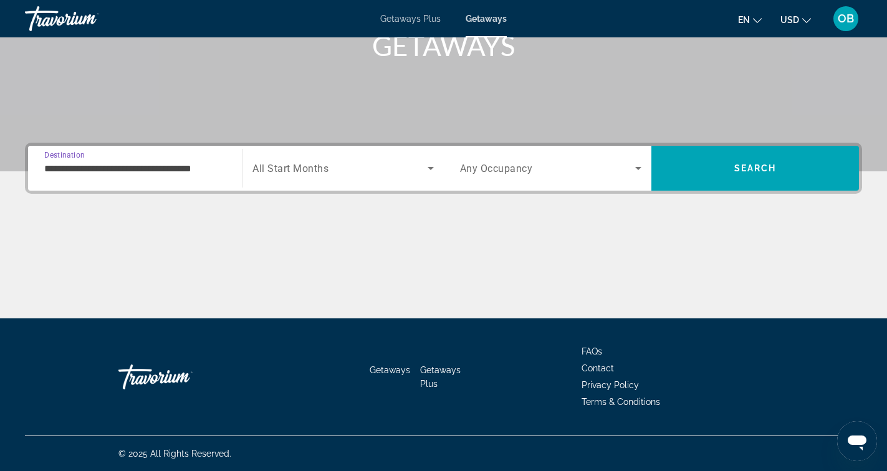
click at [332, 160] on div "Search widget" at bounding box center [342, 168] width 181 height 35
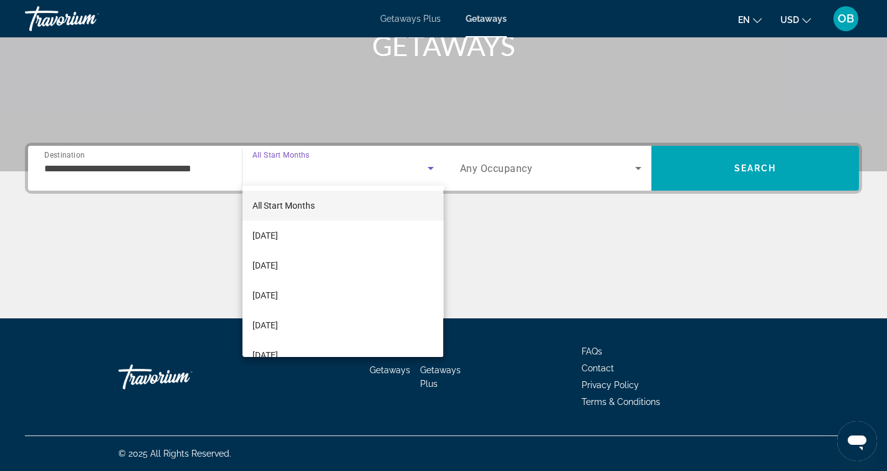
click at [167, 173] on div at bounding box center [443, 235] width 887 height 471
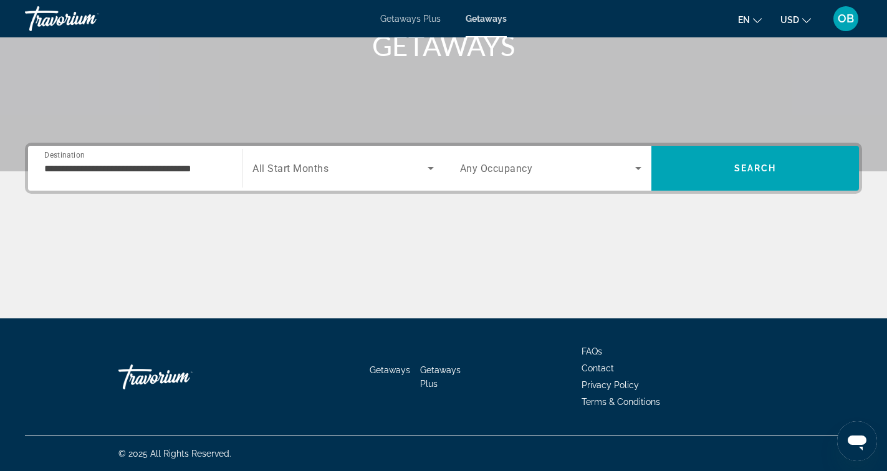
click at [229, 169] on div "**********" at bounding box center [134, 169] width 201 height 36
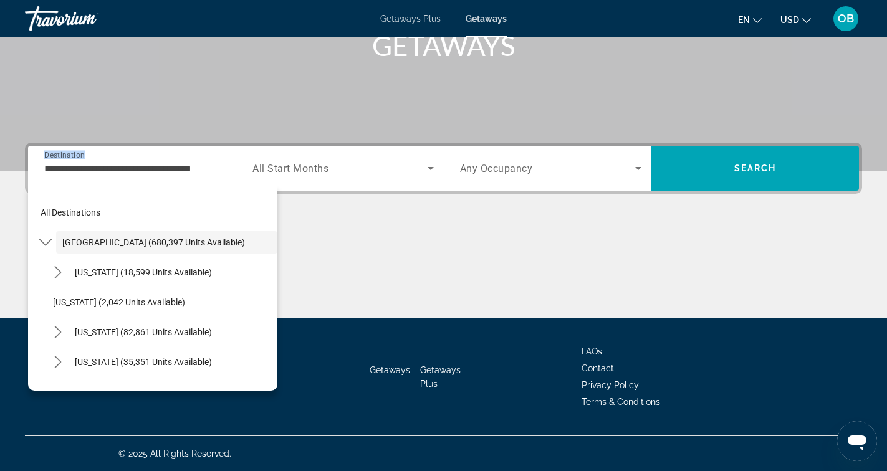
click at [229, 169] on div "**********" at bounding box center [134, 169] width 201 height 36
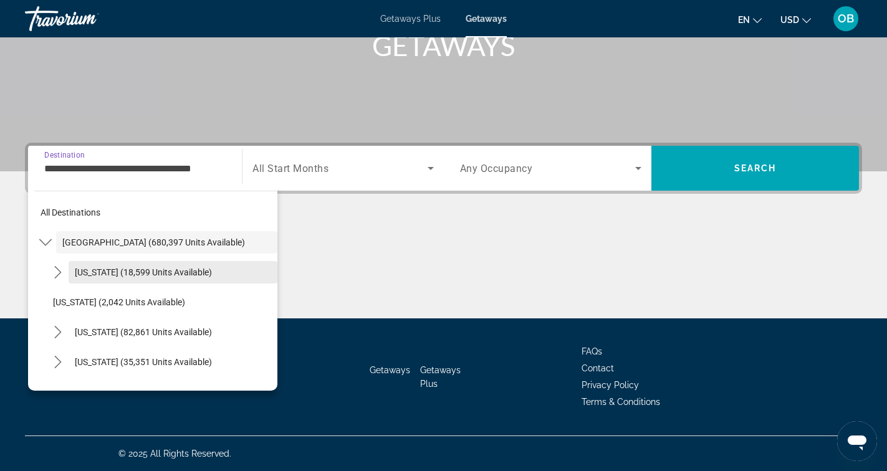
click at [134, 278] on span "Select destination: Arizona (18,599 units available)" at bounding box center [173, 272] width 209 height 30
type input "**********"
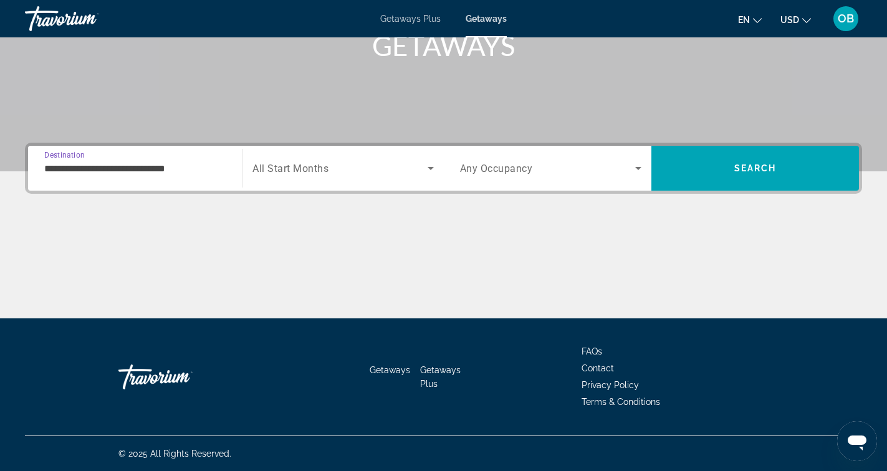
click at [338, 170] on span "Search widget" at bounding box center [339, 168] width 175 height 15
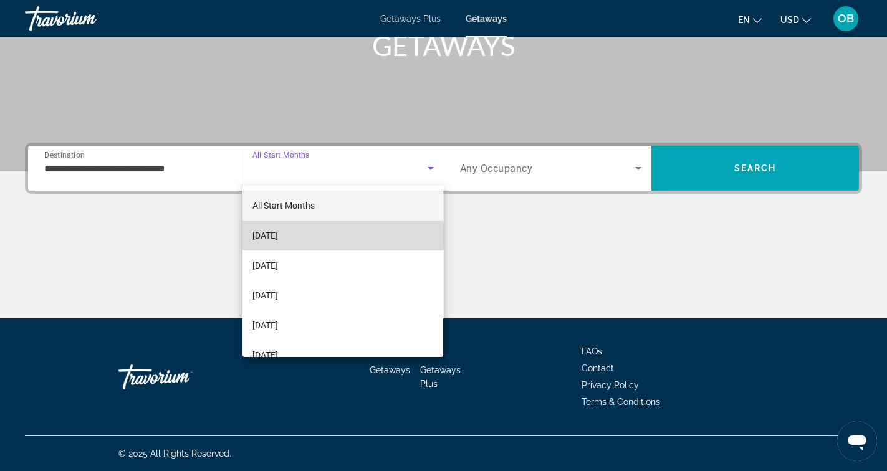
click at [342, 236] on mat-option "October 2025" at bounding box center [342, 236] width 201 height 30
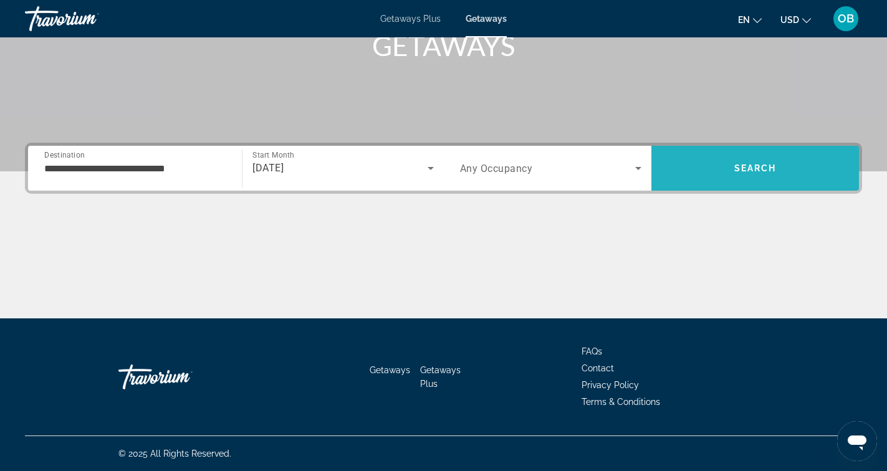
click at [778, 175] on span "Search" at bounding box center [755, 168] width 208 height 30
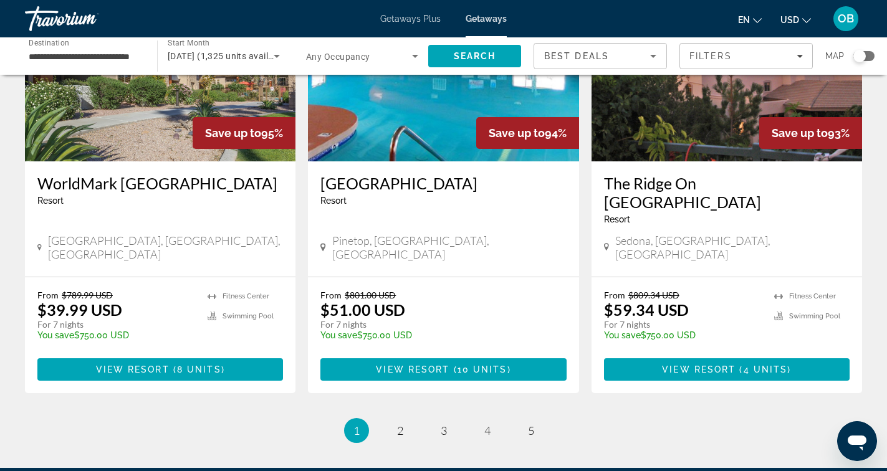
scroll to position [1507, 0]
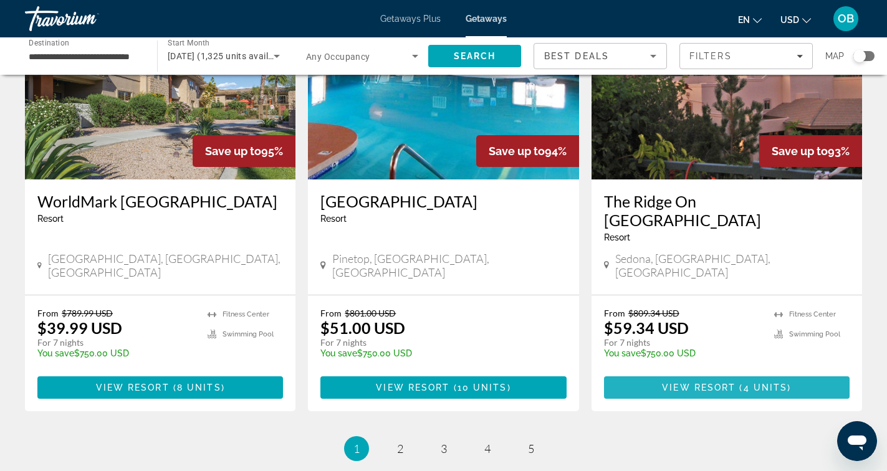
click at [795, 373] on span "Main content" at bounding box center [727, 388] width 246 height 30
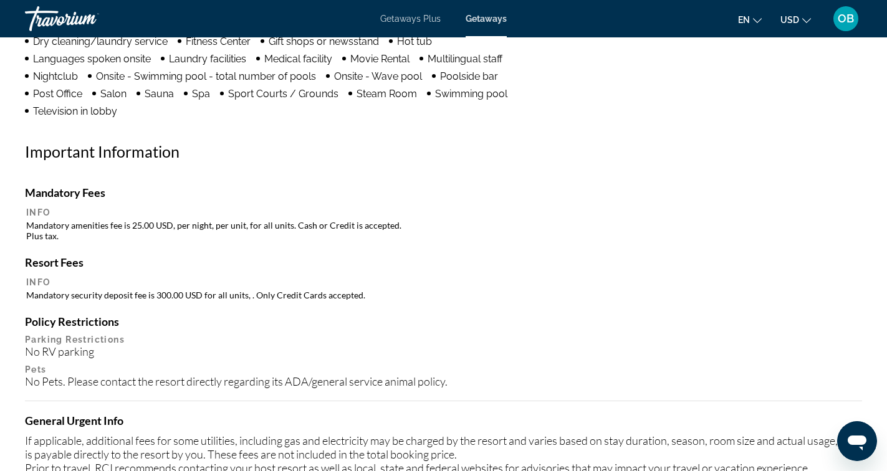
scroll to position [1108, 0]
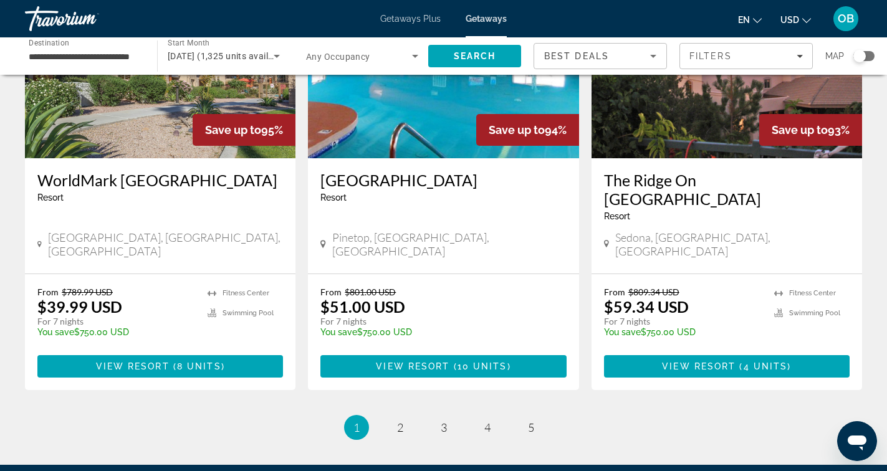
scroll to position [1533, 0]
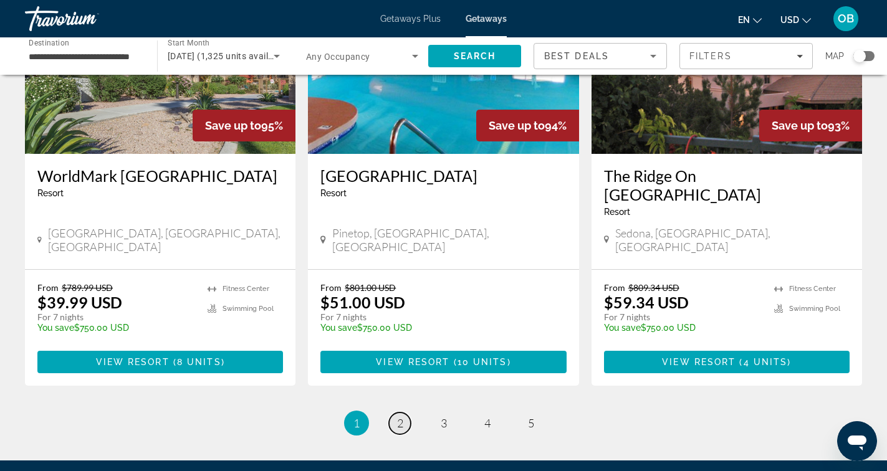
click at [397, 416] on span "2" at bounding box center [400, 423] width 6 height 14
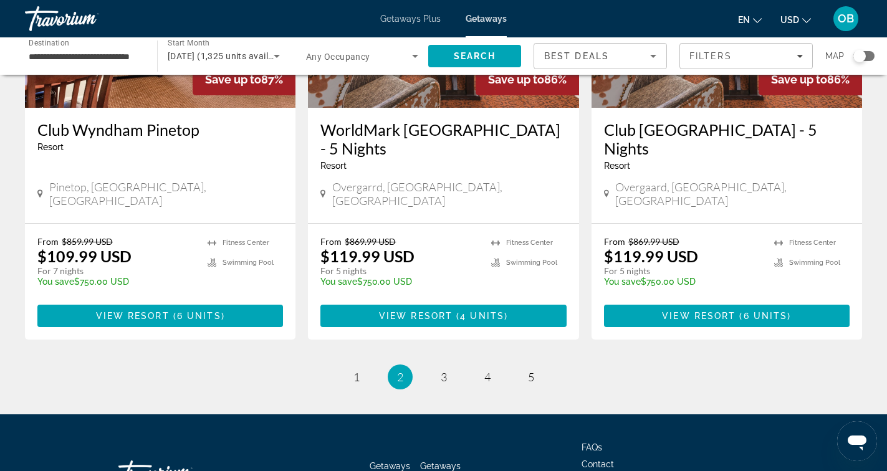
scroll to position [1582, 0]
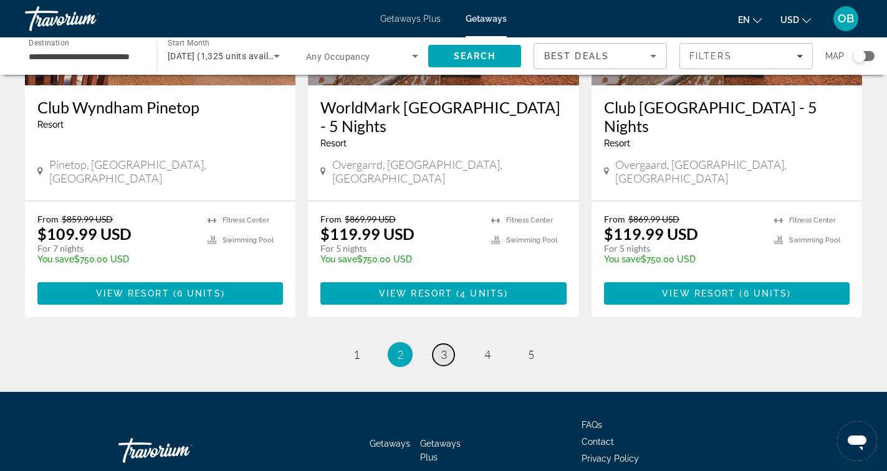
click at [444, 348] on span "3" at bounding box center [444, 355] width 6 height 14
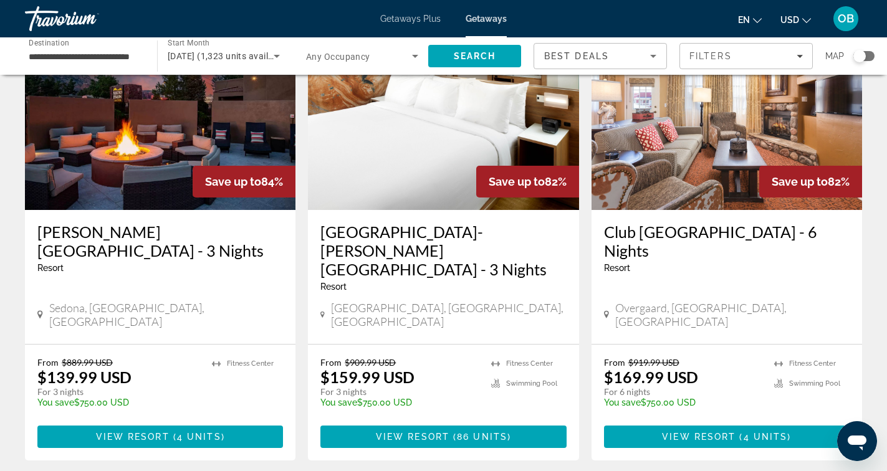
scroll to position [107, 0]
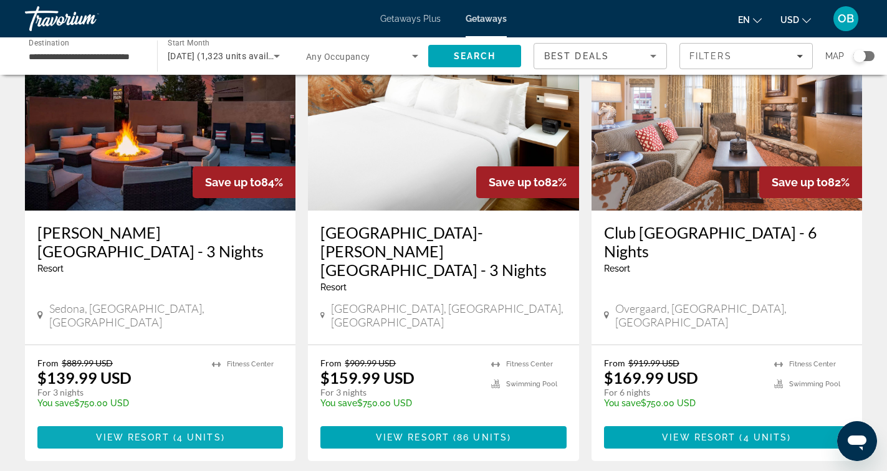
click at [125, 433] on span "View Resort" at bounding box center [133, 438] width 74 height 10
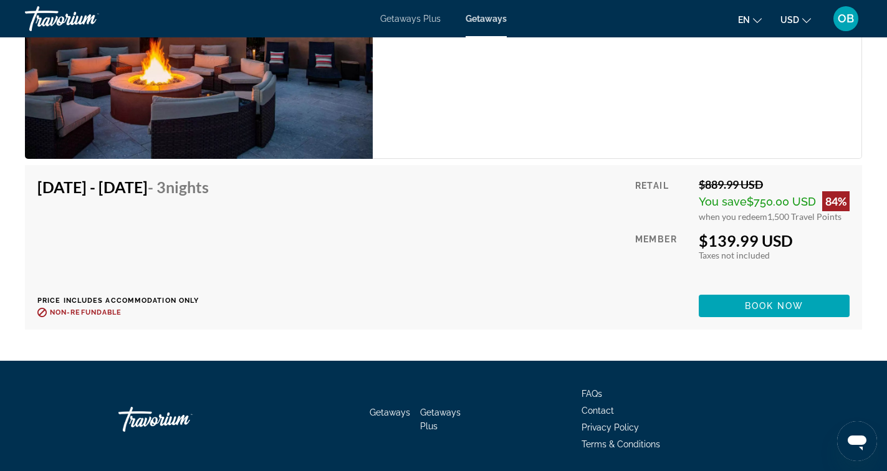
scroll to position [2023, 0]
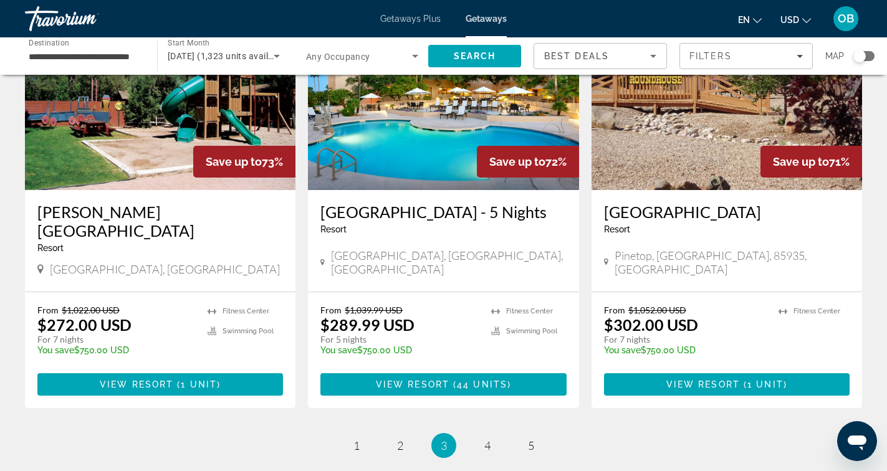
scroll to position [1601, 0]
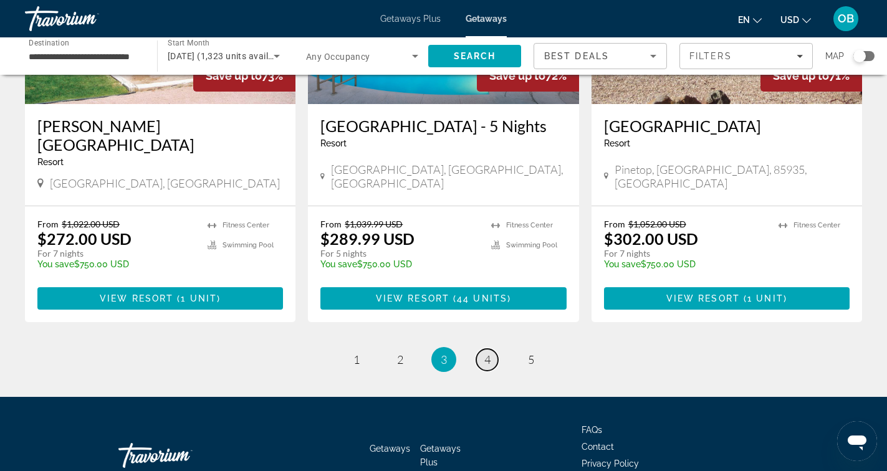
click at [489, 353] on span "4" at bounding box center [487, 360] width 6 height 14
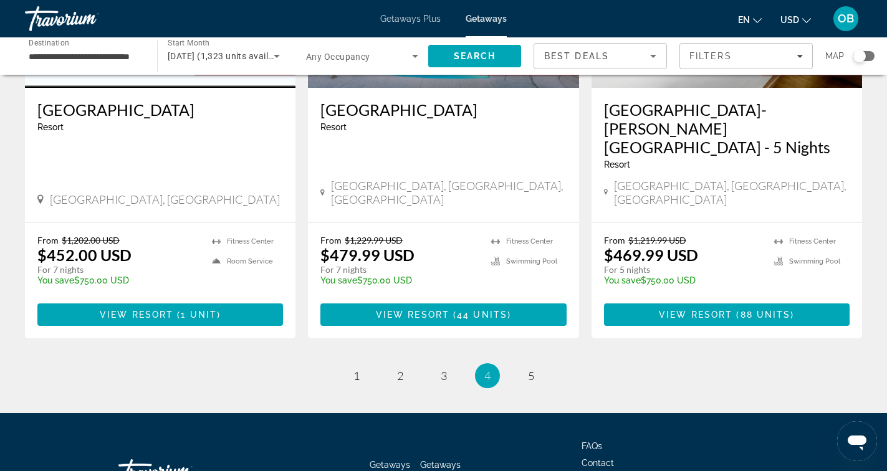
scroll to position [1601, 0]
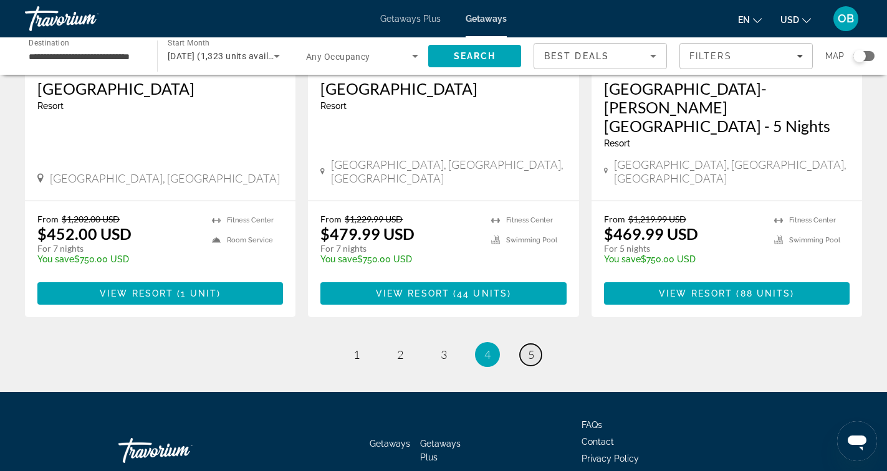
click at [532, 348] on span "5" at bounding box center [531, 355] width 6 height 14
